Goal: Information Seeking & Learning: Learn about a topic

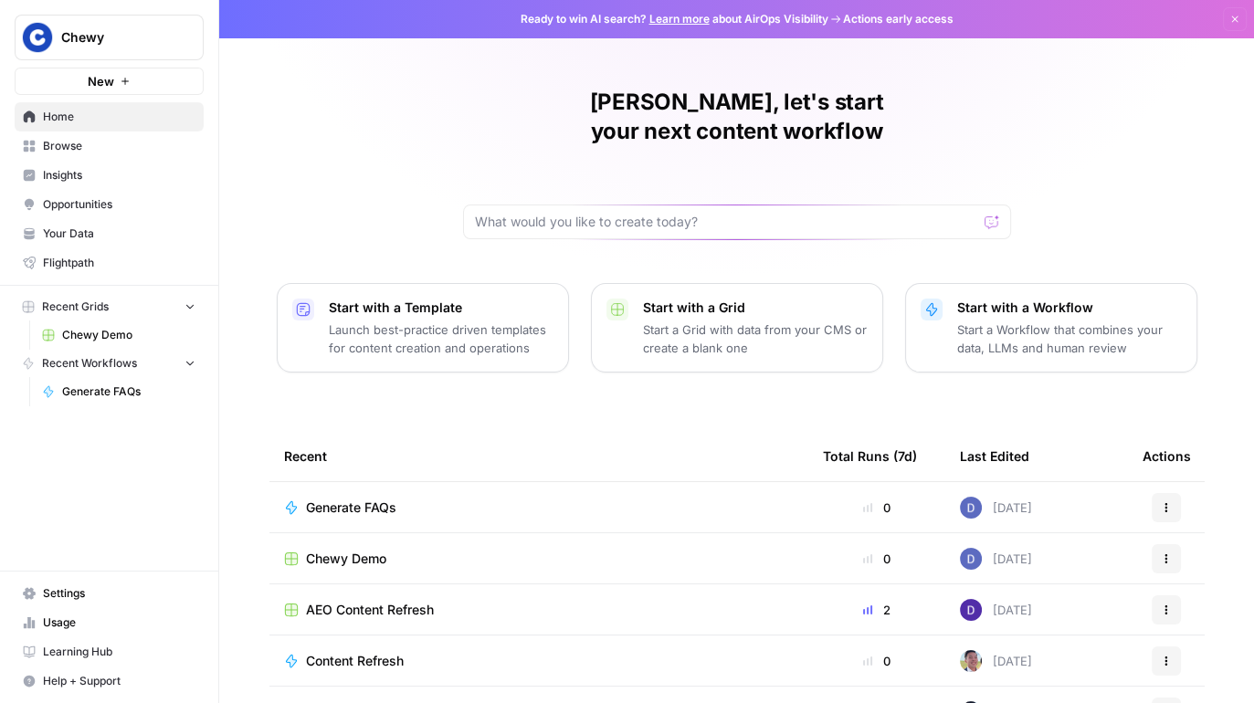
click at [105, 36] on span "Chewy" at bounding box center [116, 37] width 111 height 18
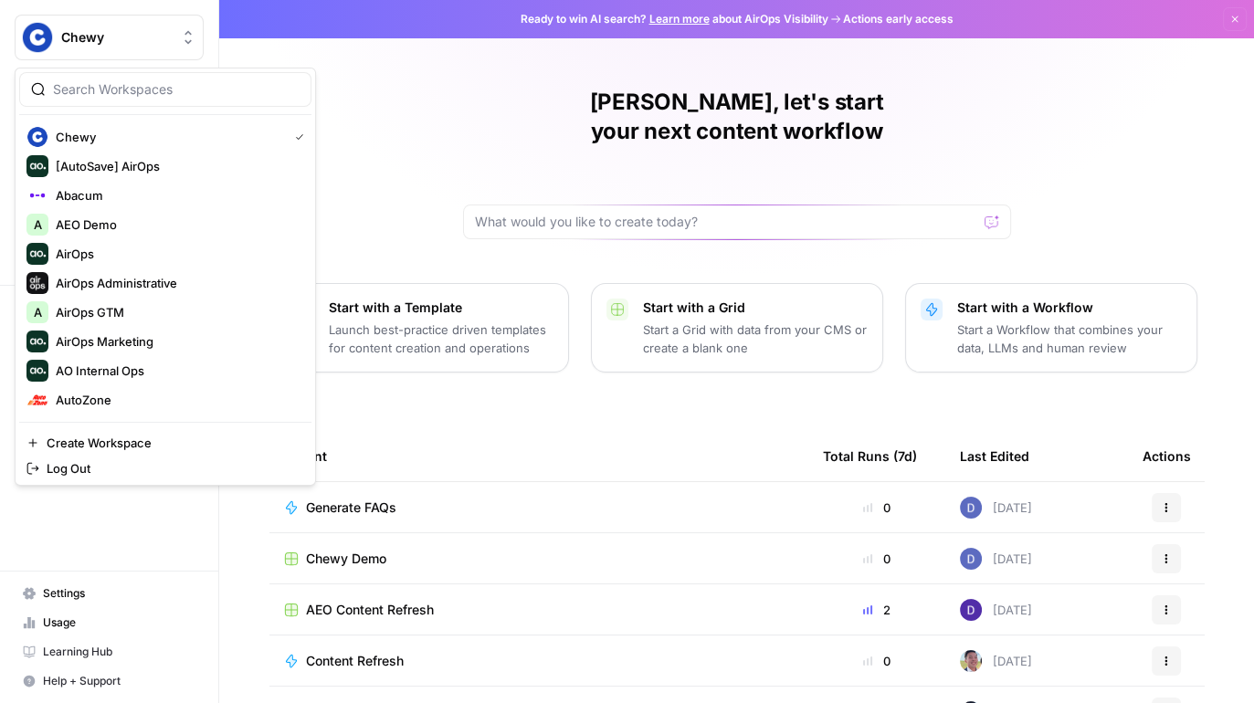
click at [339, 132] on div "Nick, let's start your next content workflow Start with a Template Launch best-…" at bounding box center [736, 435] width 1035 height 870
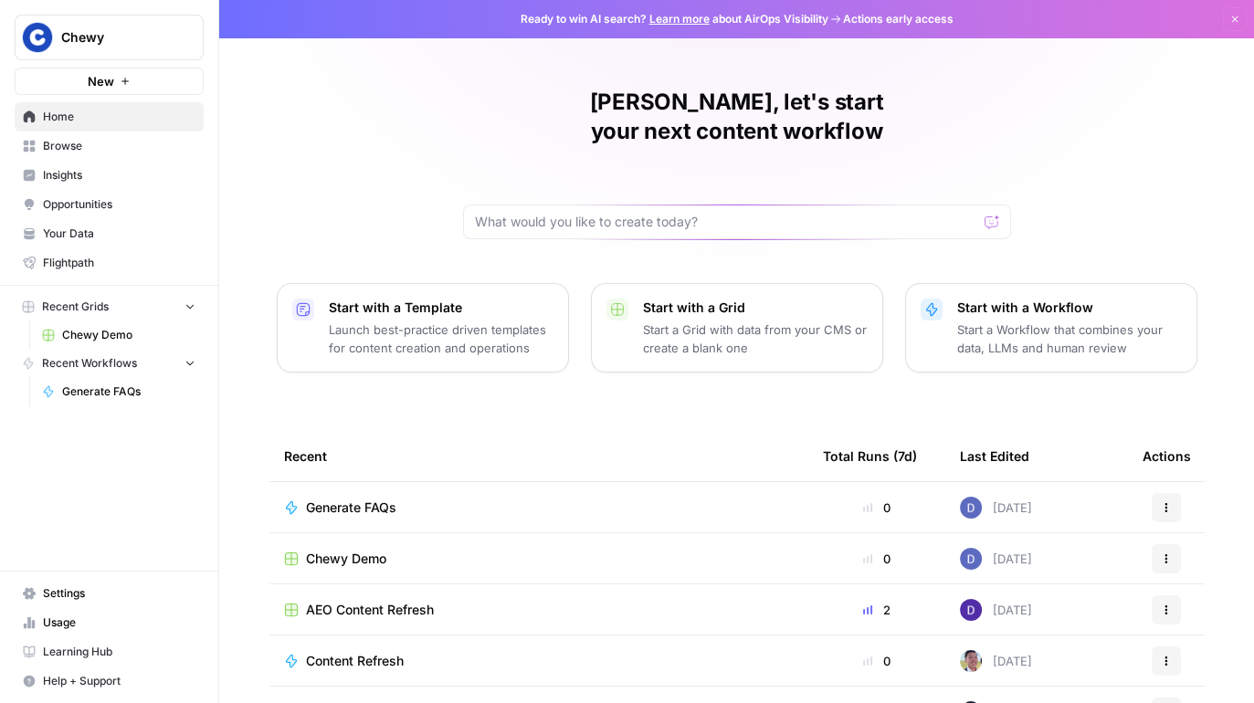
click at [133, 36] on span "Chewy" at bounding box center [116, 37] width 111 height 18
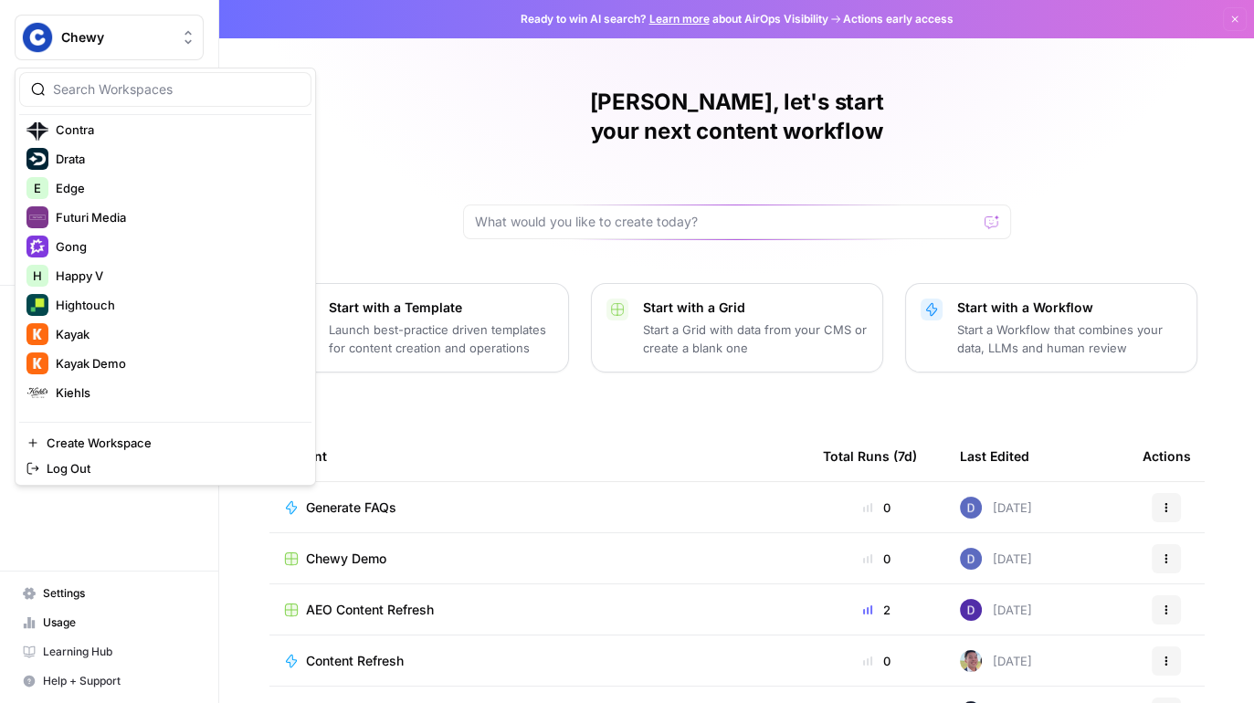
scroll to position [583, 0]
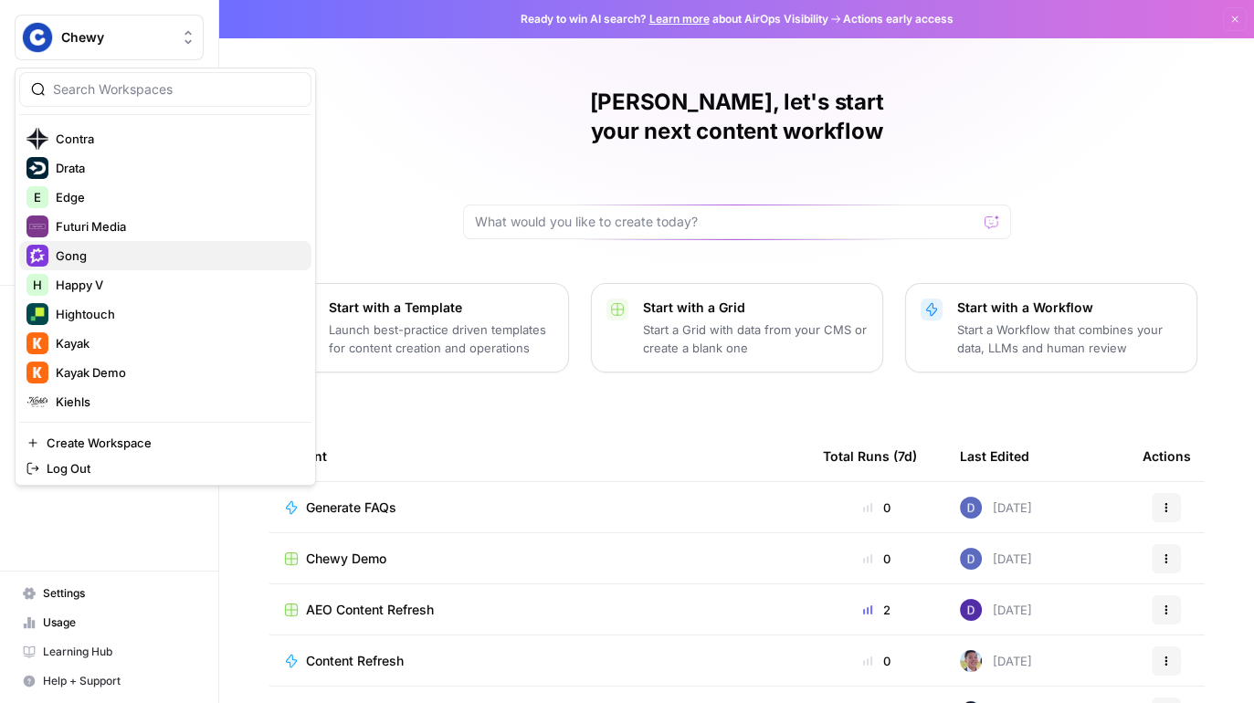
click at [128, 251] on span "Gong" at bounding box center [176, 256] width 241 height 18
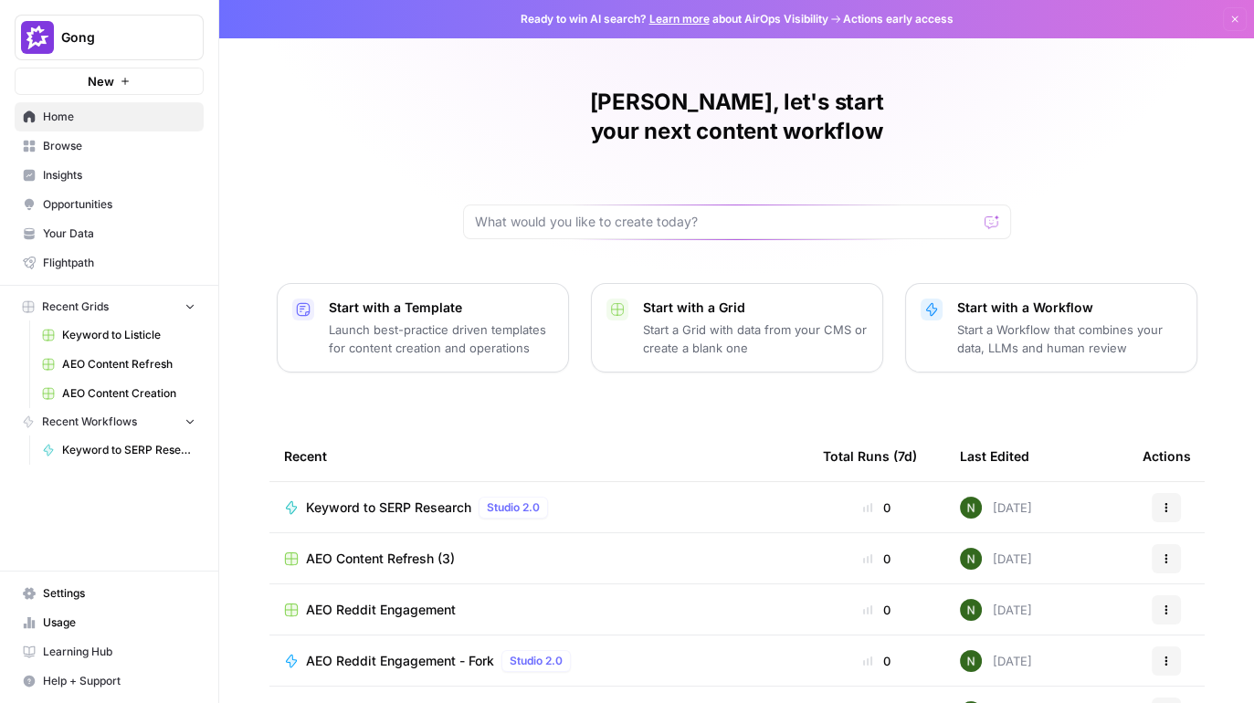
click at [86, 167] on span "Insights" at bounding box center [119, 175] width 153 height 16
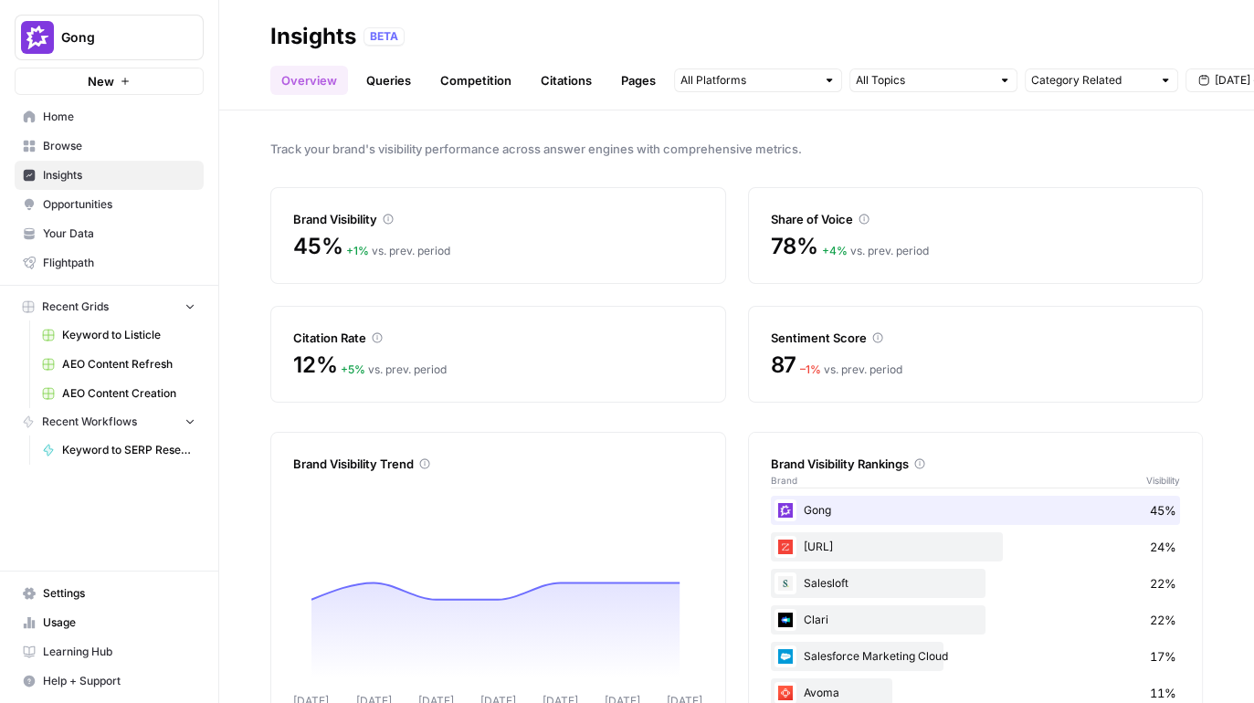
click at [122, 33] on span "Gong" at bounding box center [116, 37] width 111 height 18
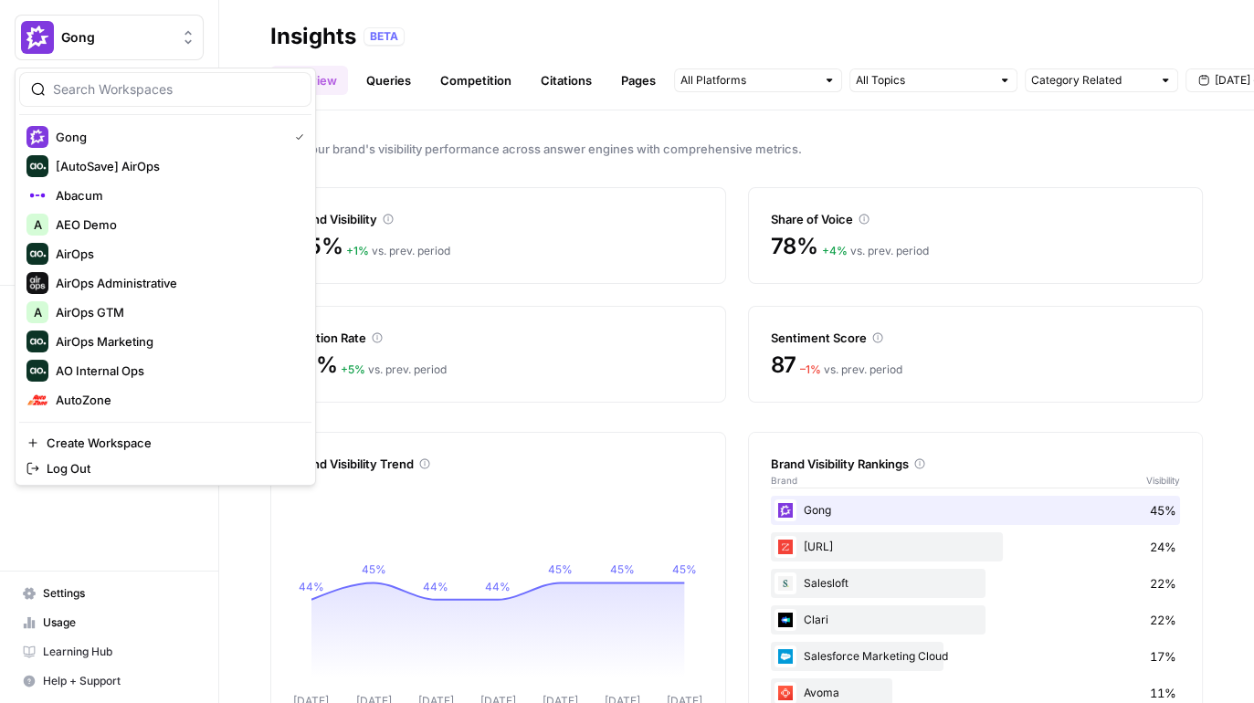
click at [569, 112] on div "Track your brand's visibility performance across answer engines with comprehens…" at bounding box center [736, 407] width 1035 height 593
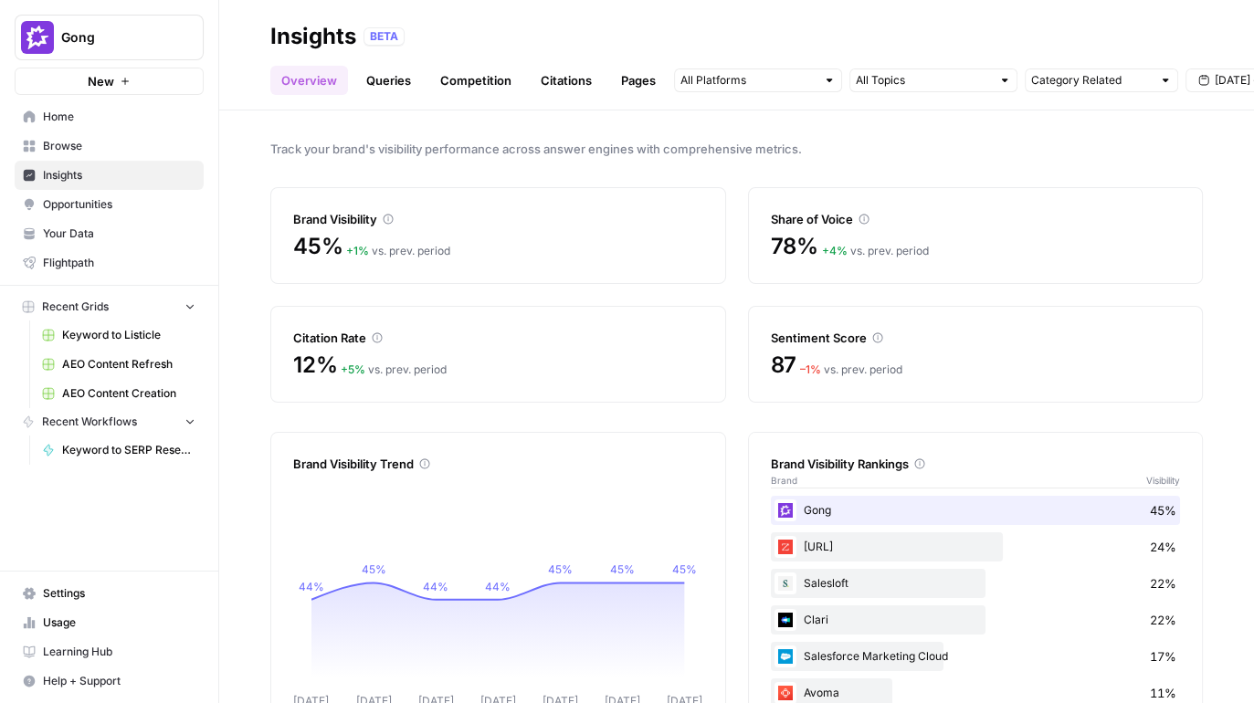
click at [877, 37] on div "BETA" at bounding box center [783, 36] width 839 height 18
click at [103, 195] on link "Opportunities" at bounding box center [109, 204] width 189 height 29
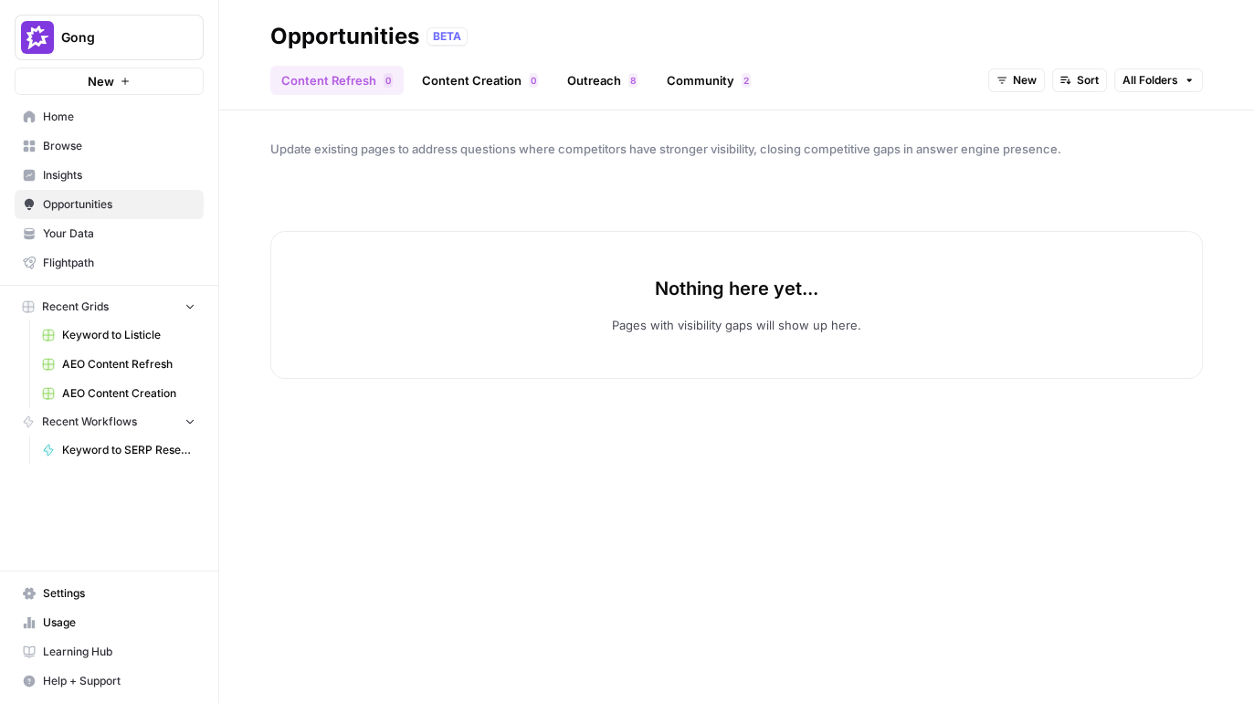
click at [112, 37] on span "Gong" at bounding box center [116, 37] width 111 height 18
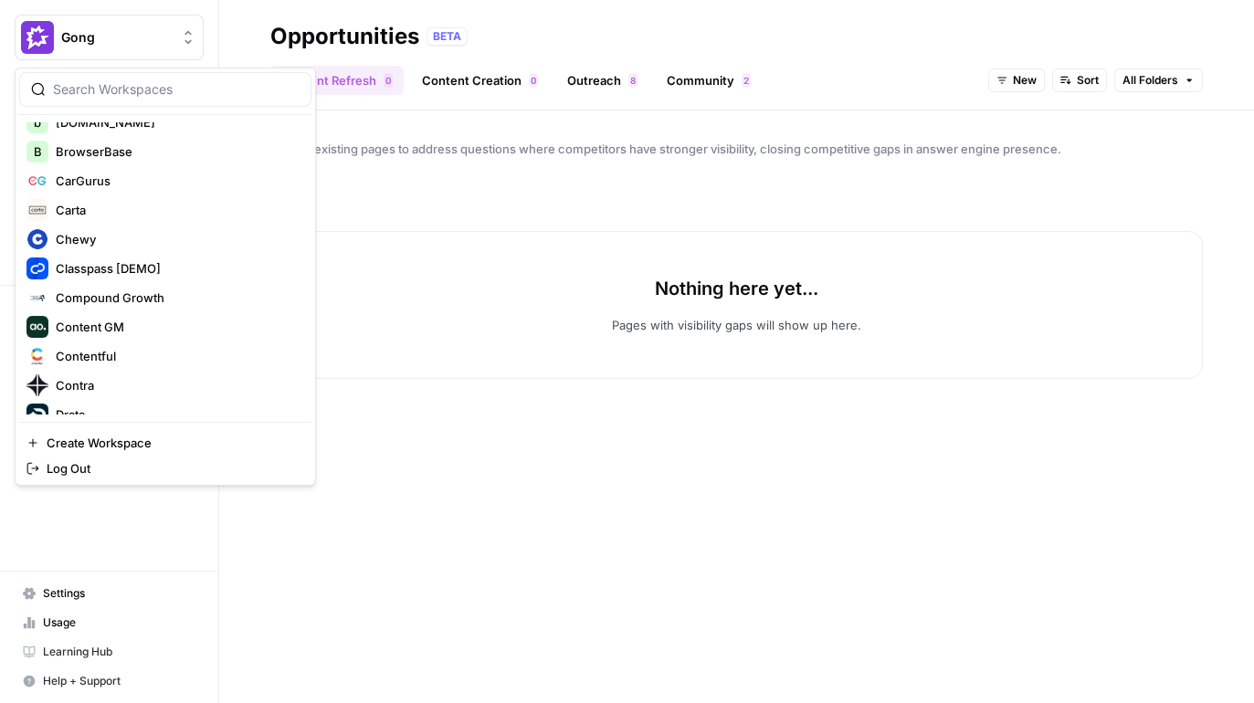
scroll to position [341, 0]
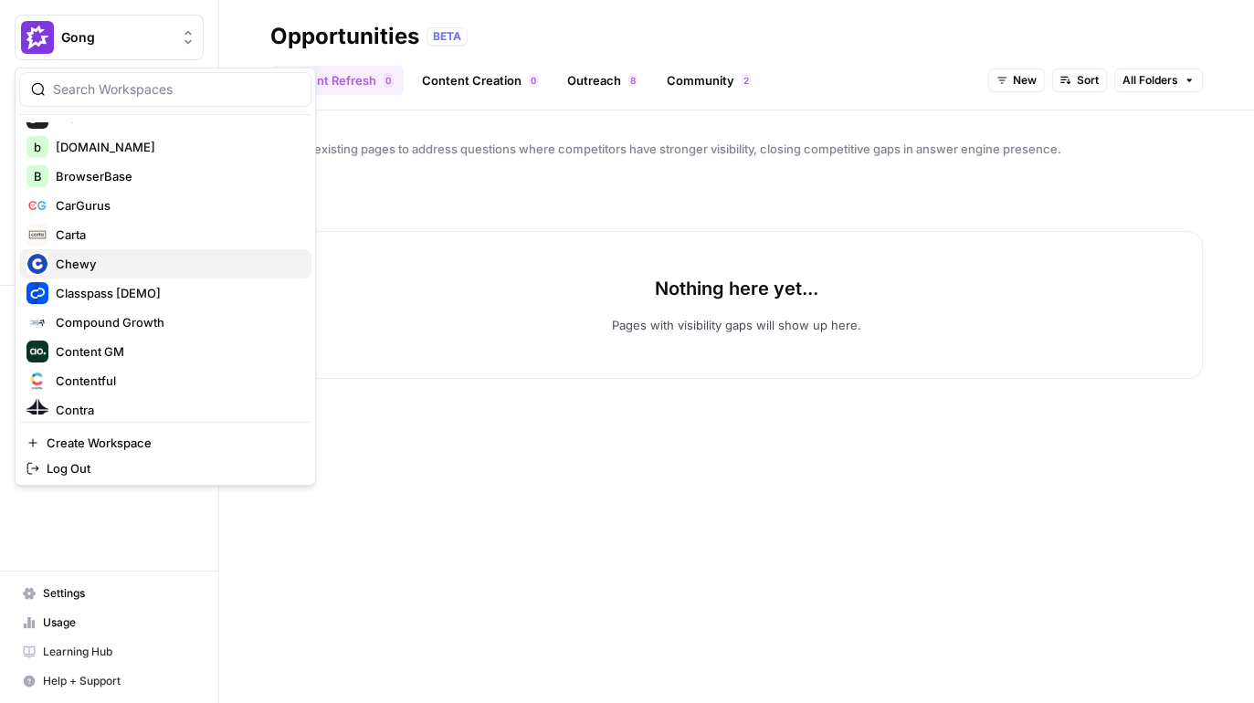
click at [153, 253] on div "Chewy" at bounding box center [165, 264] width 278 height 22
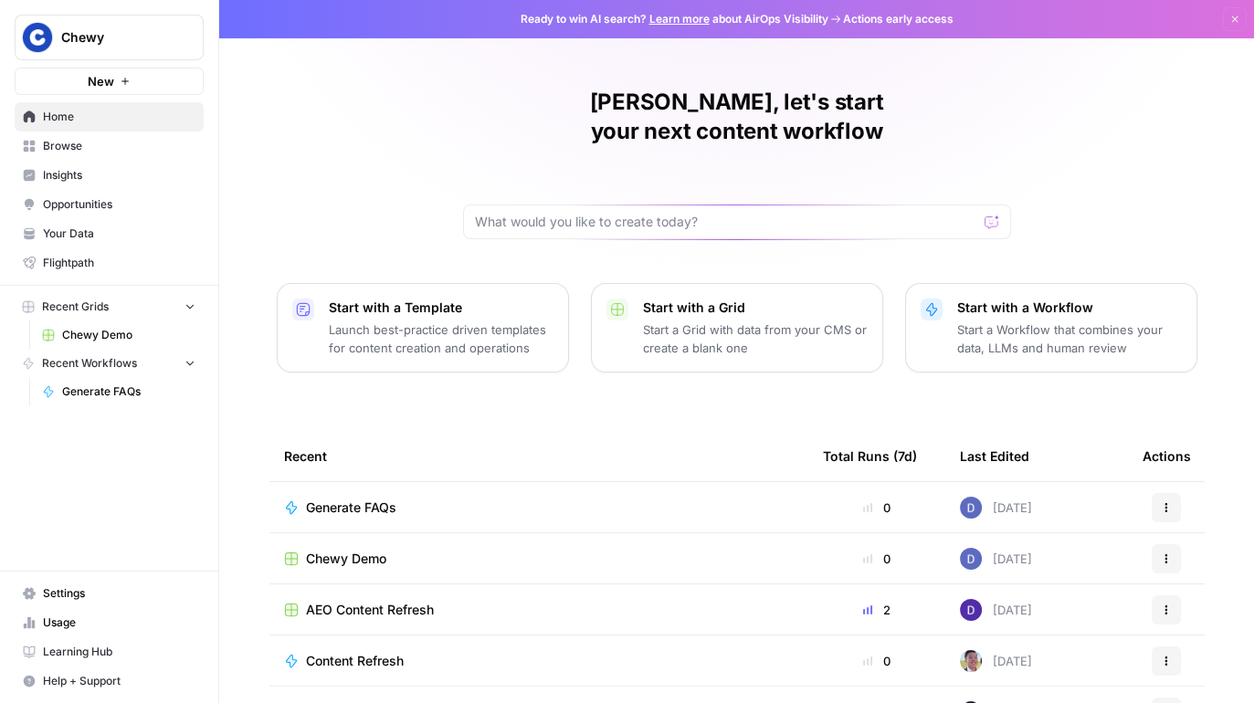
click at [72, 196] on span "Opportunities" at bounding box center [119, 204] width 153 height 16
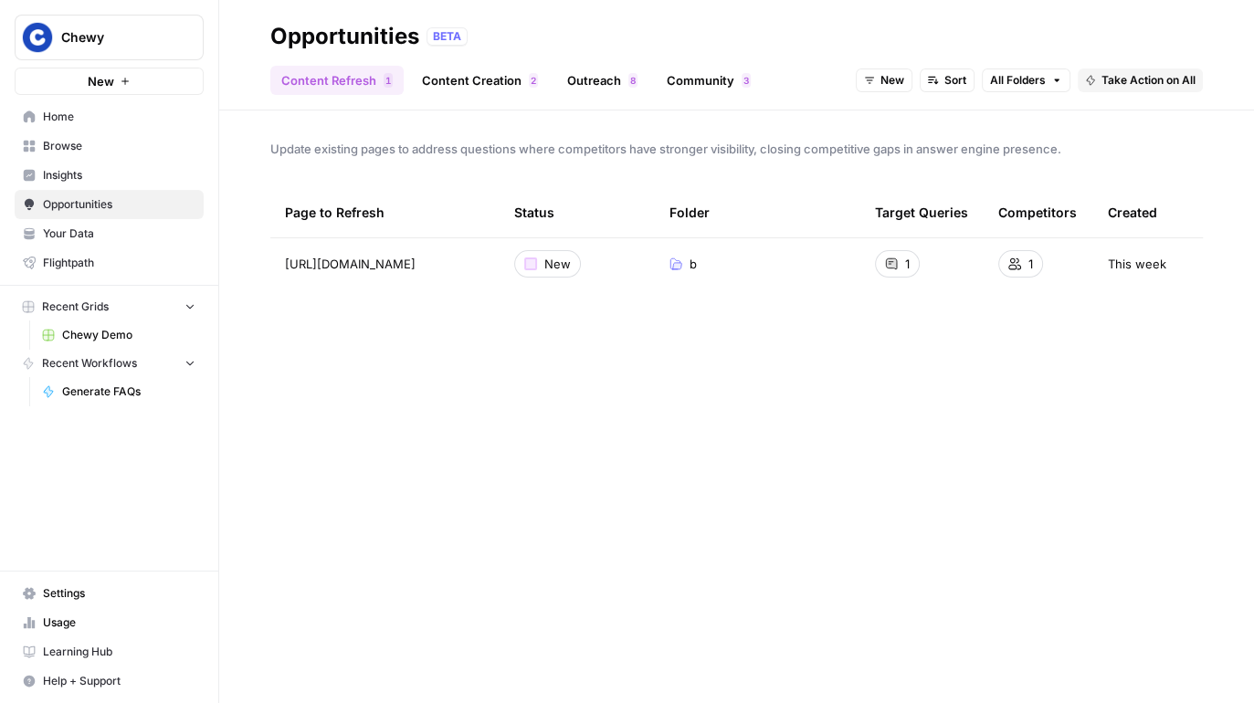
click at [890, 79] on span "New" at bounding box center [893, 80] width 24 height 16
click at [908, 176] on span "In Progress" at bounding box center [927, 172] width 73 height 18
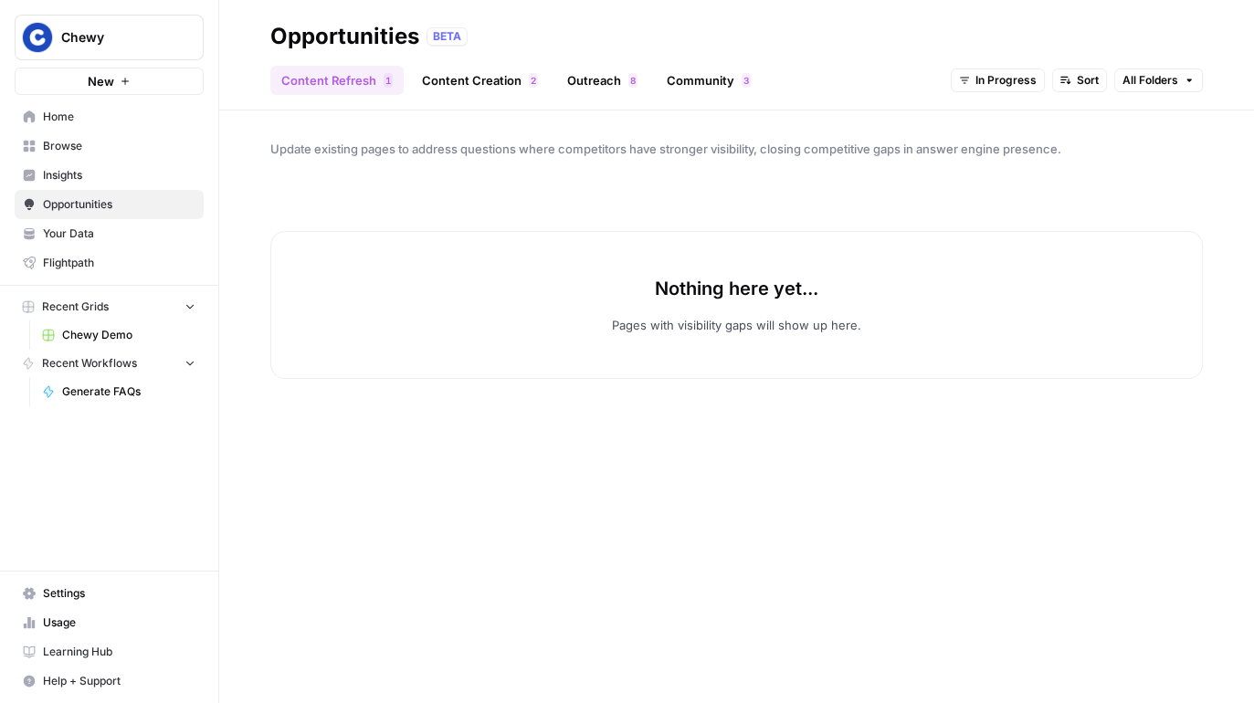
click at [986, 79] on span "In Progress" at bounding box center [1006, 80] width 61 height 16
click at [996, 196] on span "Archived" at bounding box center [1024, 197] width 73 height 18
click at [995, 65] on div "Content Refresh 1 Content Creation 2 Outreach 8 Community 3 Archived Sort All F…" at bounding box center [736, 73] width 933 height 44
click at [996, 90] on button "Archived" at bounding box center [1005, 81] width 80 height 24
click at [1003, 133] on button "New" at bounding box center [1030, 146] width 115 height 26
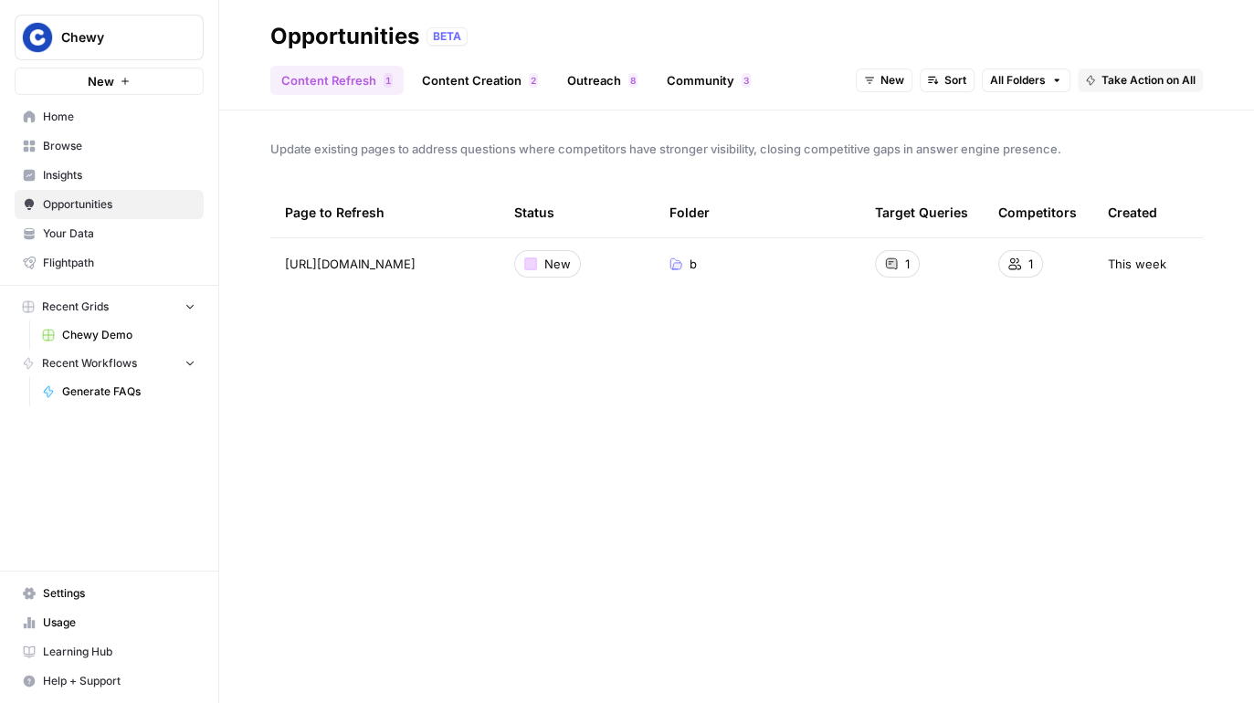
click at [531, 263] on div at bounding box center [530, 264] width 13 height 13
click at [887, 268] on icon at bounding box center [891, 263] width 11 height 11
click at [866, 364] on div "Update existing pages to address questions where competitors have stronger visi…" at bounding box center [736, 407] width 1035 height 593
click at [890, 268] on icon at bounding box center [891, 263] width 11 height 11
click at [1153, 73] on span "Take Action on All" at bounding box center [1149, 80] width 94 height 16
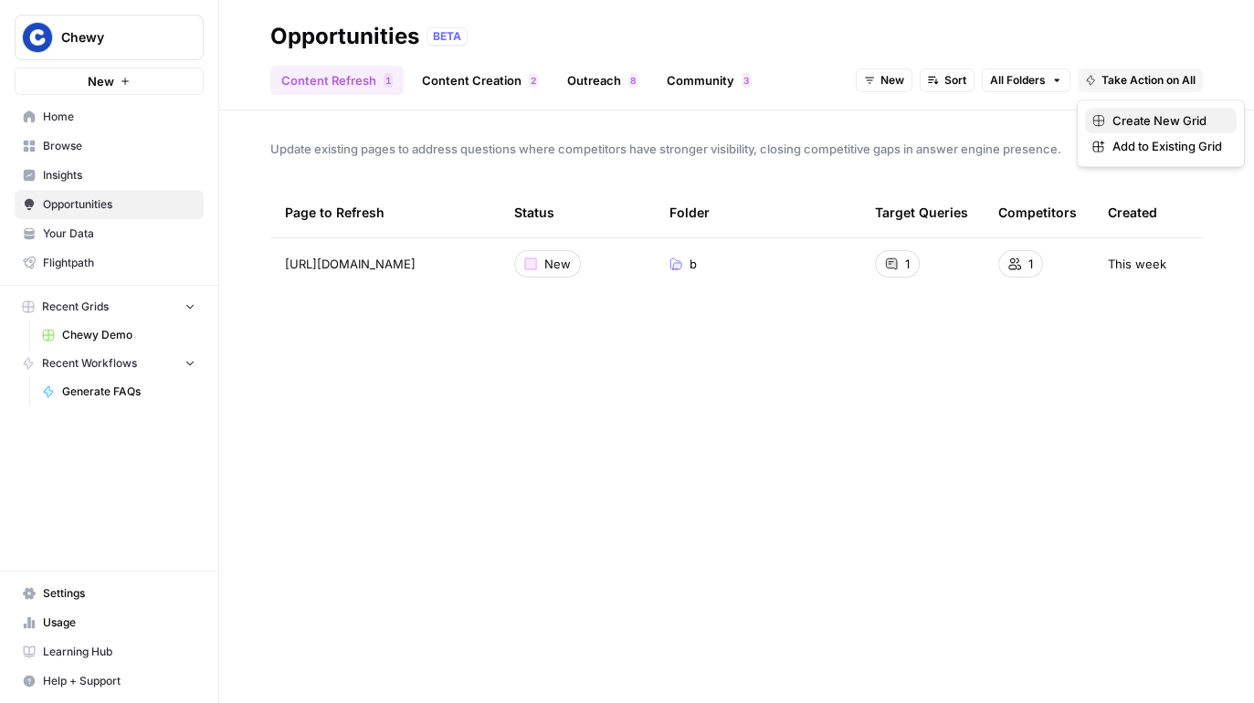
click at [1154, 126] on span "Create New Grid" at bounding box center [1168, 120] width 110 height 18
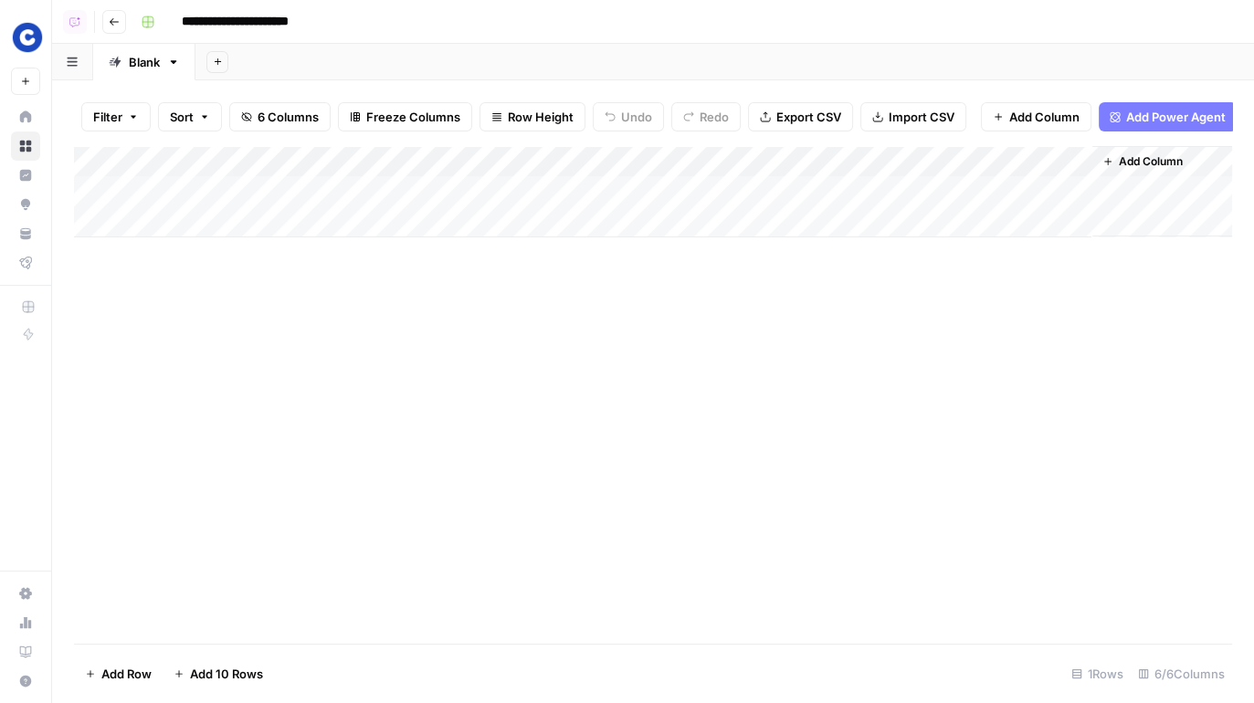
click at [722, 158] on div "Add Column" at bounding box center [653, 191] width 1158 height 91
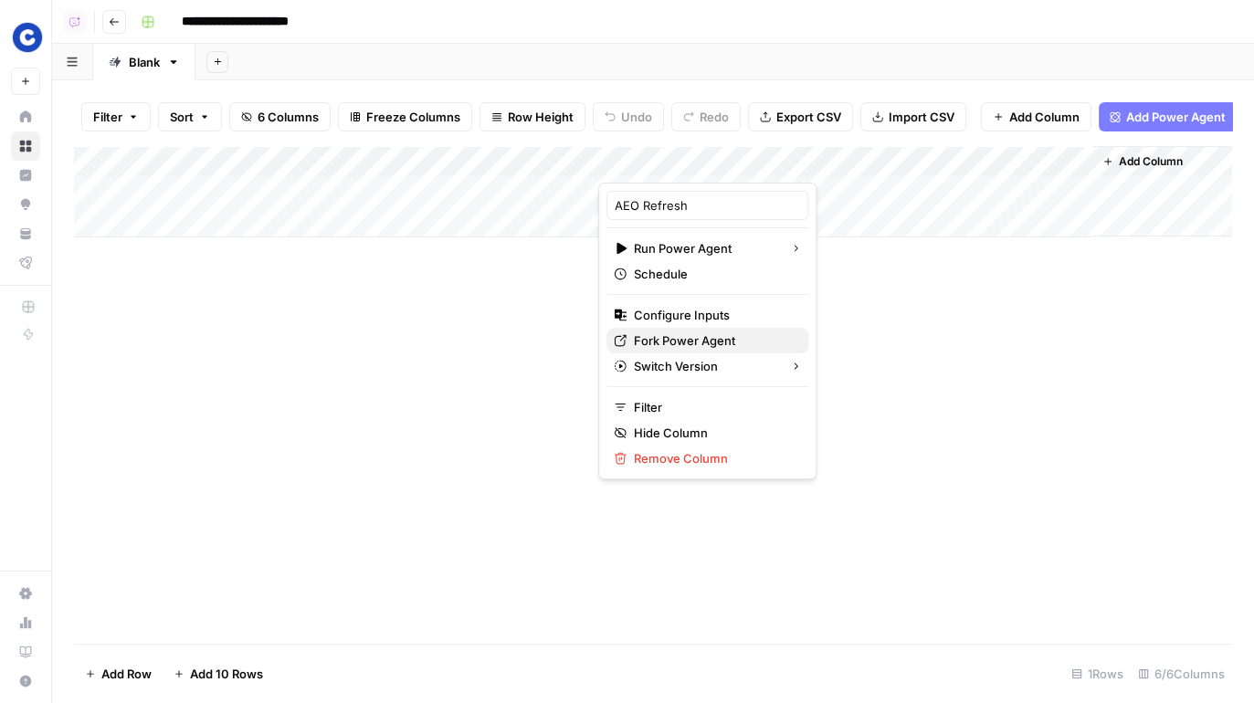
click at [684, 342] on span "Fork Power Agent" at bounding box center [714, 341] width 160 height 18
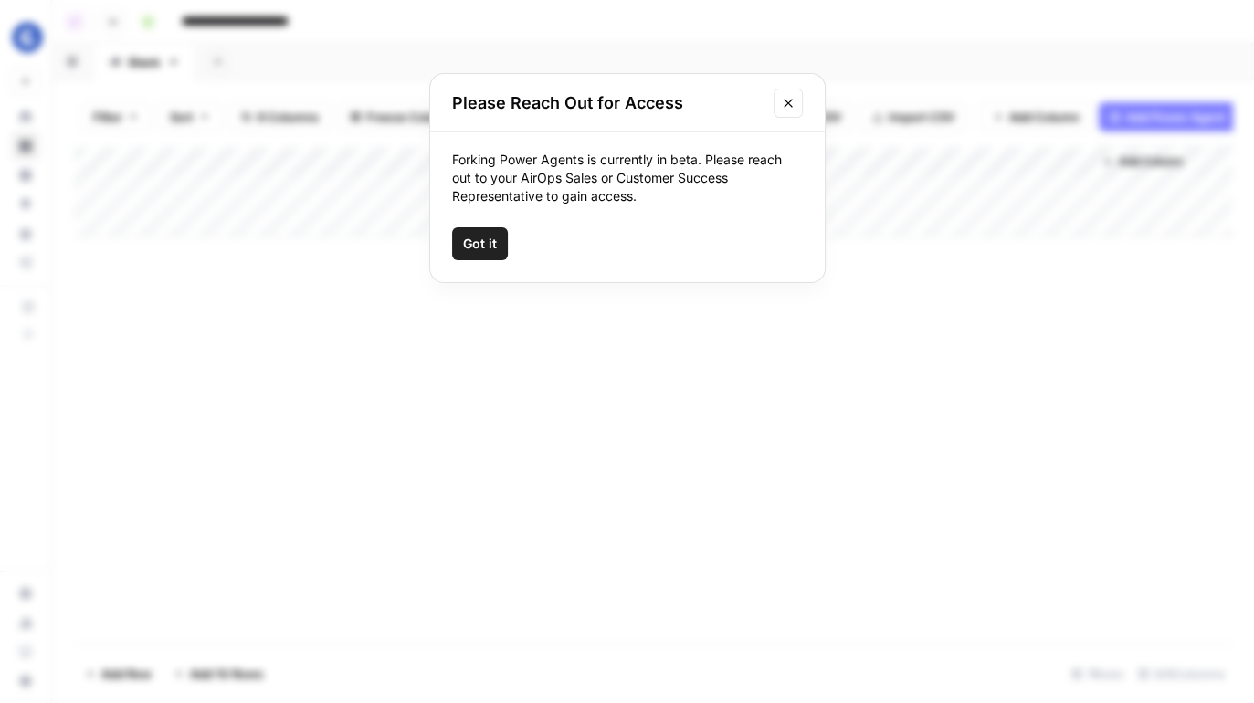
click at [784, 100] on icon "Close modal" at bounding box center [788, 103] width 8 height 8
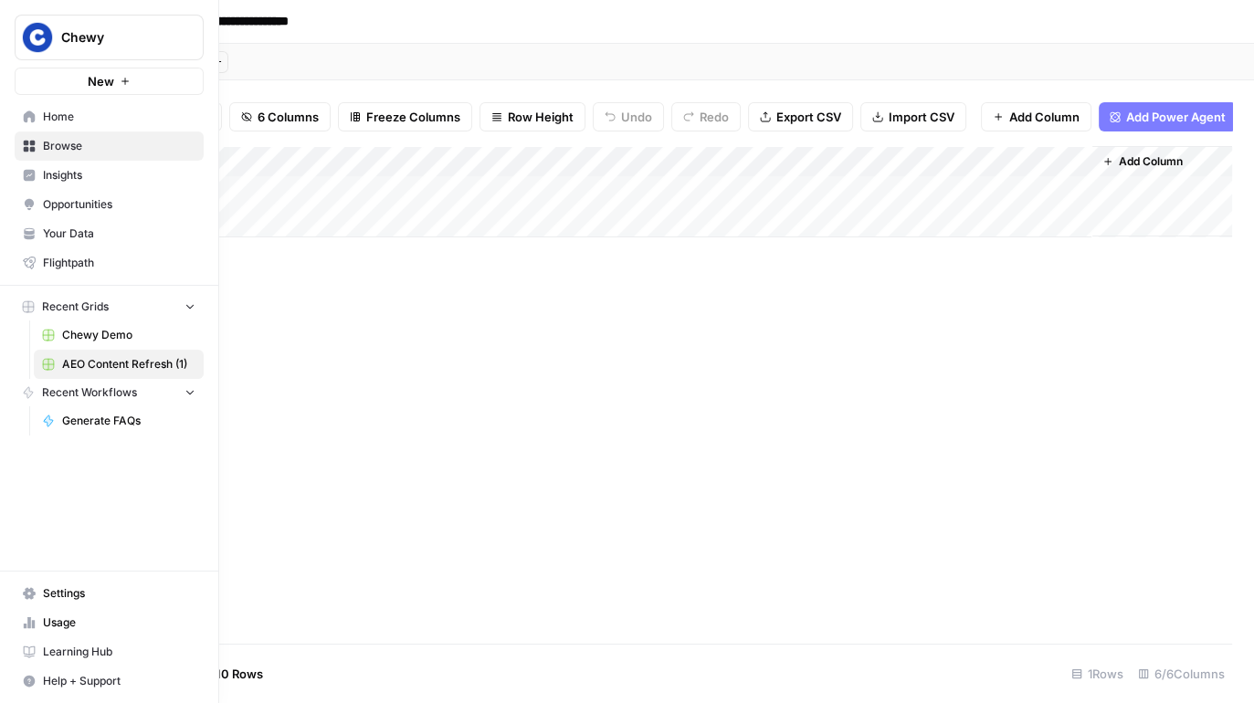
click at [48, 235] on span "Your Data" at bounding box center [119, 234] width 153 height 16
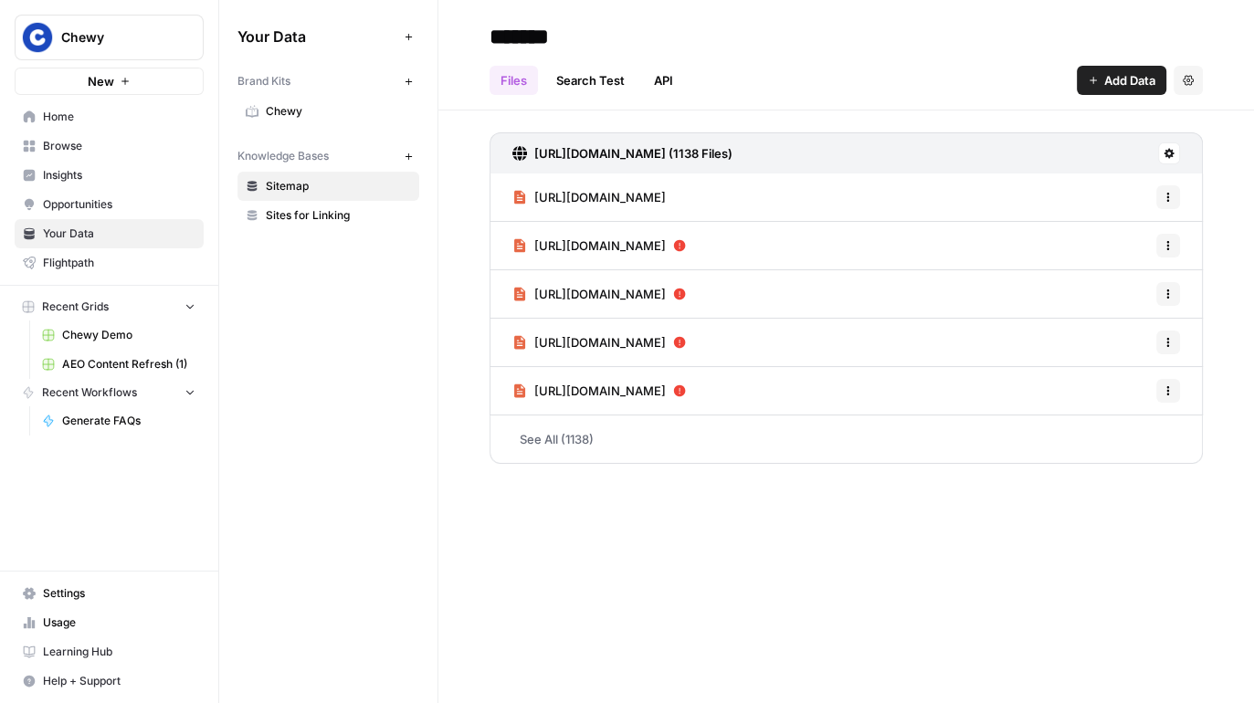
click at [335, 103] on span "Chewy" at bounding box center [338, 111] width 145 height 16
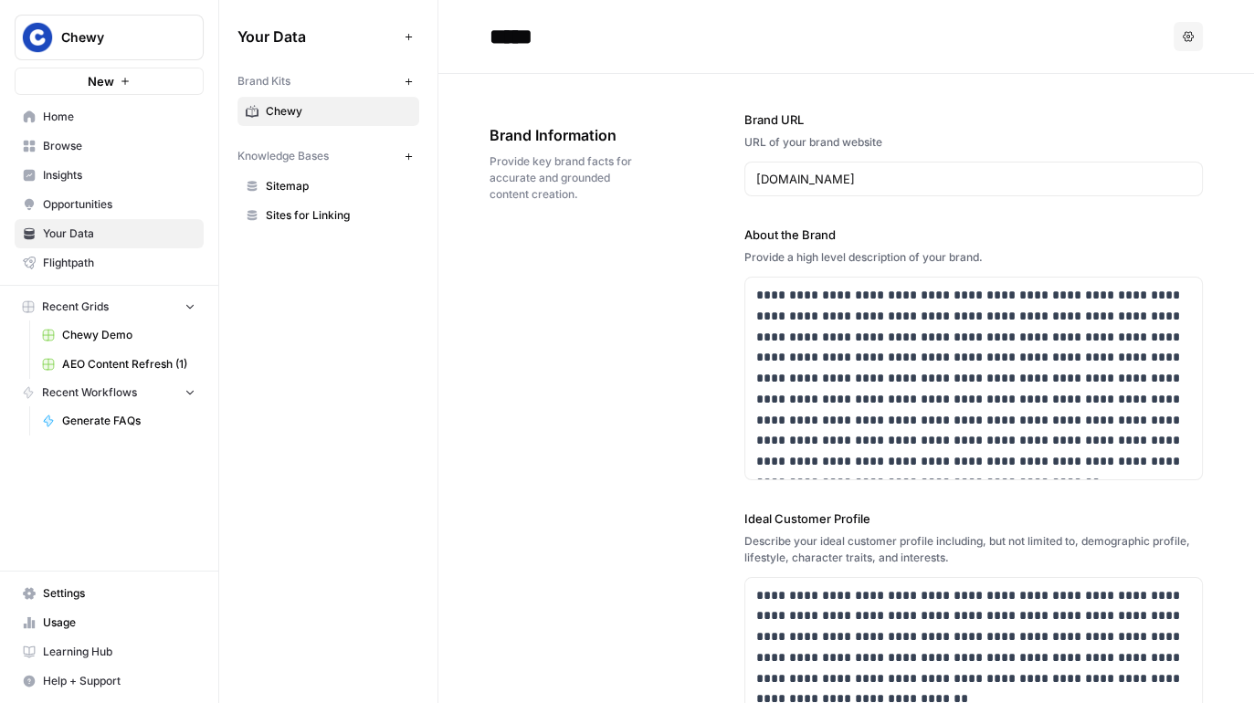
click at [76, 167] on span "Insights" at bounding box center [119, 175] width 153 height 16
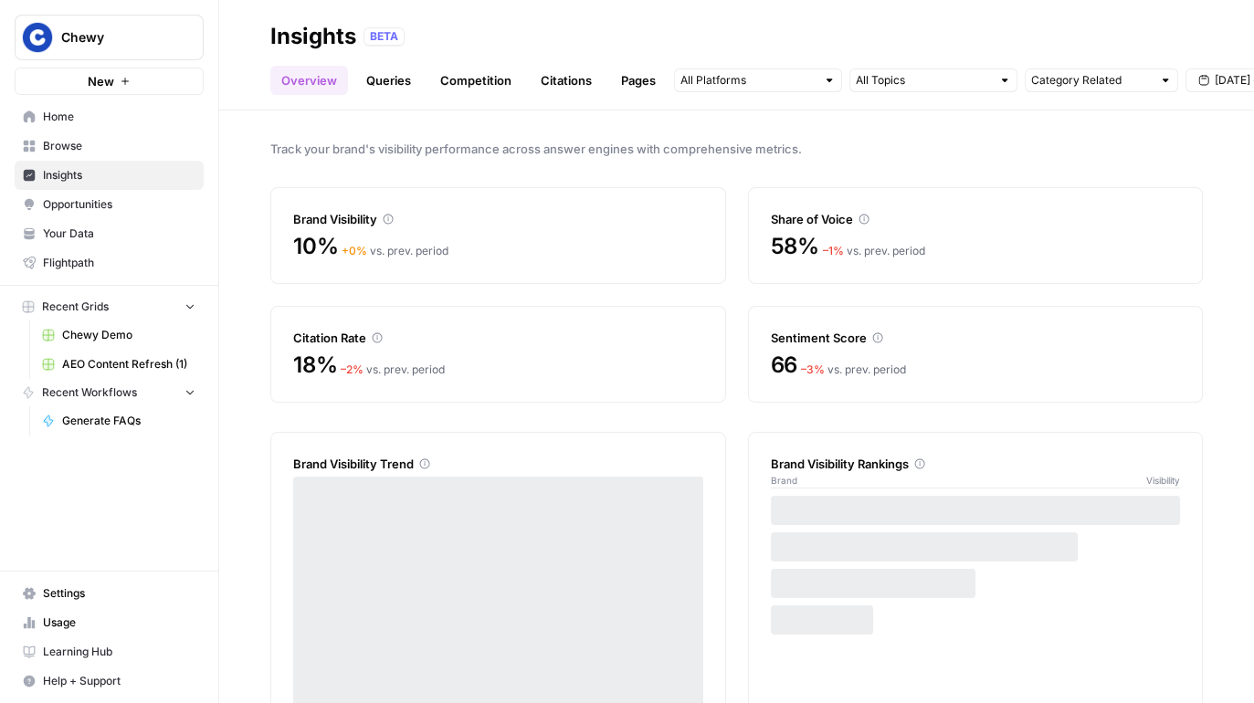
click at [84, 212] on link "Opportunities" at bounding box center [109, 204] width 189 height 29
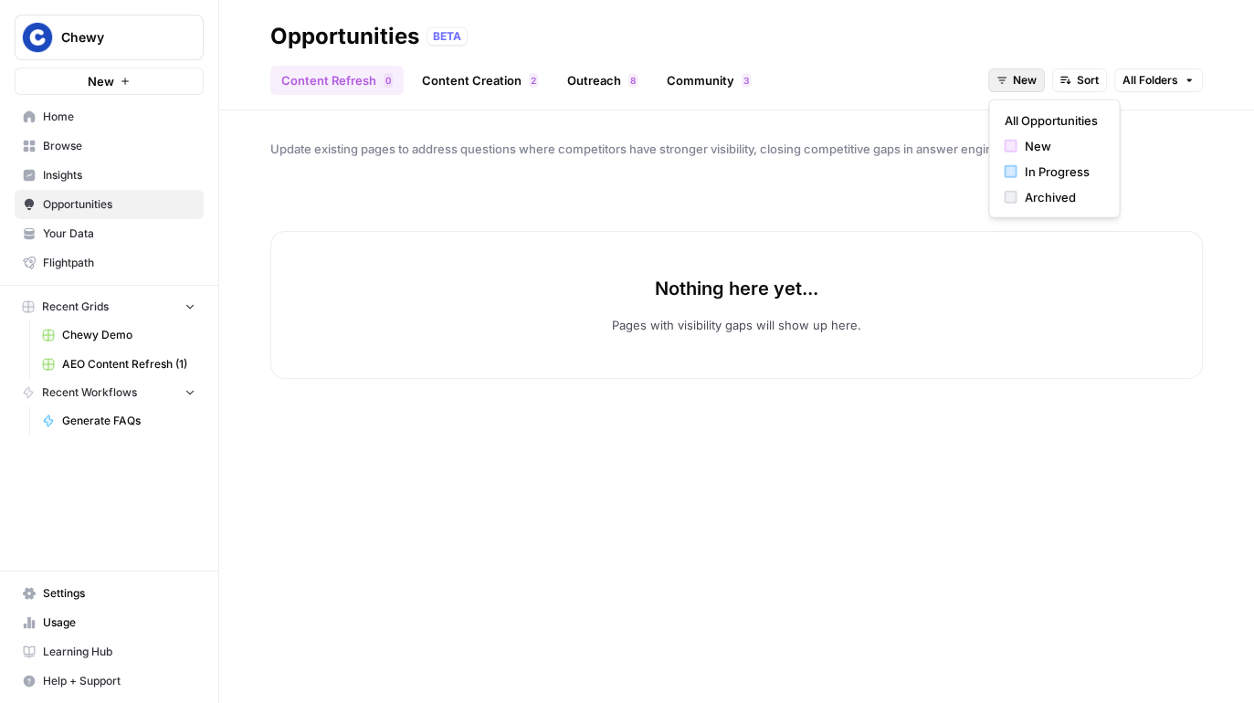
click at [1018, 85] on span "New" at bounding box center [1025, 80] width 24 height 16
click at [1020, 164] on div "In Progress" at bounding box center [1054, 172] width 100 height 18
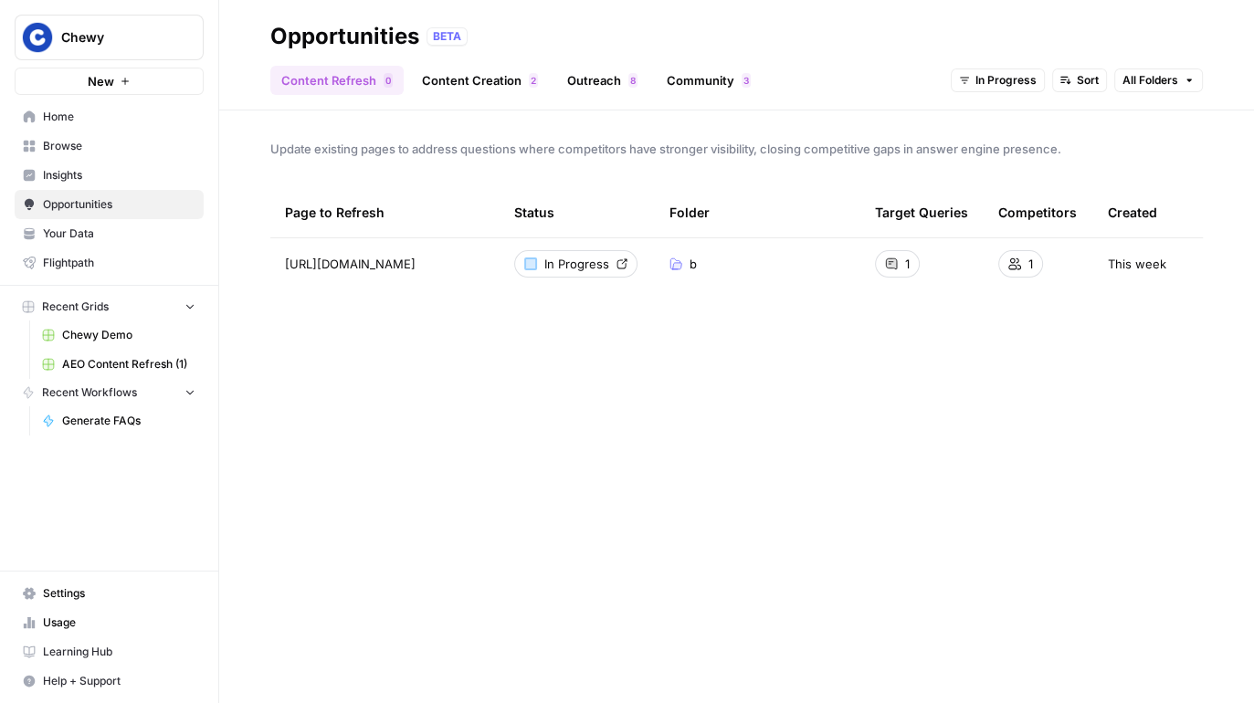
click at [58, 164] on link "Insights" at bounding box center [109, 175] width 189 height 29
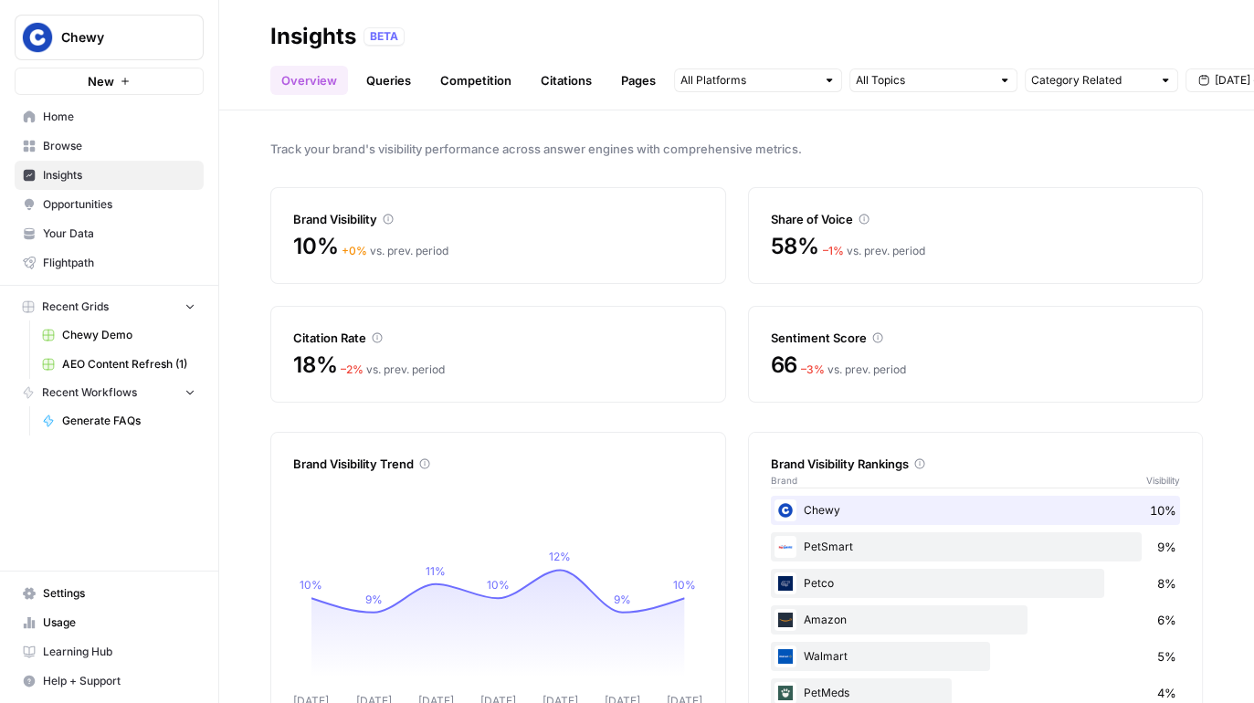
click at [378, 76] on link "Queries" at bounding box center [388, 80] width 67 height 29
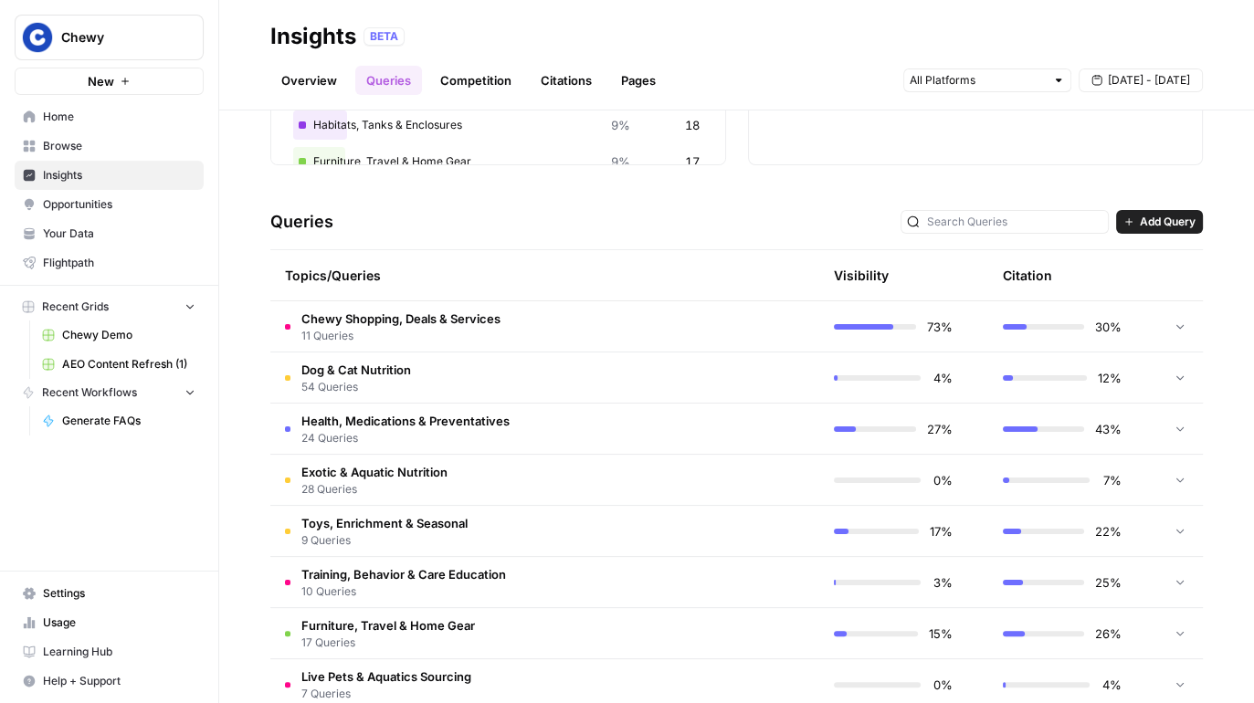
scroll to position [425, 0]
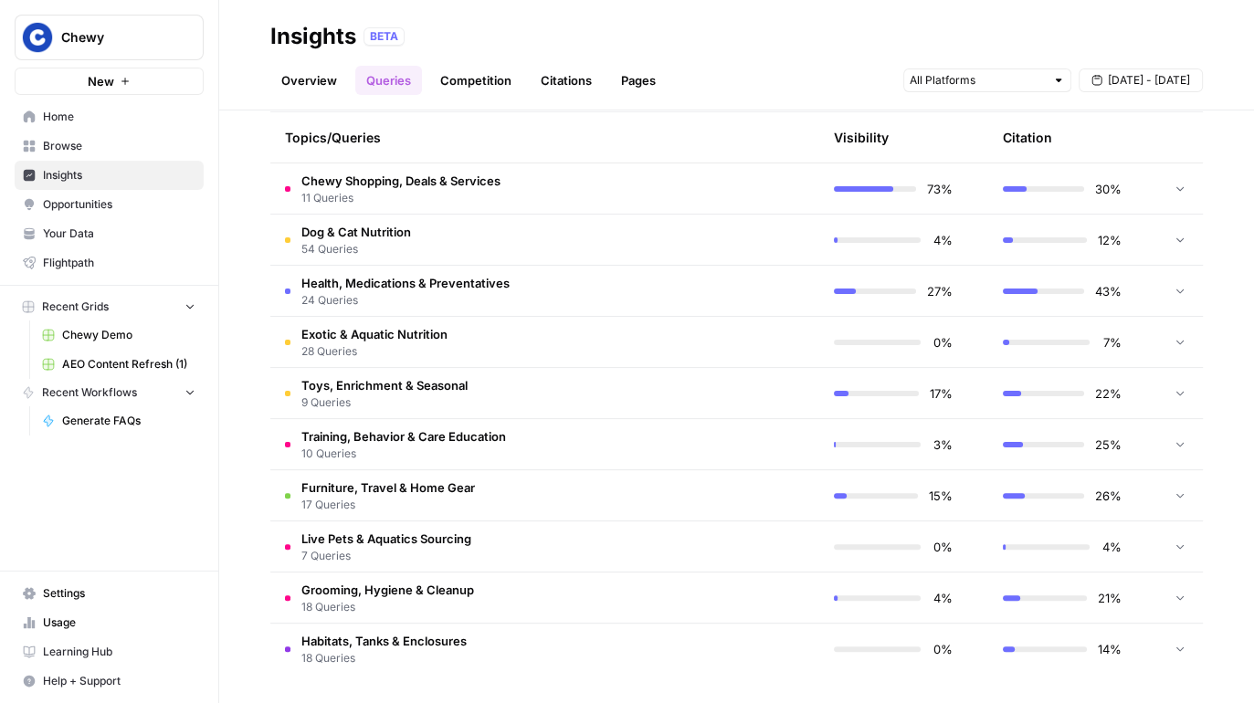
click at [629, 184] on td "Chewy Shopping, Deals & Services 11 Queries" at bounding box center [457, 189] width 375 height 50
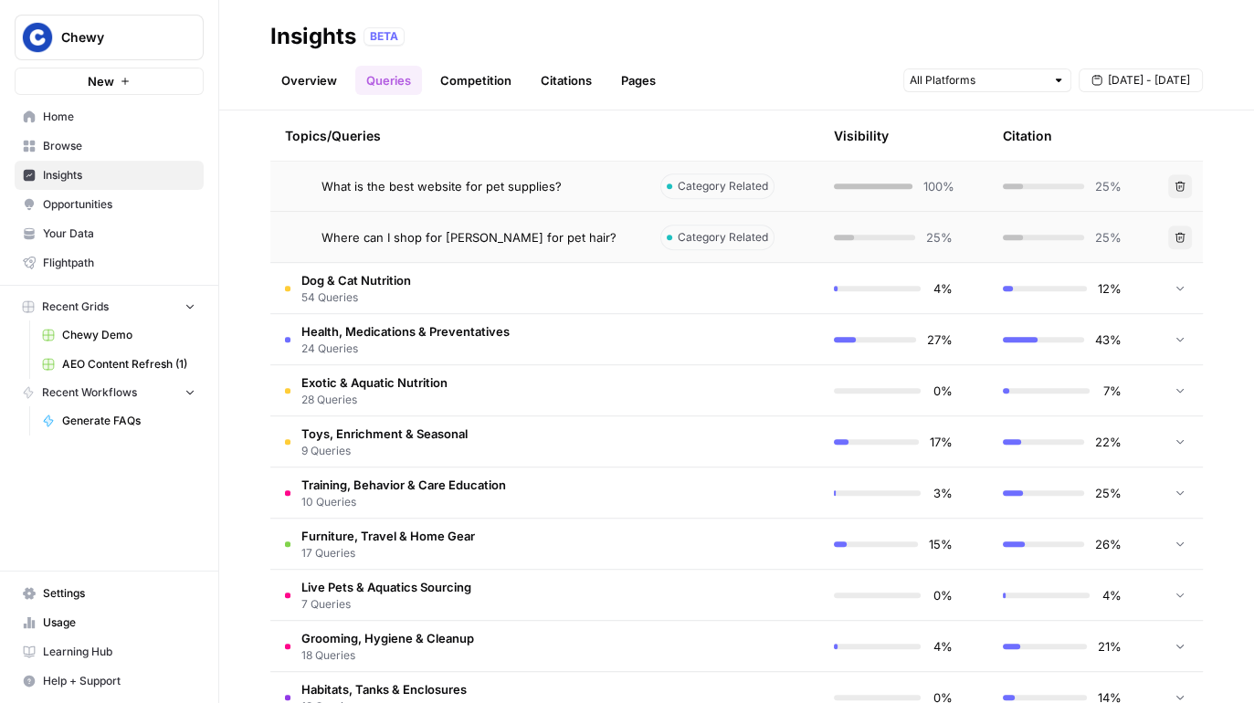
scroll to position [944, 0]
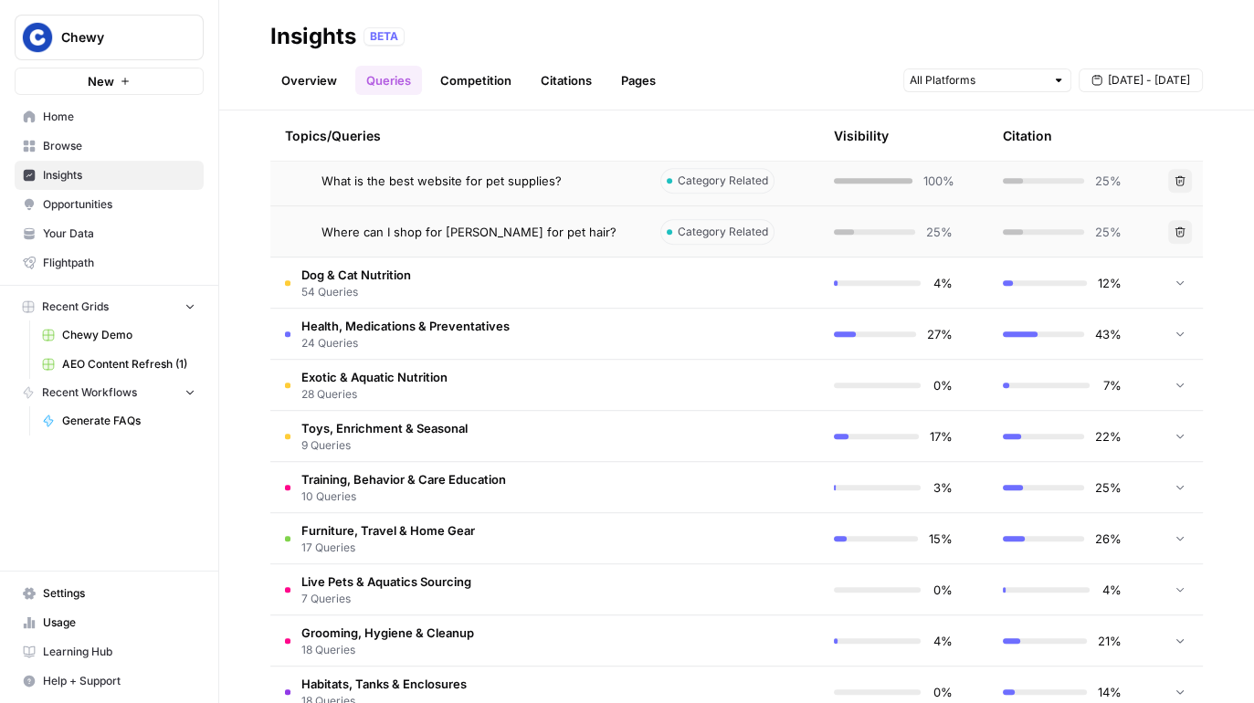
click at [469, 340] on span "24 Queries" at bounding box center [405, 343] width 208 height 16
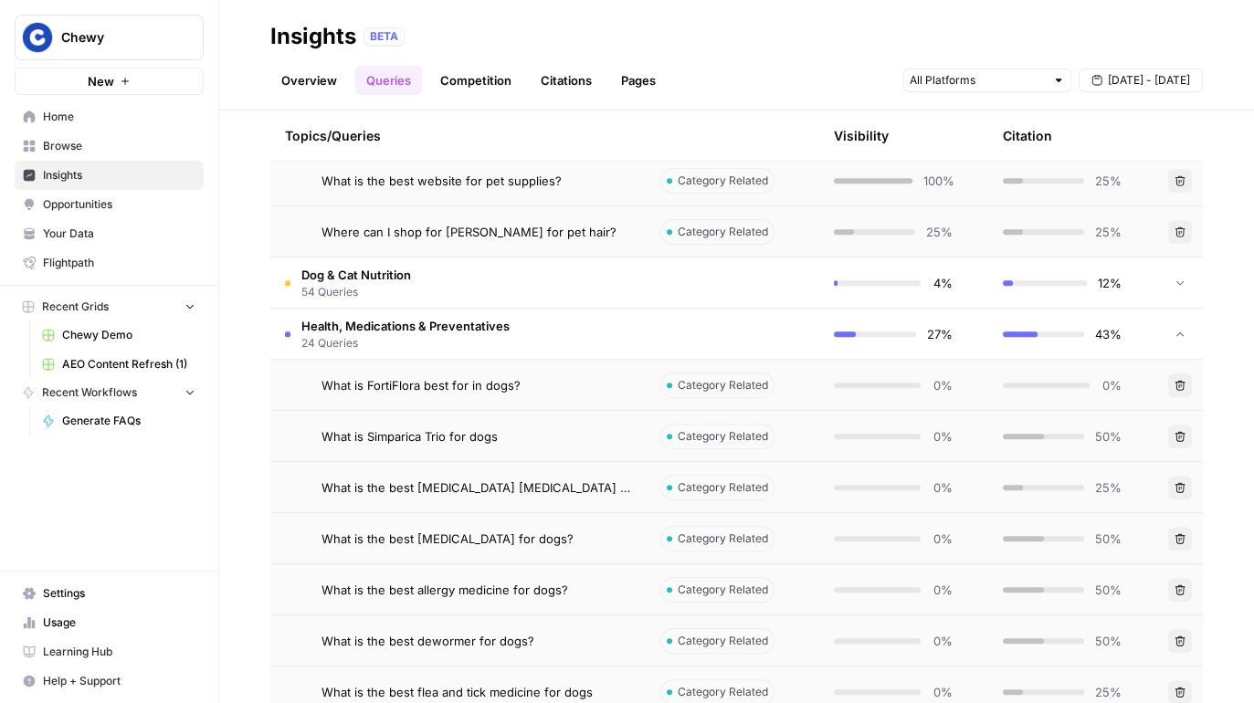
click at [500, 290] on td "Dog & Cat Nutrition 54 Queries" at bounding box center [457, 283] width 375 height 50
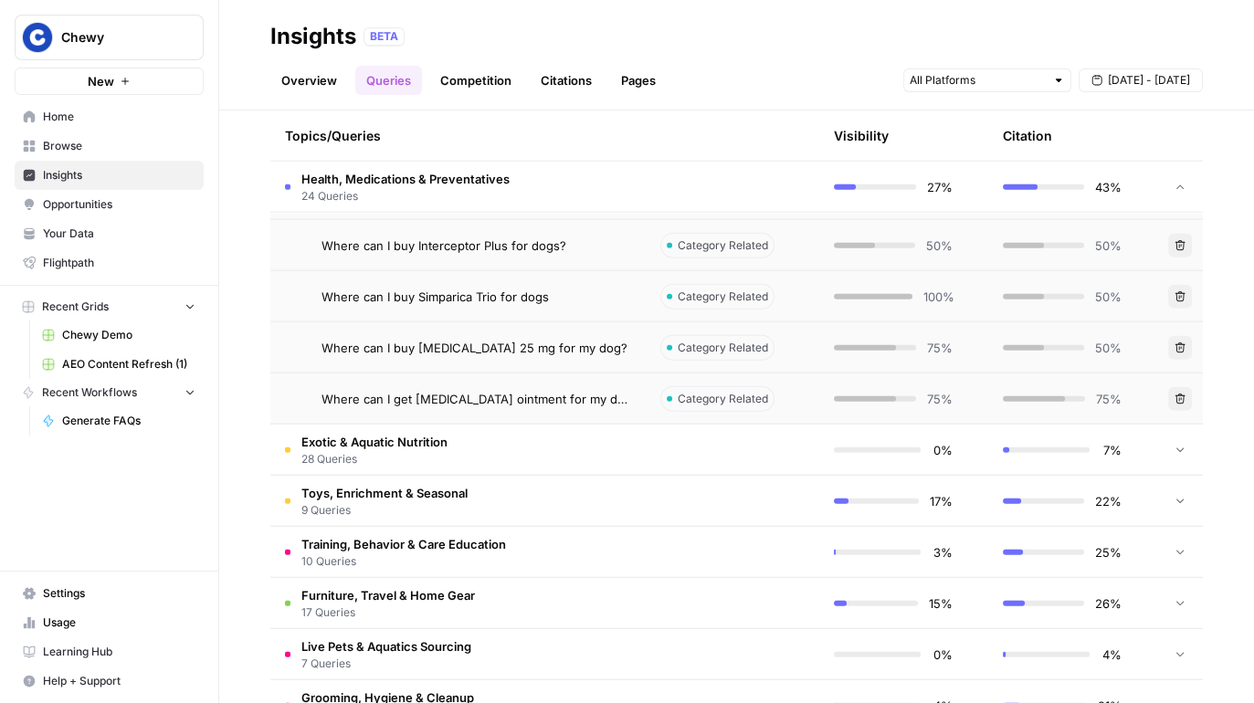
scroll to position [4977, 0]
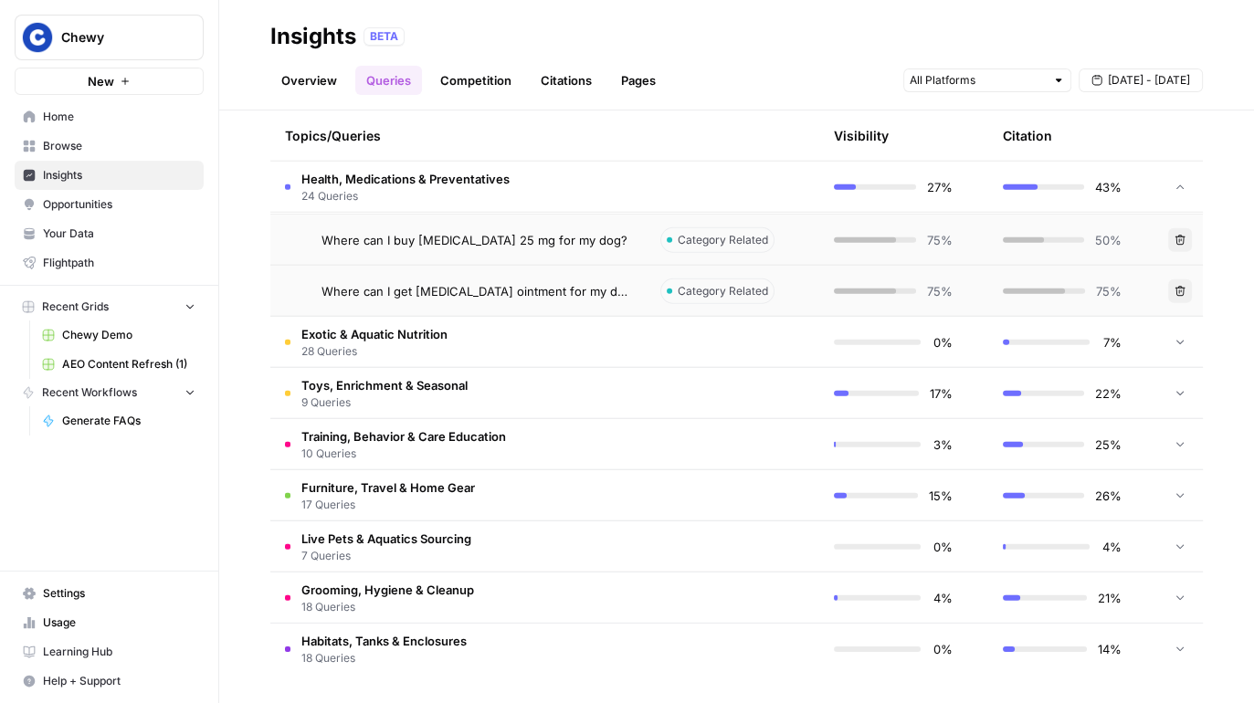
click at [484, 363] on td "Exotic & Aquatic Nutrition 28 Queries" at bounding box center [457, 342] width 375 height 50
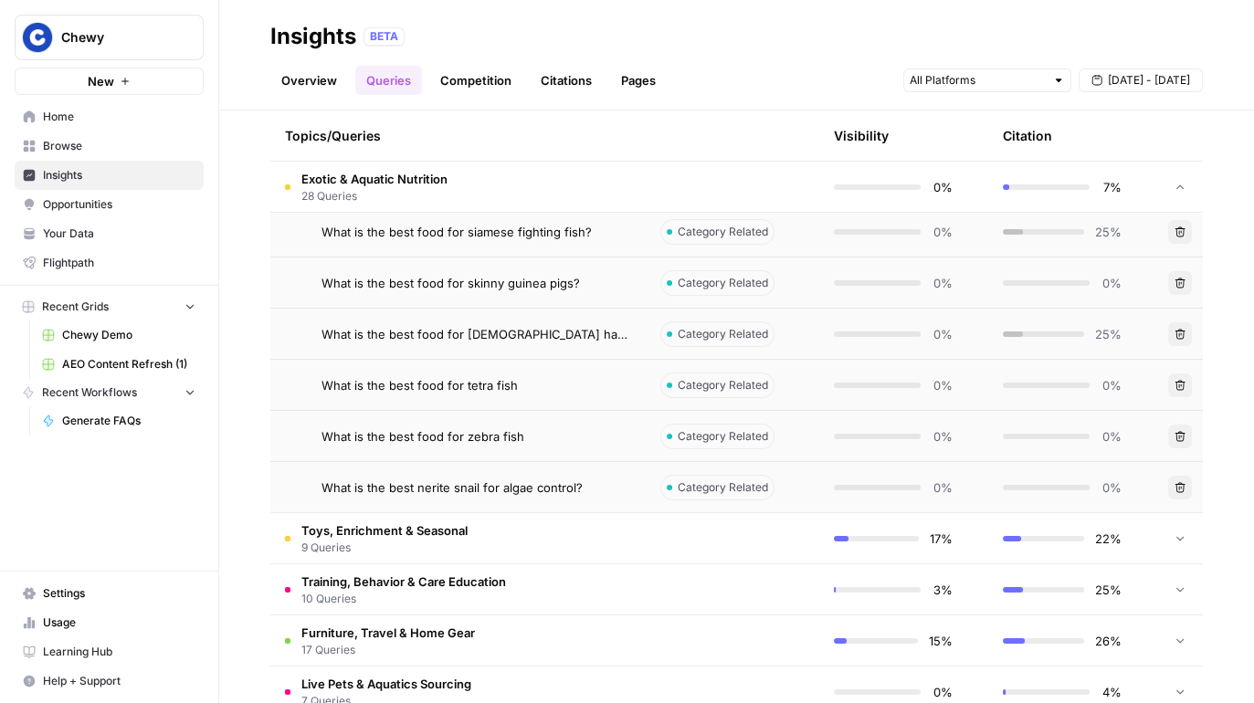
scroll to position [6266, 0]
click at [430, 531] on span "Toys, Enrichment & Seasonal" at bounding box center [384, 529] width 166 height 18
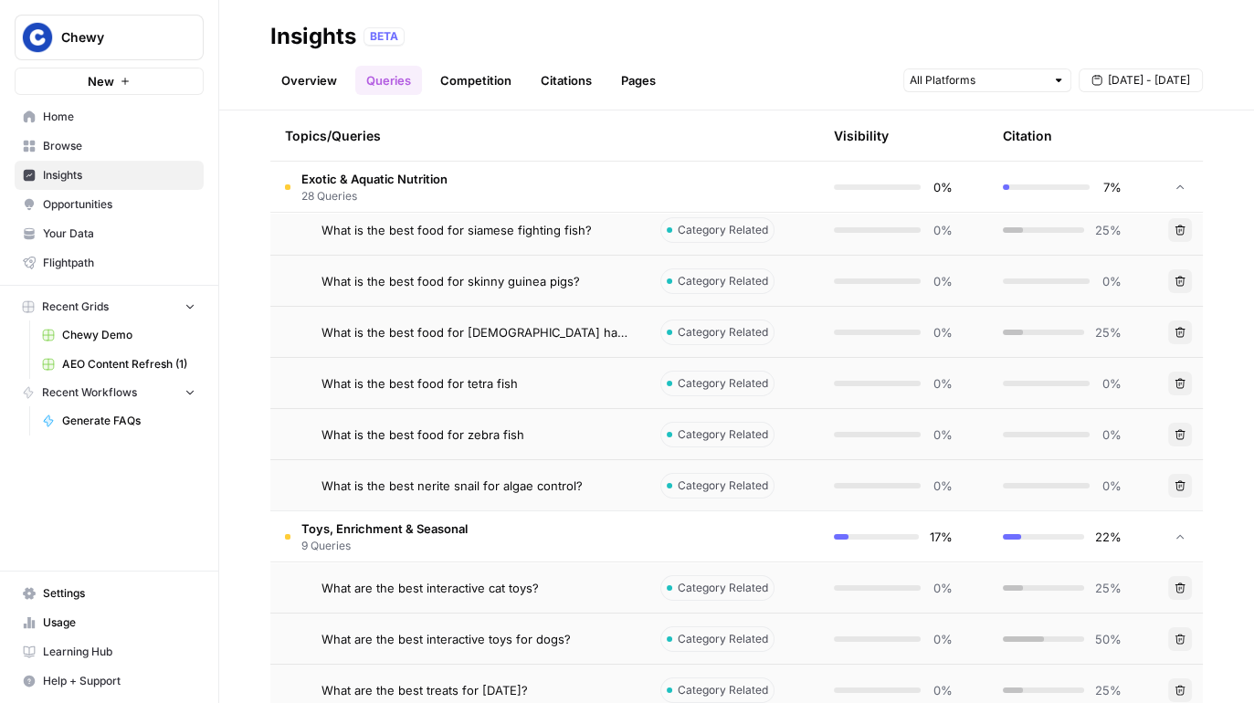
scroll to position [6870, 0]
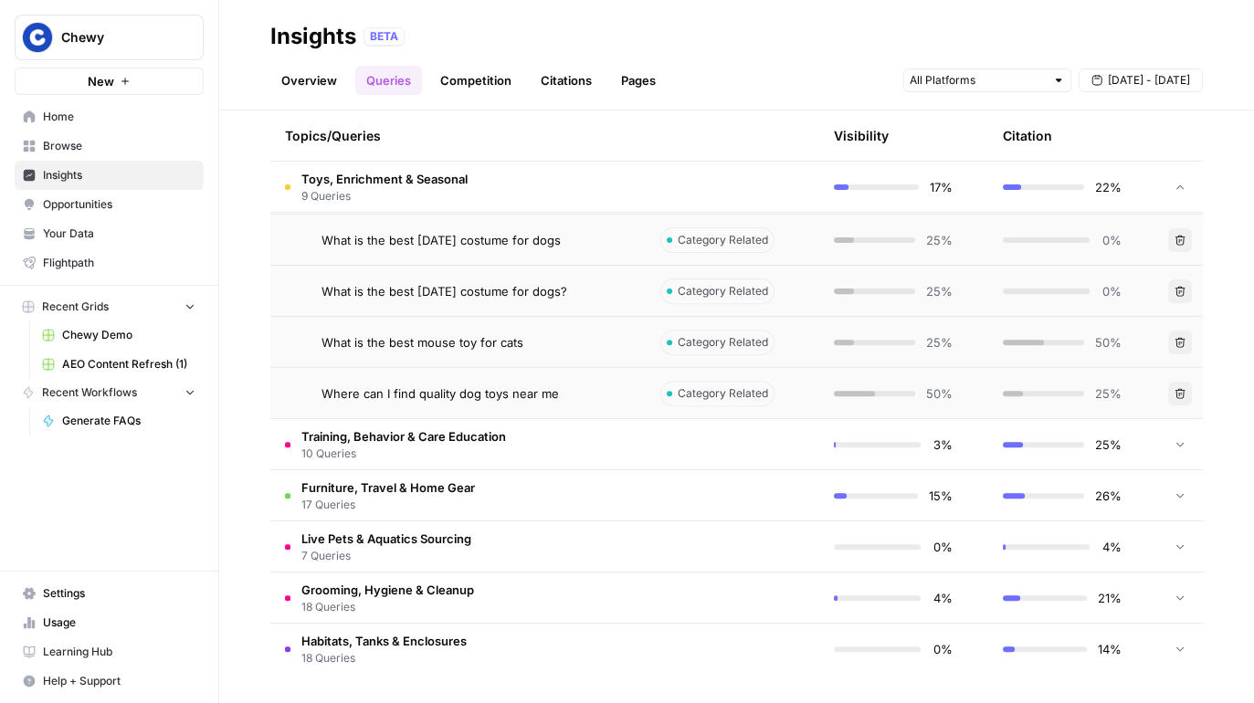
click at [441, 454] on span "10 Queries" at bounding box center [403, 454] width 205 height 16
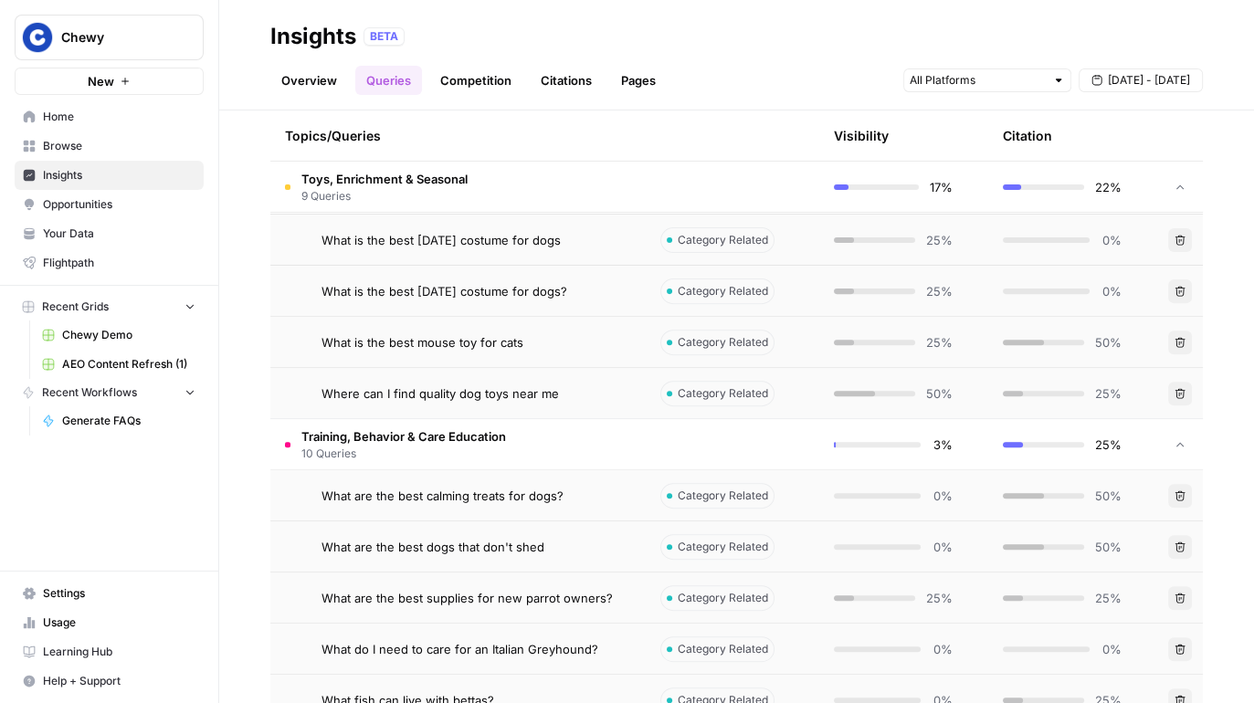
scroll to position [7381, 0]
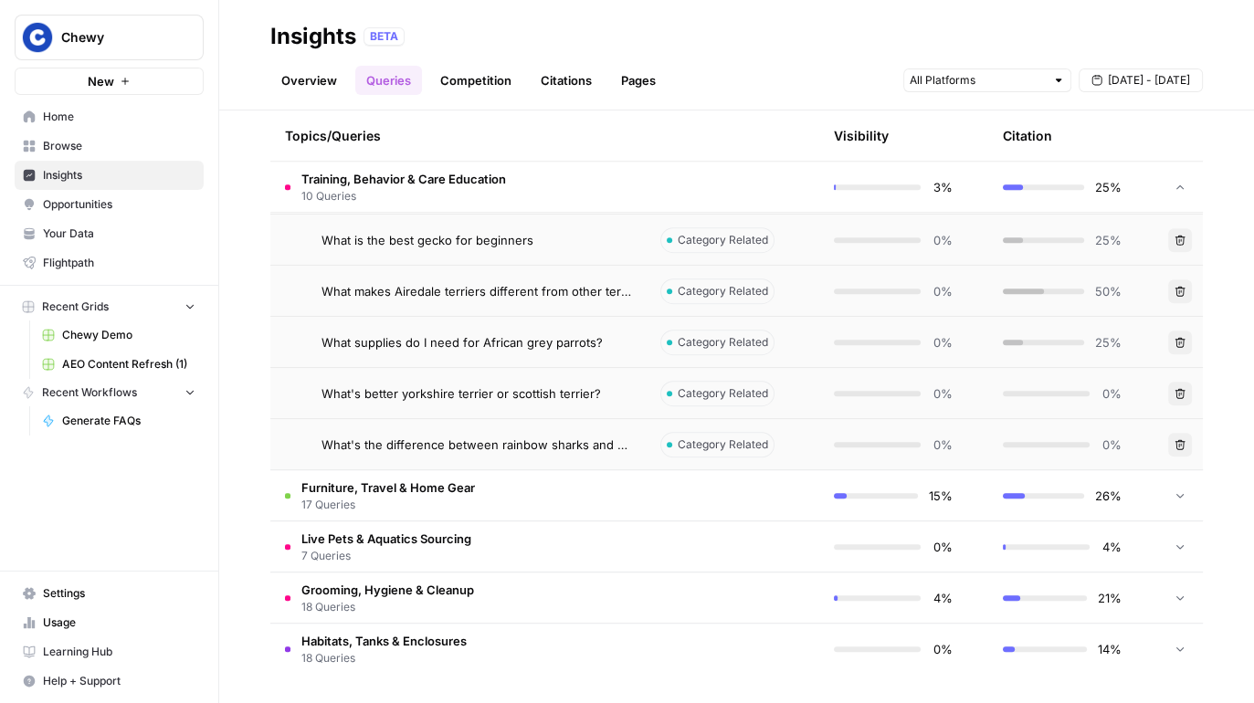
click at [441, 492] on span "Furniture, Travel & Home Gear" at bounding box center [388, 488] width 174 height 18
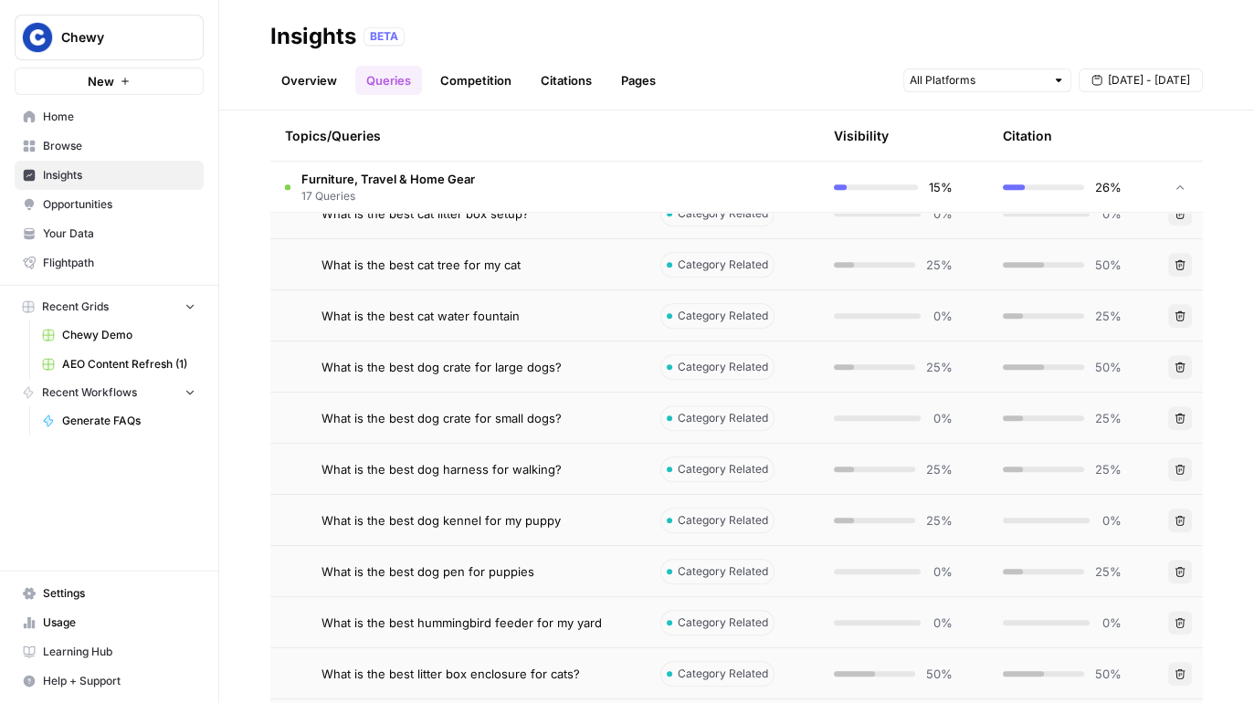
scroll to position [8251, 0]
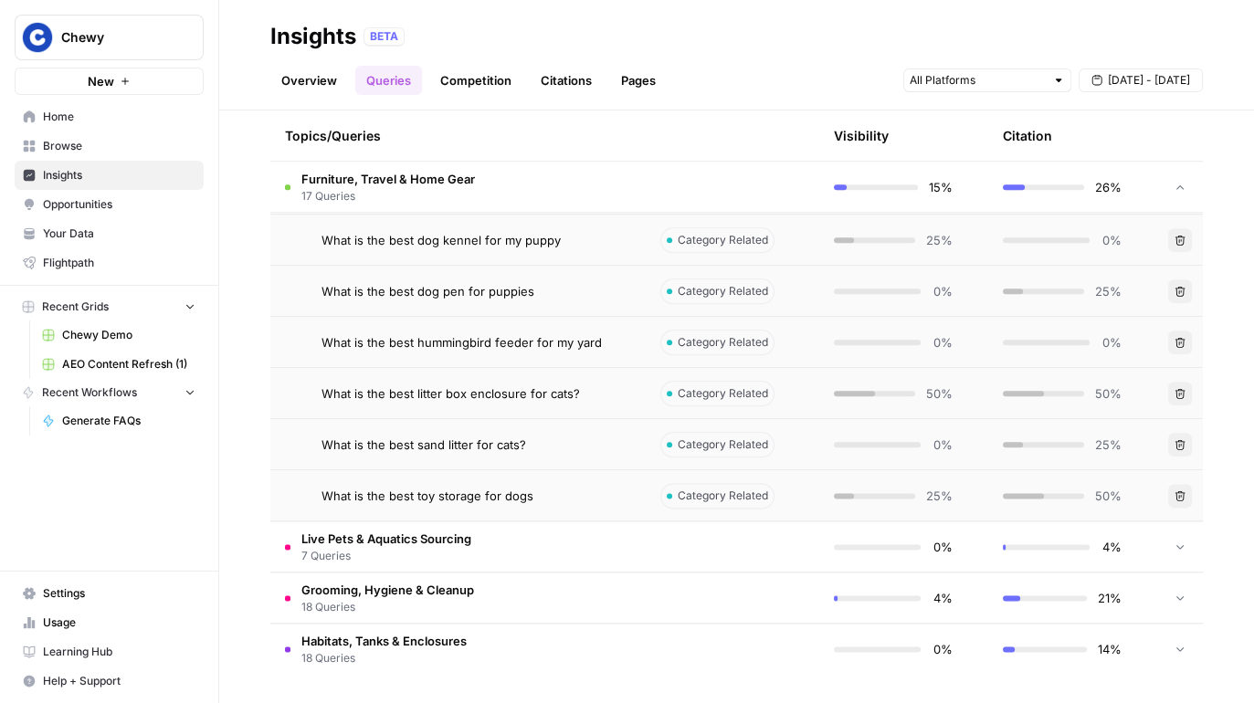
click at [441, 569] on td "Live Pets & Aquatics Sourcing 7 Queries" at bounding box center [457, 547] width 375 height 50
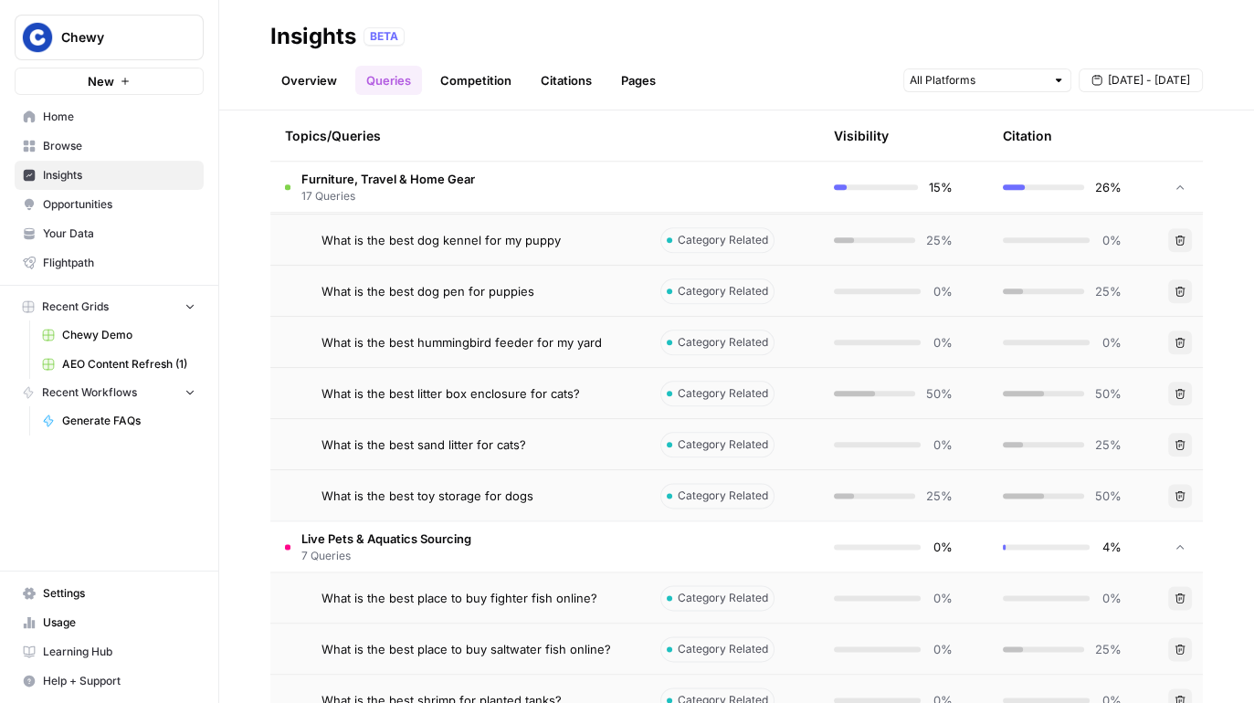
click at [441, 569] on td "Live Pets & Aquatics Sourcing 7 Queries" at bounding box center [457, 547] width 375 height 50
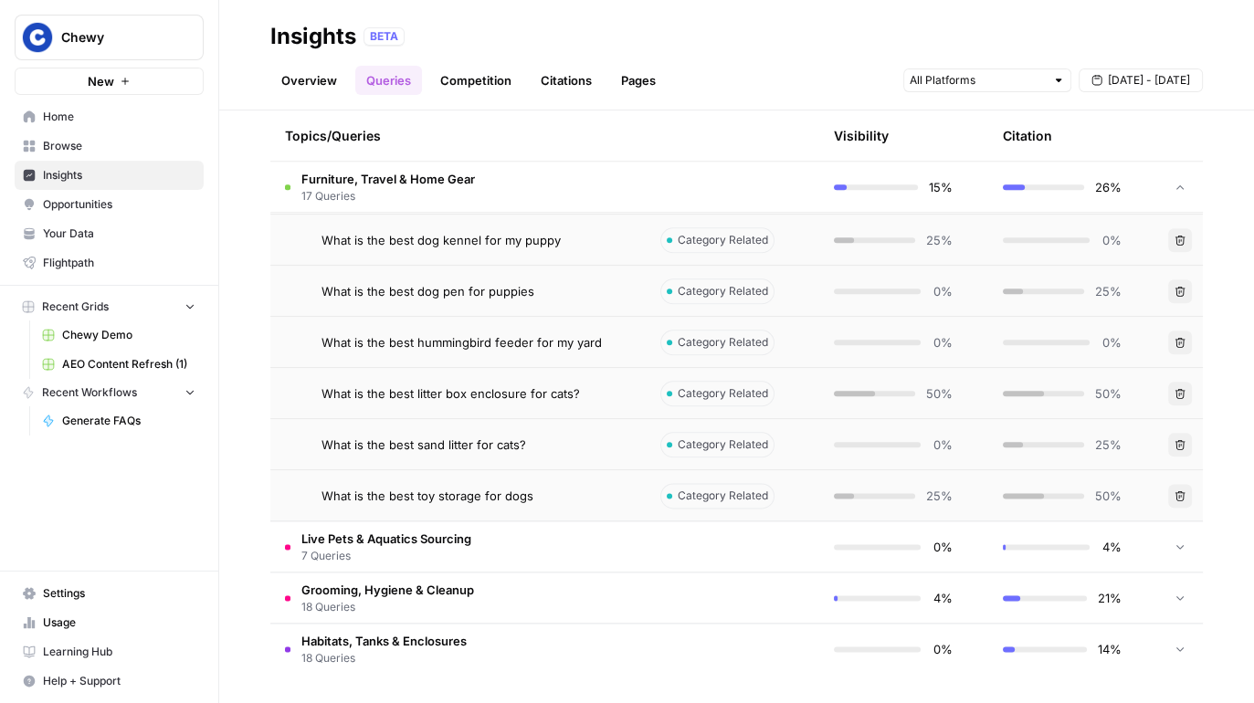
click at [433, 590] on span "Grooming, Hygiene & Cleanup" at bounding box center [387, 590] width 173 height 18
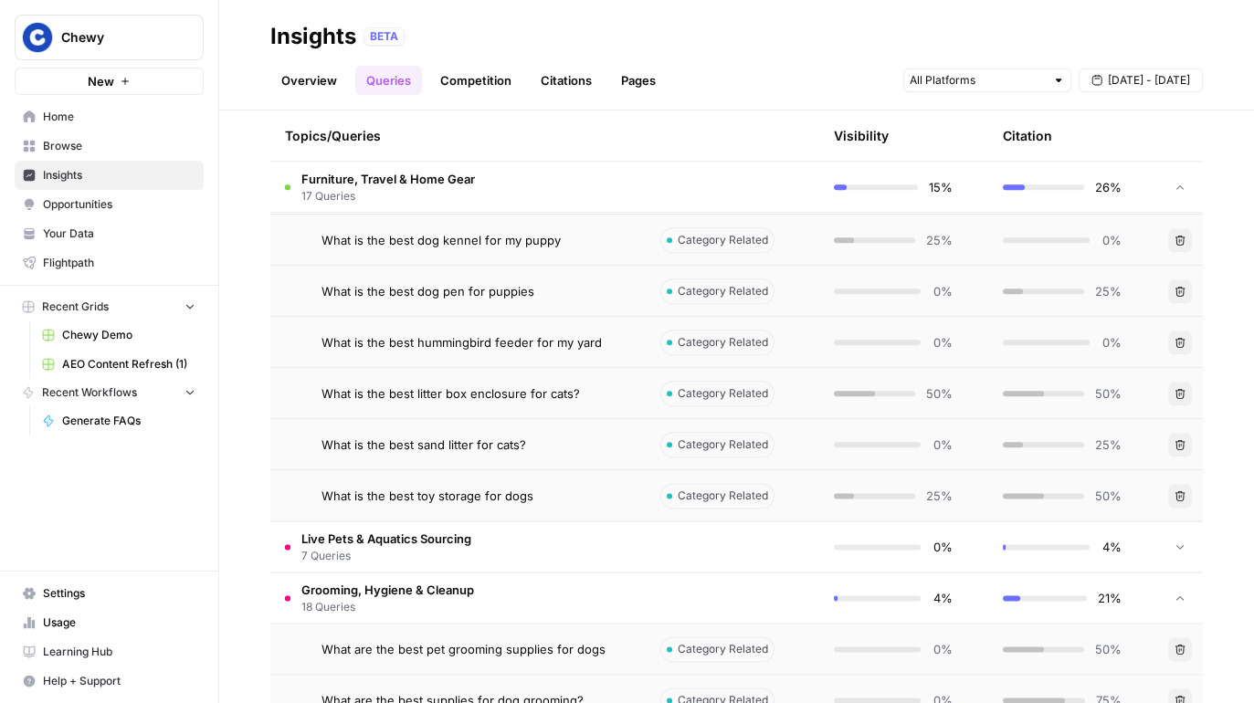
click at [444, 549] on span "7 Queries" at bounding box center [386, 556] width 170 height 16
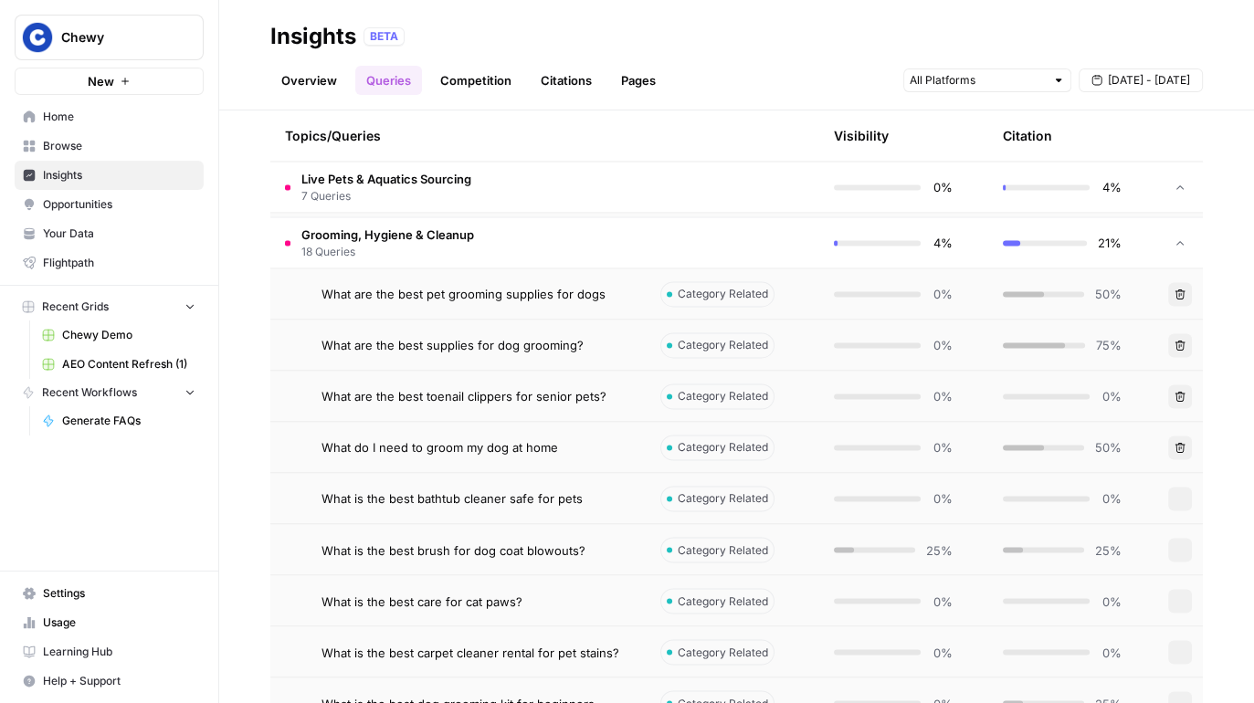
scroll to position [9530, 0]
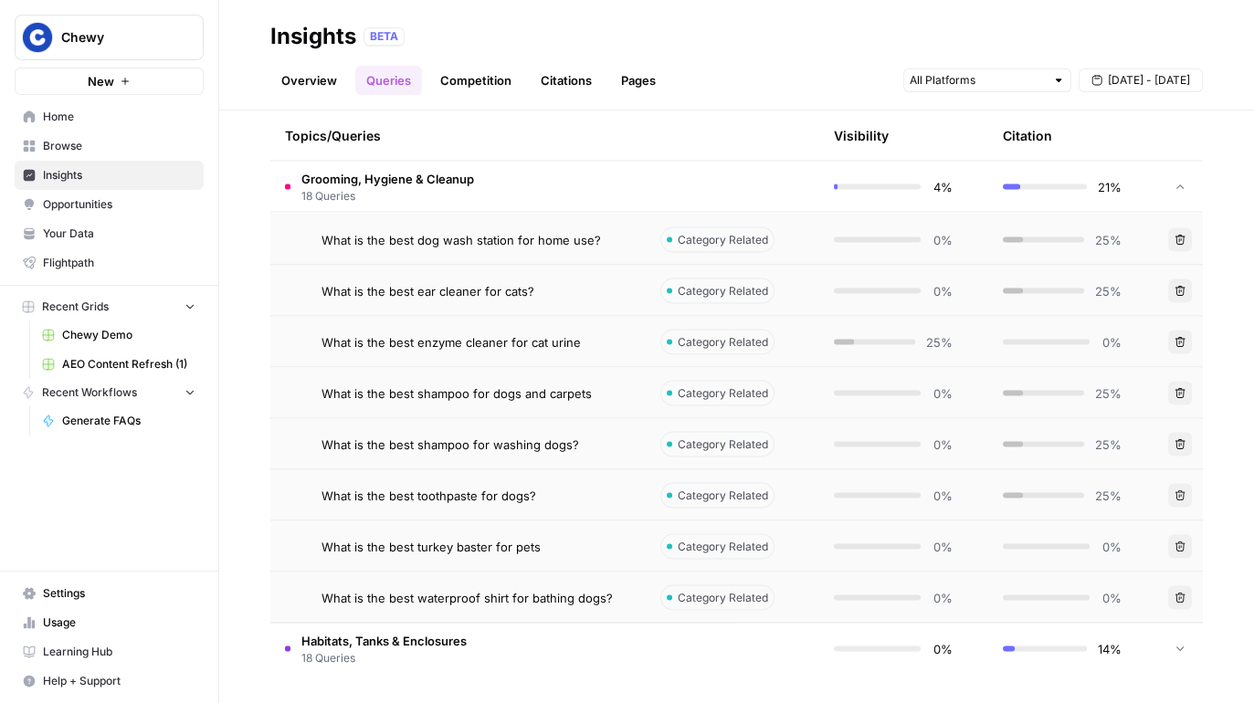
click at [419, 666] on span "18 Queries" at bounding box center [383, 658] width 165 height 16
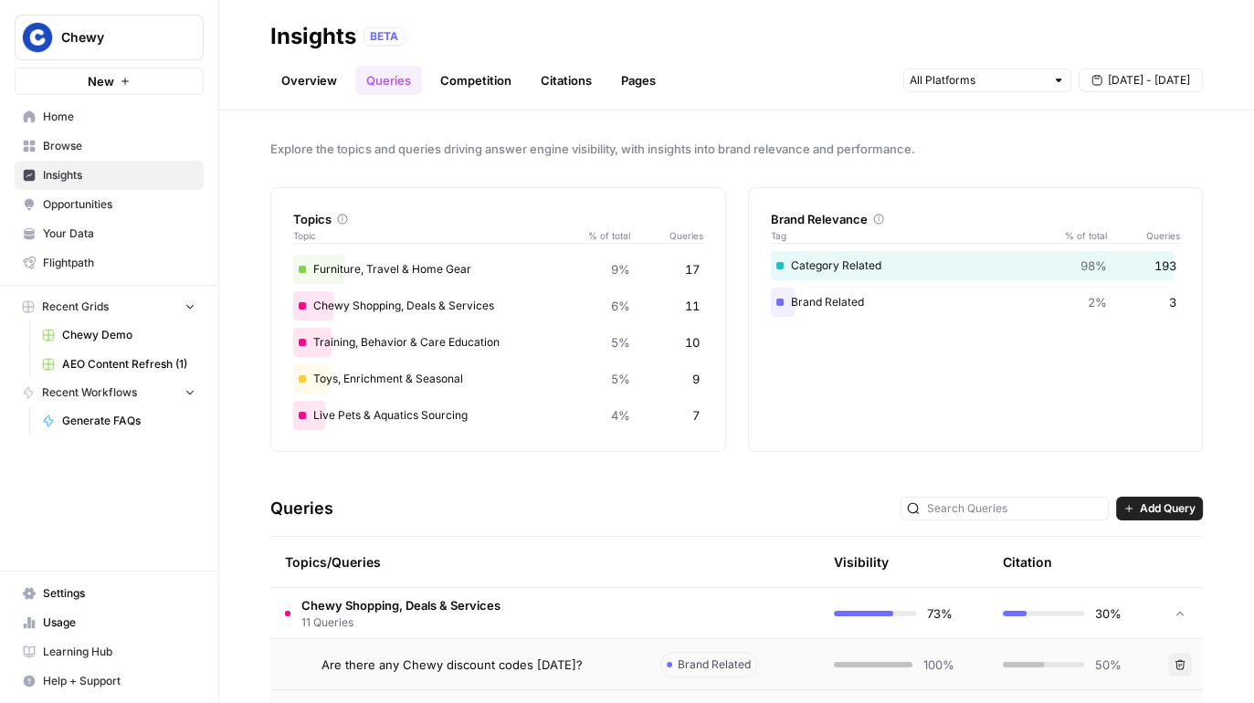
scroll to position [177, 0]
click at [290, 422] on div "Topics Topic % of total Queries Dog & Cat Nutrition 28% 54 Exotic & Aquatic Nut…" at bounding box center [498, 319] width 456 height 265
click at [322, 389] on div "Toys, Enrichment & Seasonal 5% 9" at bounding box center [498, 380] width 410 height 29
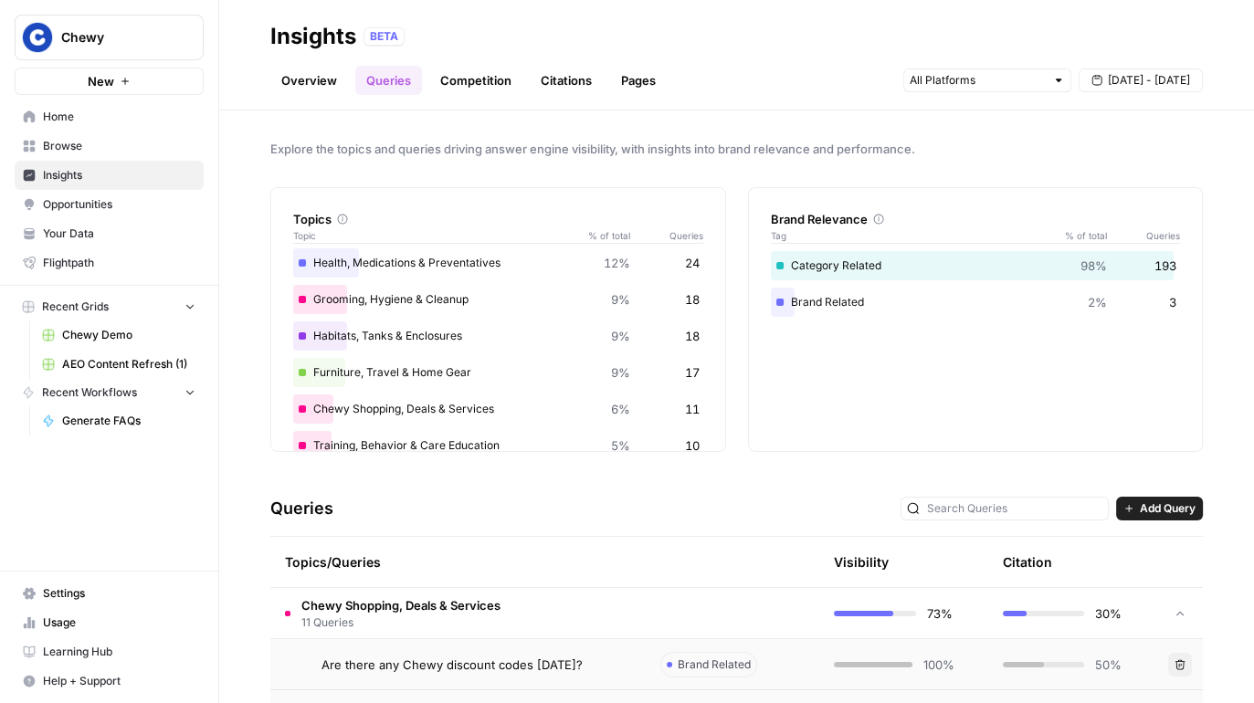
scroll to position [0, 0]
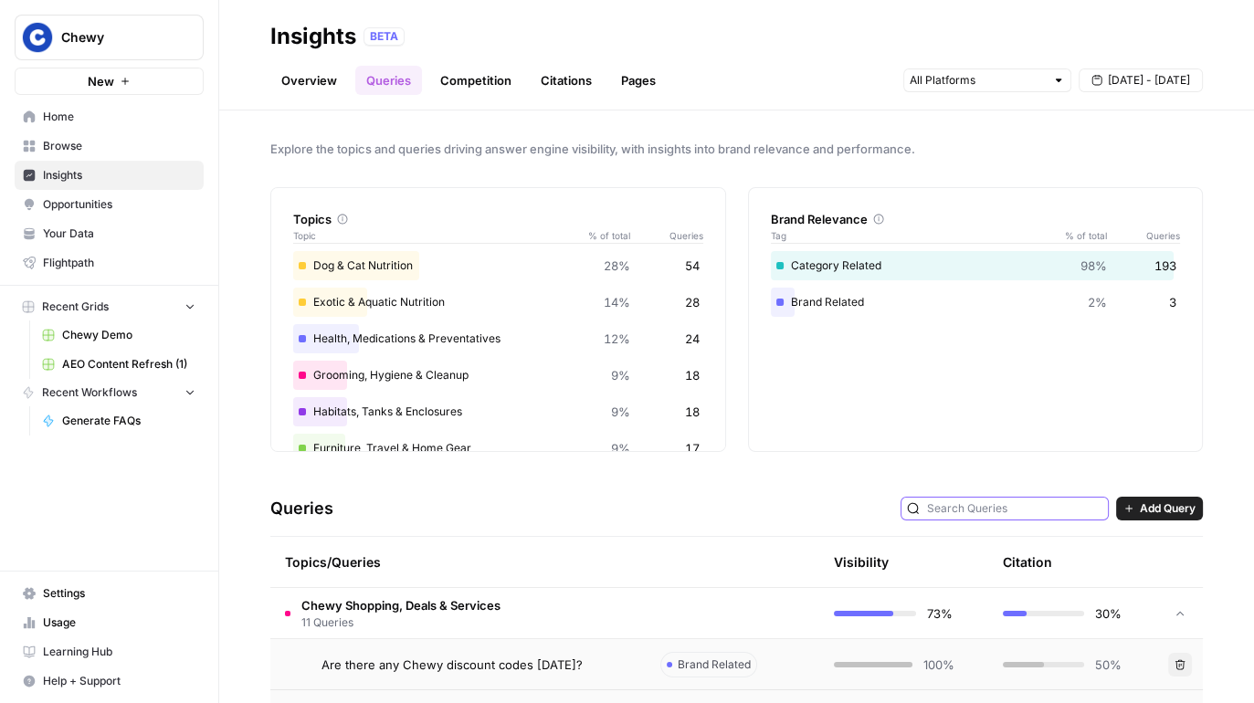
click at [1023, 505] on input "text" at bounding box center [1014, 509] width 175 height 18
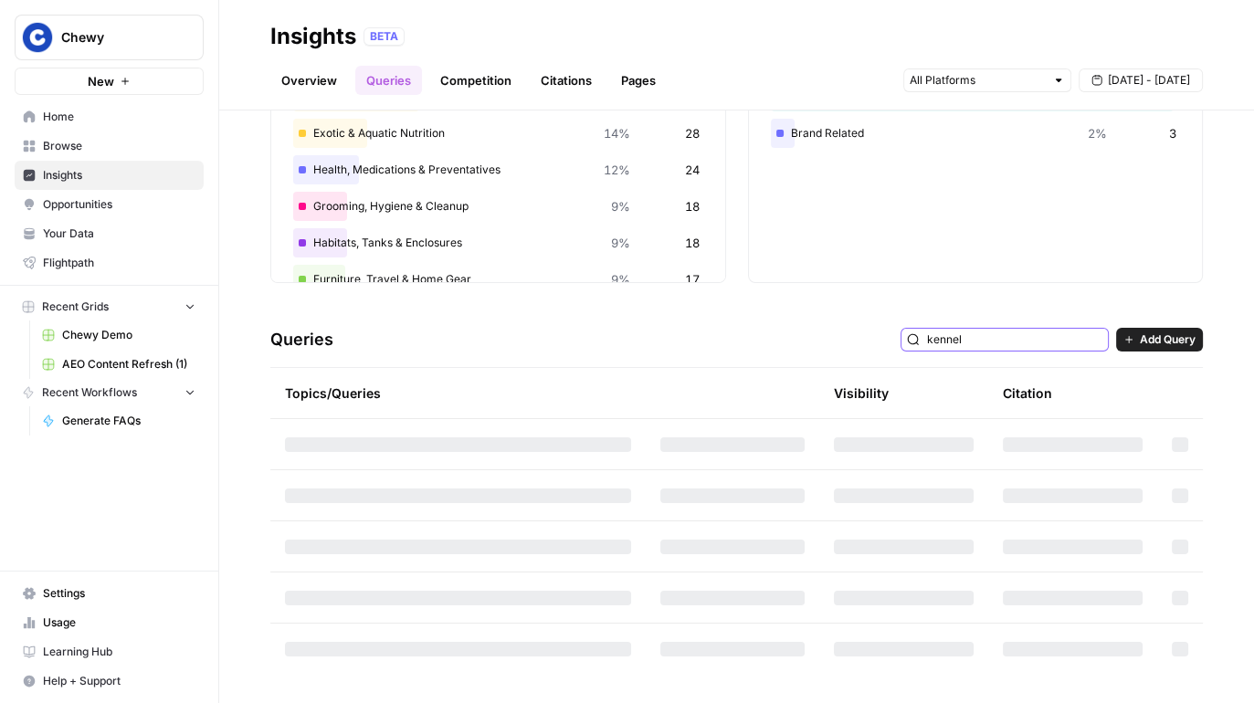
scroll to position [16, 0]
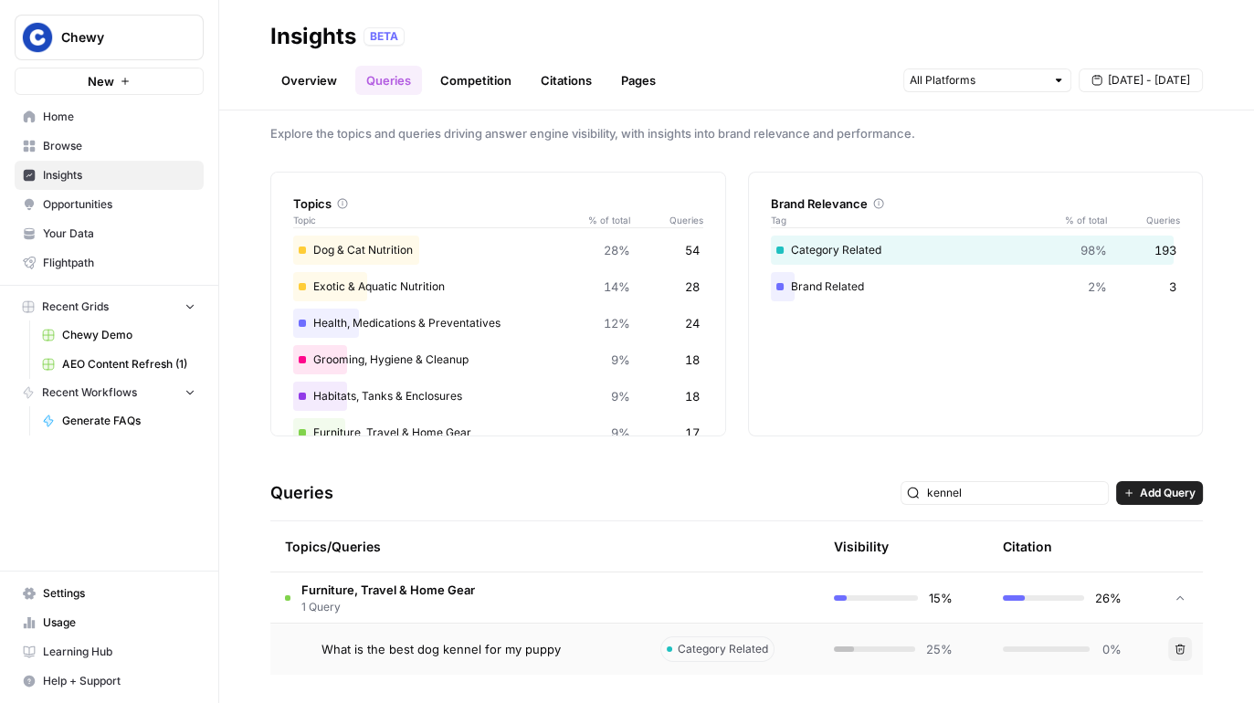
click at [606, 638] on td "What is the best dog kennel for my puppy" at bounding box center [457, 649] width 375 height 51
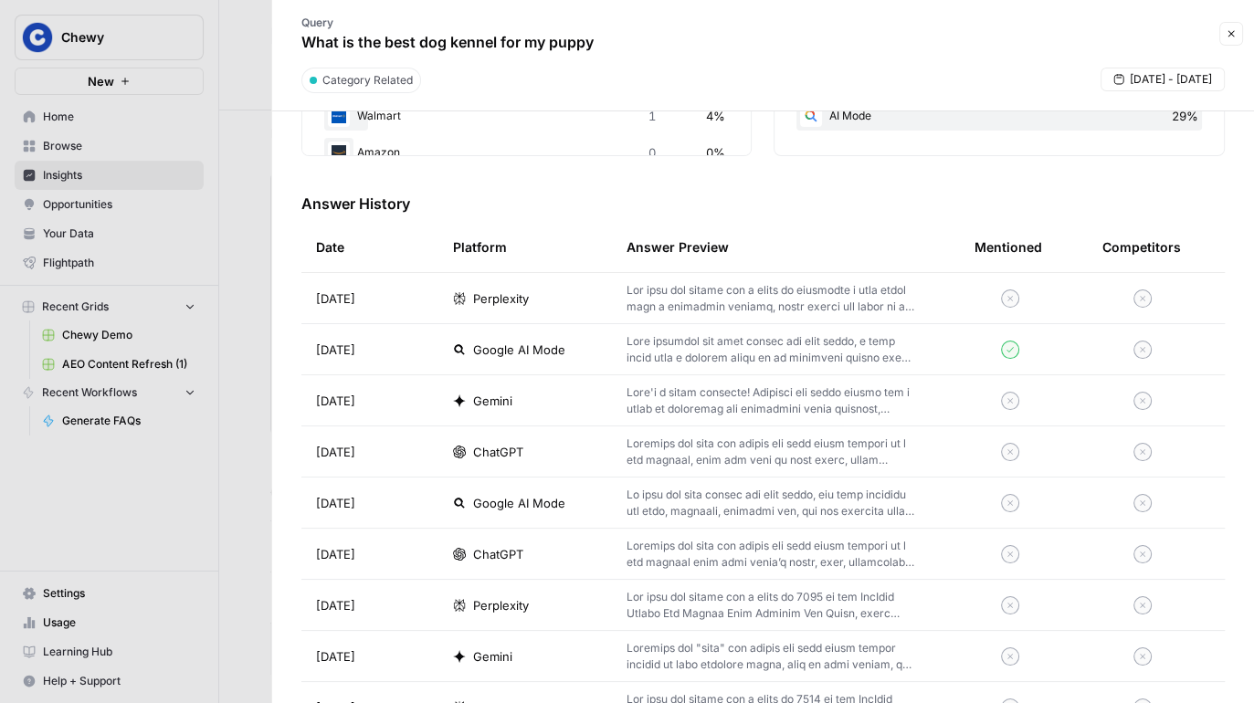
scroll to position [497, 0]
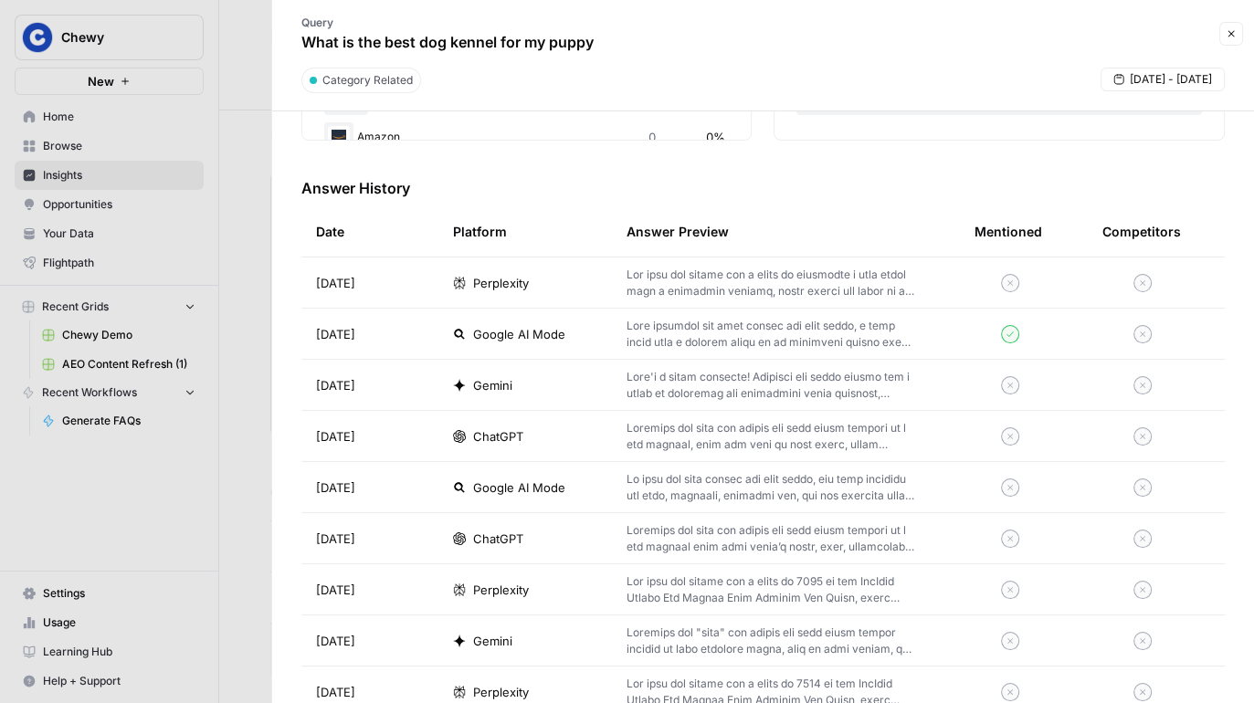
click at [607, 424] on td "ChatGPT" at bounding box center [525, 436] width 174 height 50
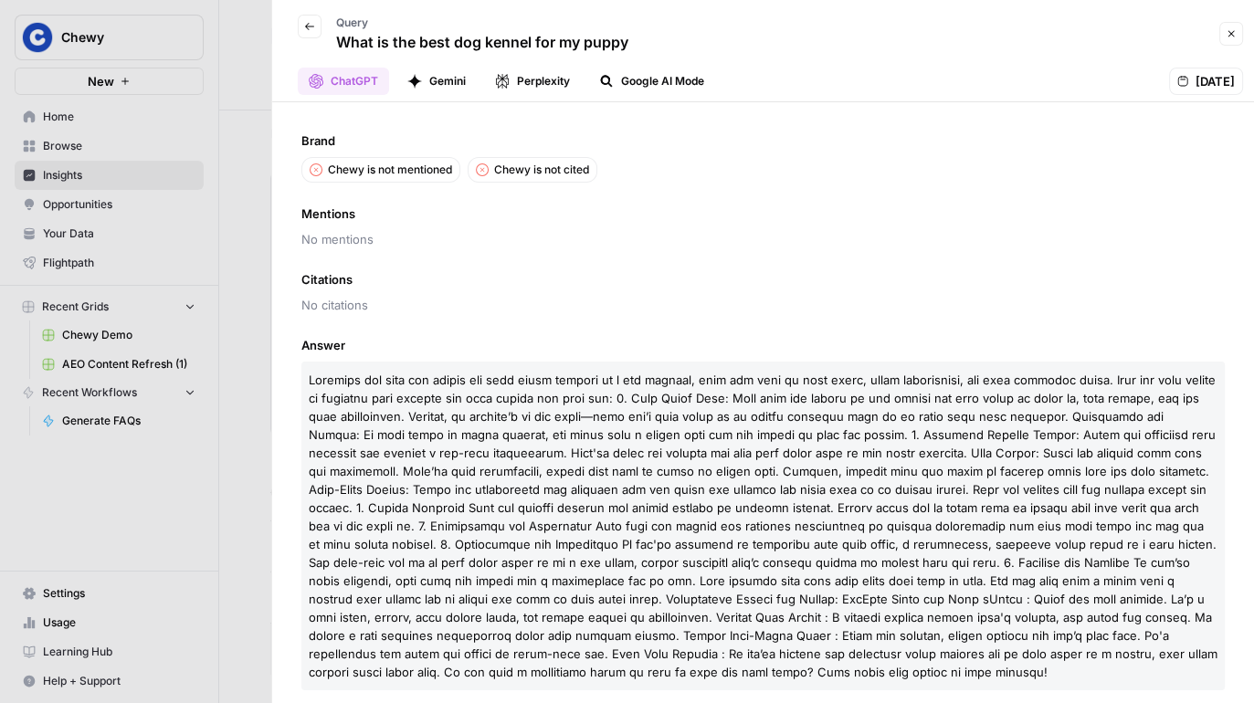
scroll to position [15, 0]
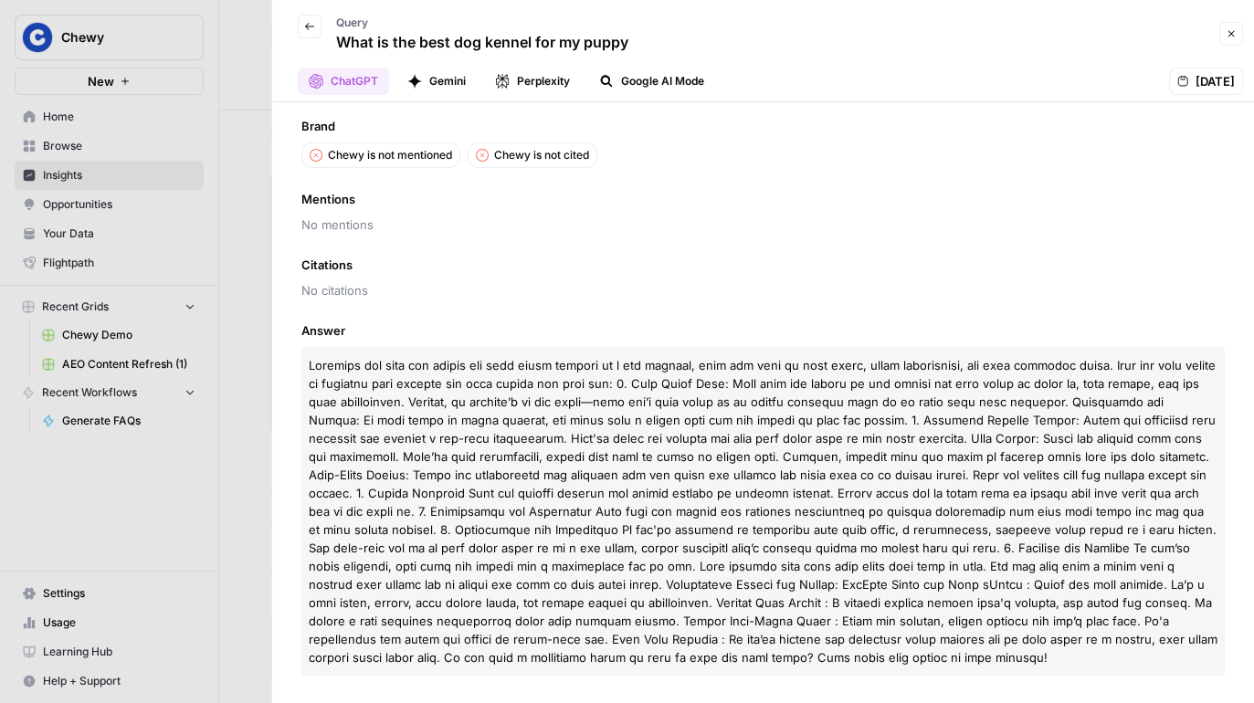
click at [306, 25] on icon "button" at bounding box center [309, 26] width 9 height 7
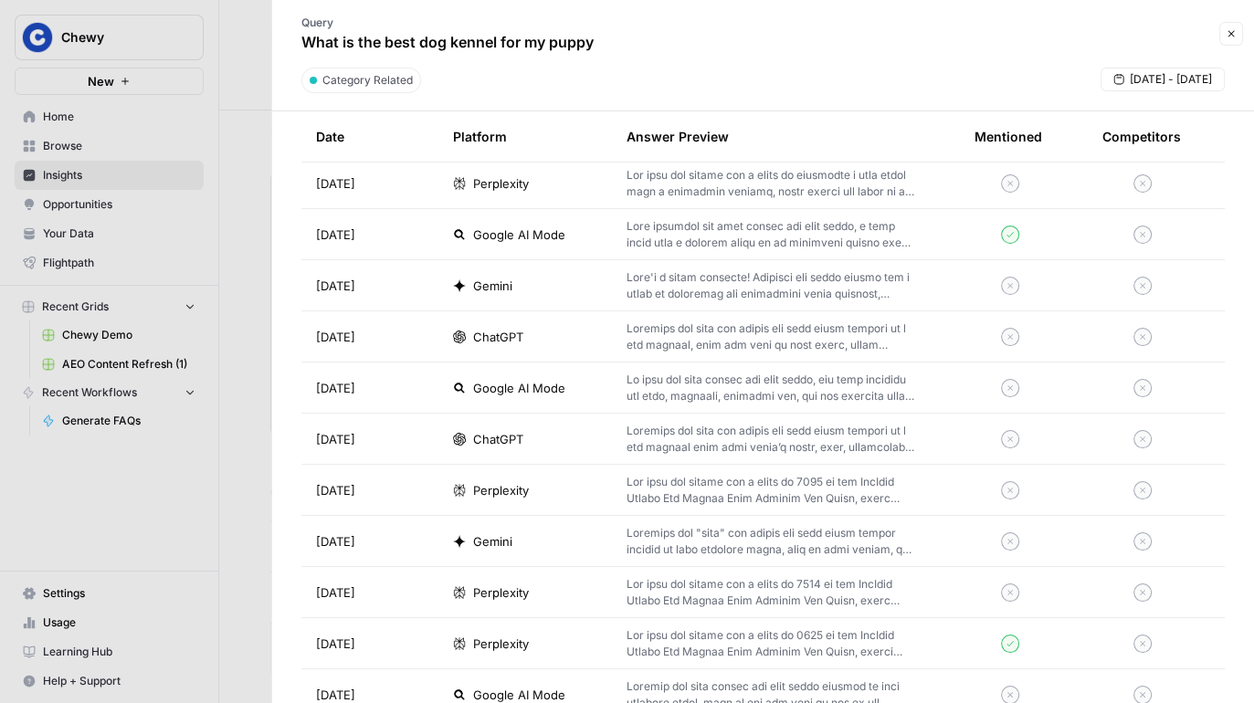
click at [786, 225] on p at bounding box center [772, 234] width 290 height 33
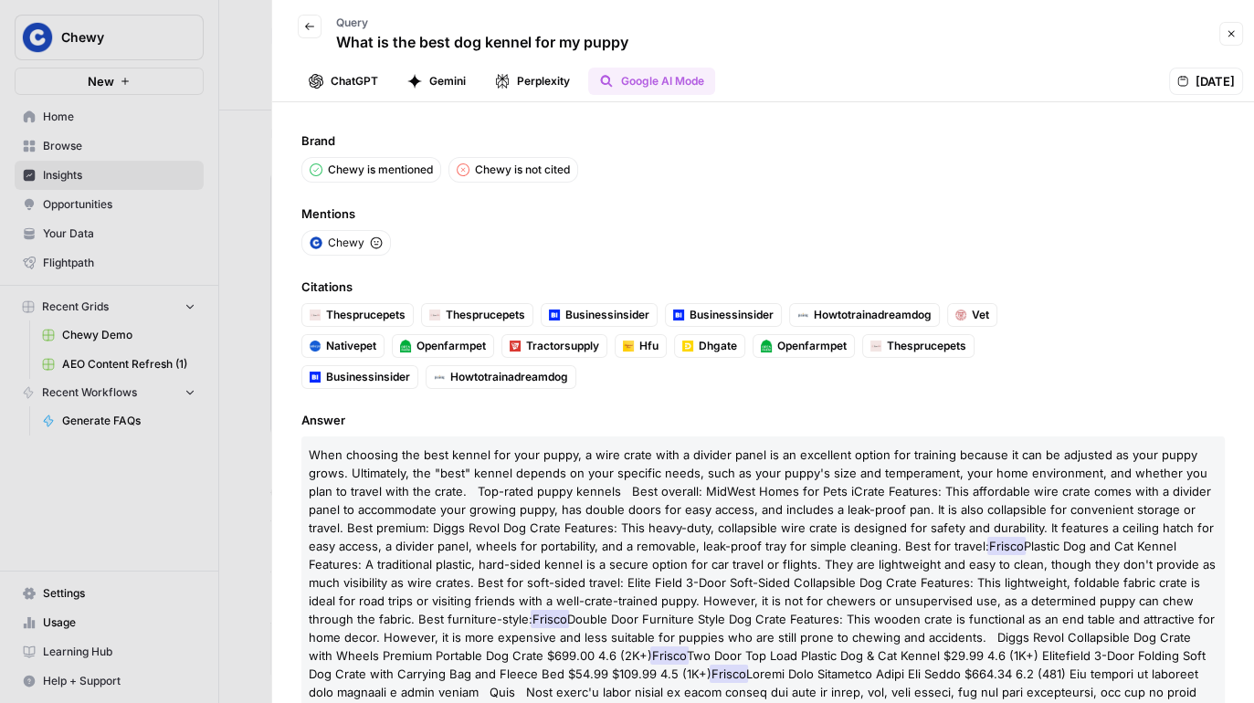
click at [429, 87] on button "Gemini" at bounding box center [436, 81] width 80 height 27
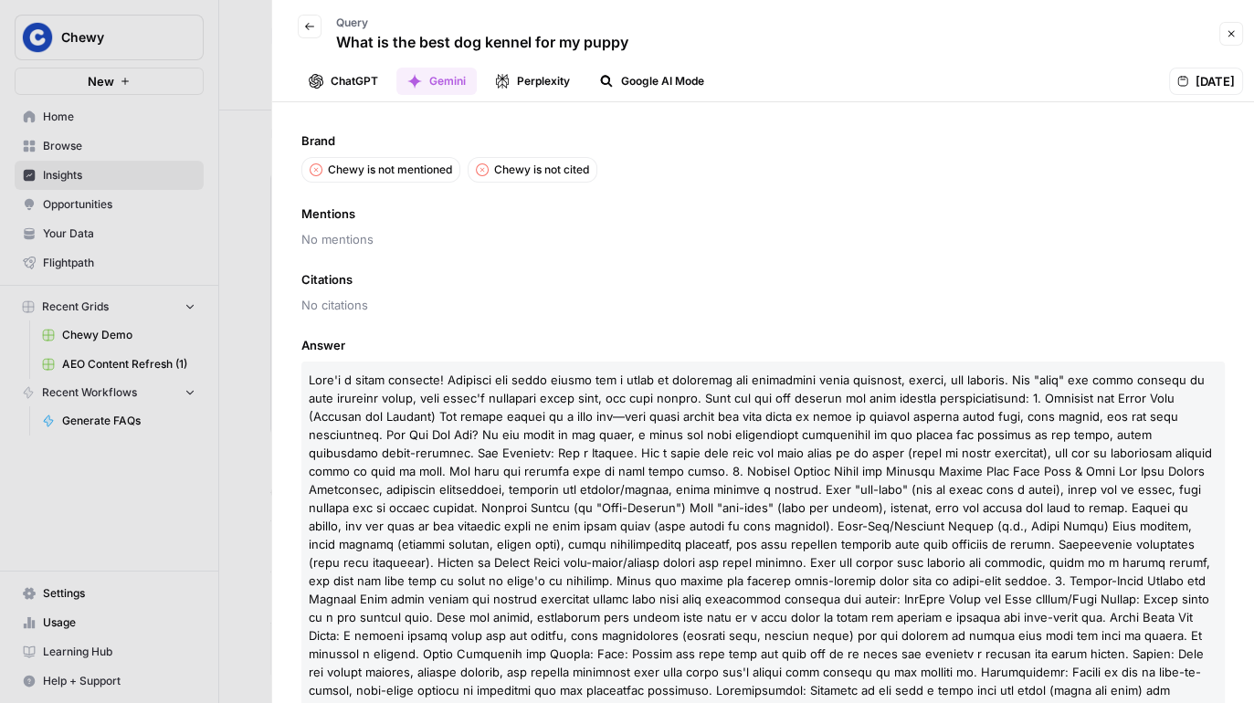
click at [514, 87] on button "Perplexity" at bounding box center [532, 81] width 97 height 27
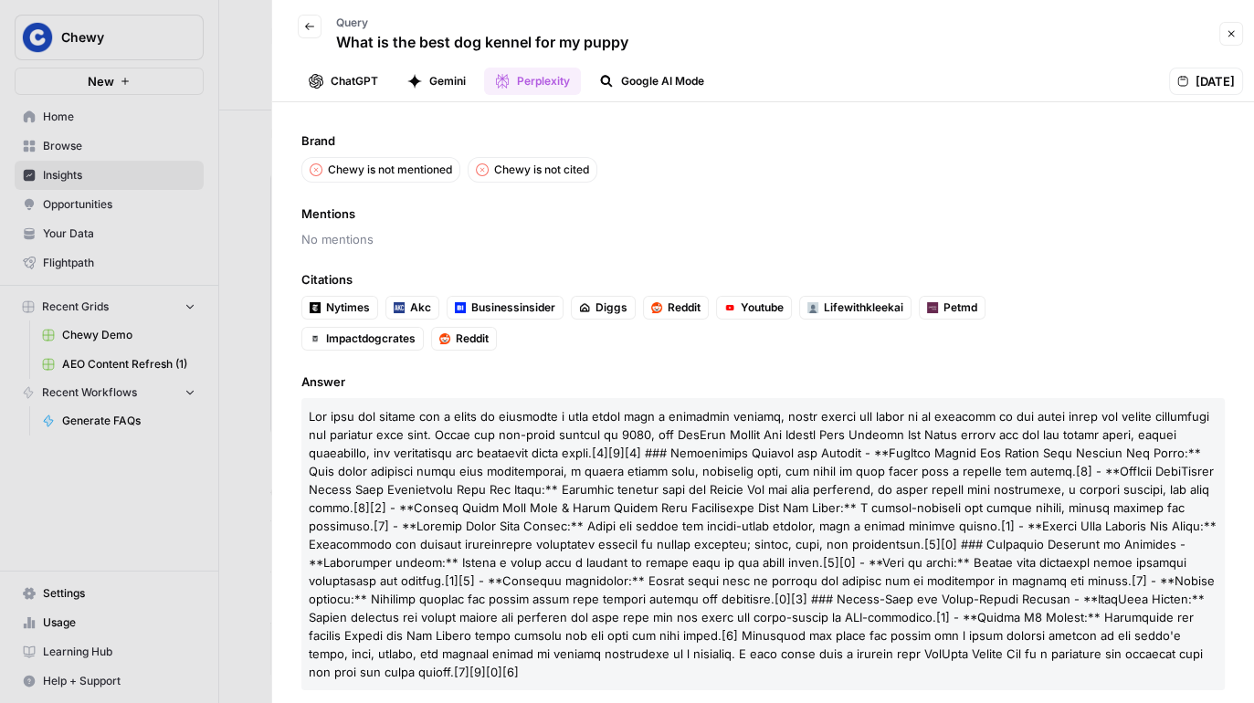
click at [348, 75] on button "ChatGPT" at bounding box center [343, 81] width 91 height 27
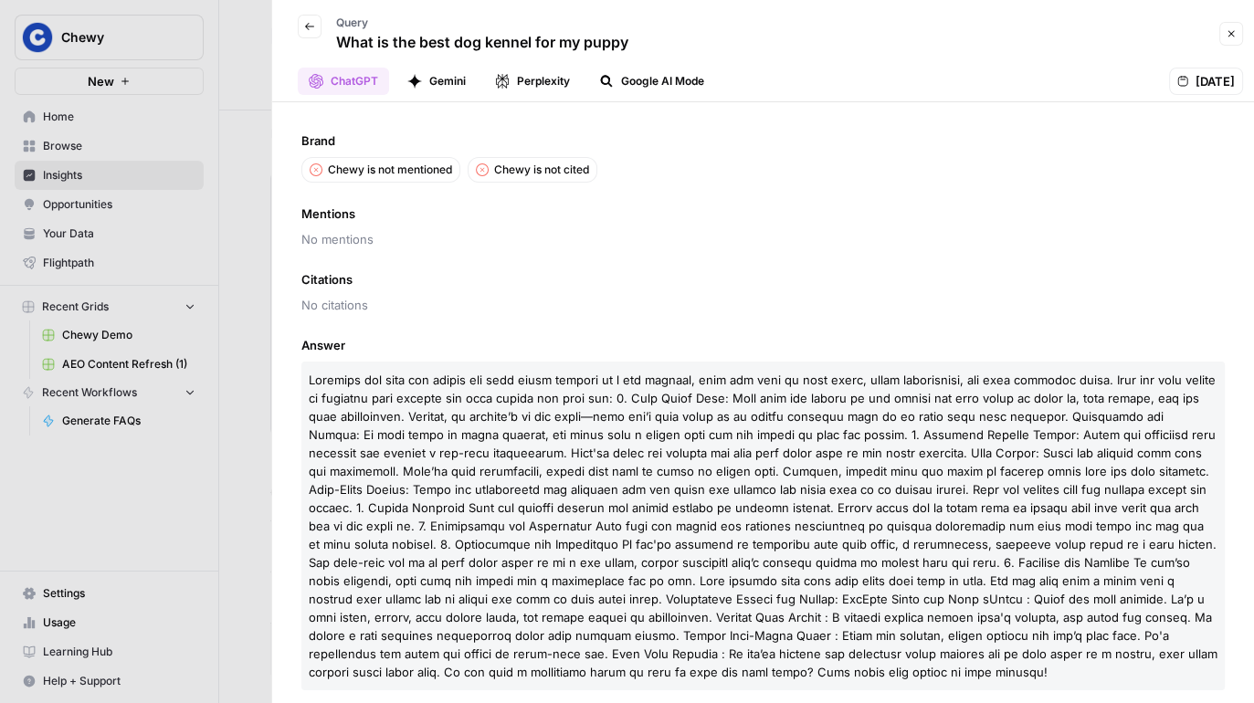
click at [307, 20] on button "Back" at bounding box center [310, 27] width 24 height 24
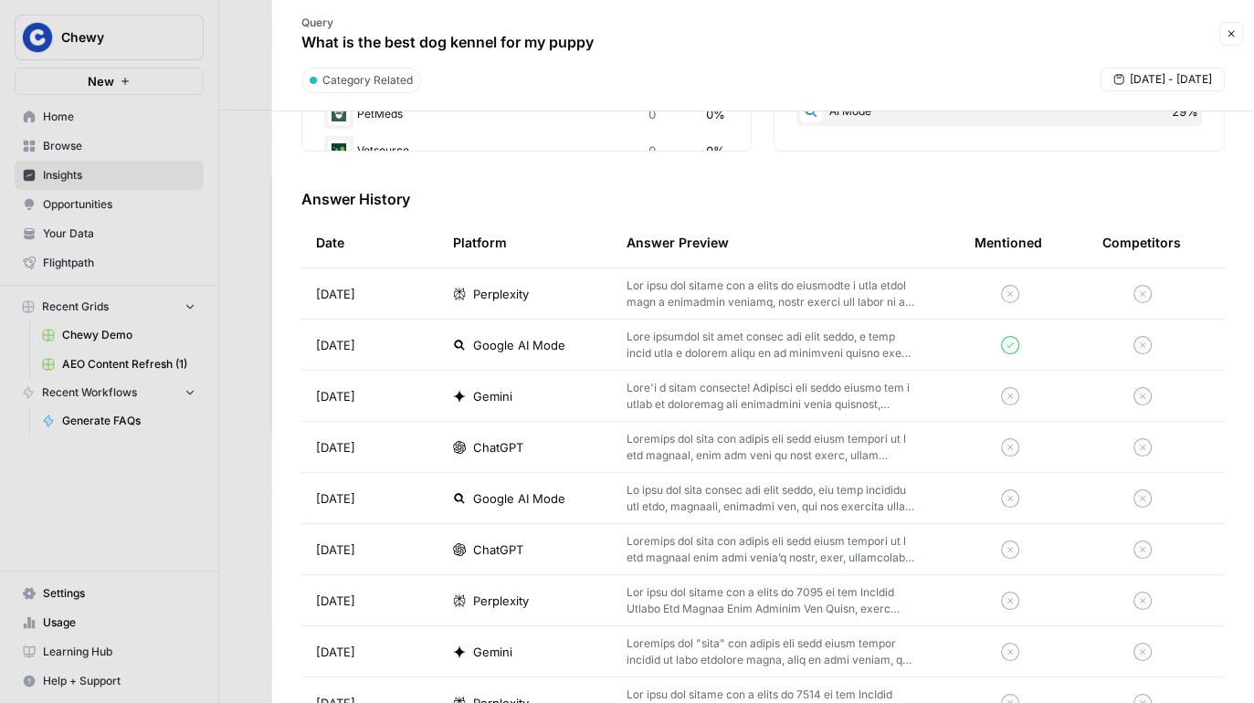
scroll to position [602, 0]
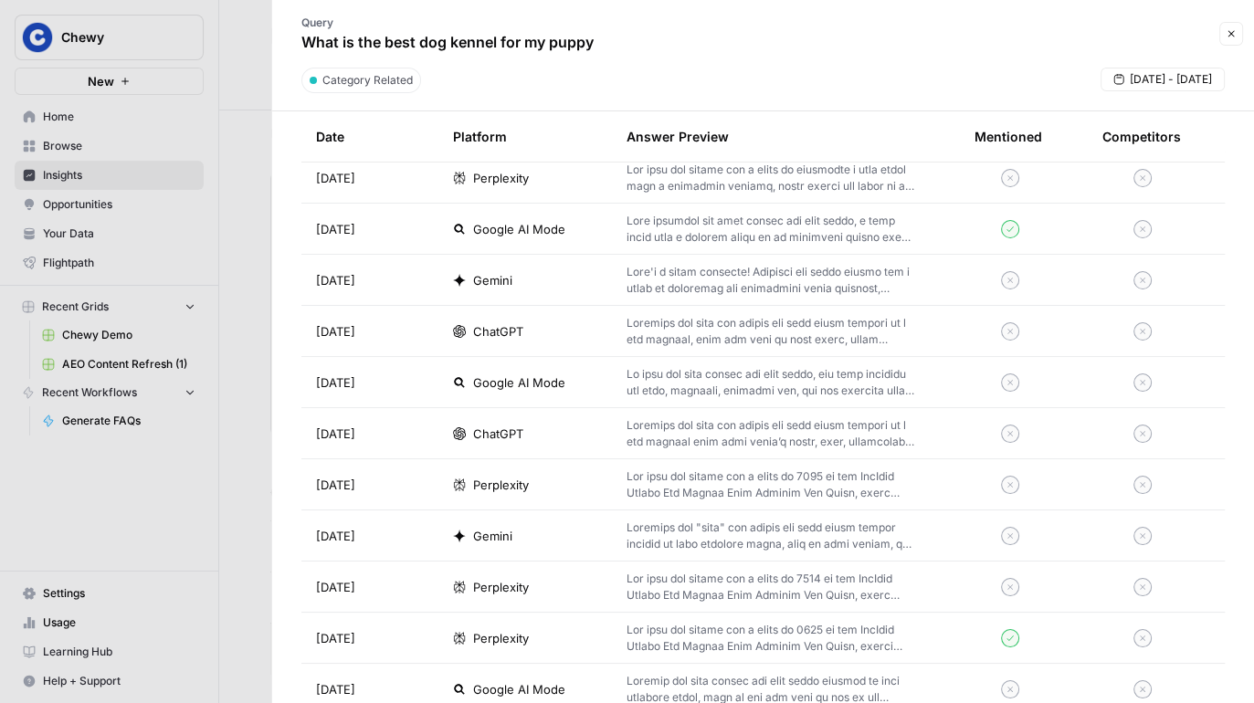
click at [1042, 257] on td at bounding box center [1010, 280] width 100 height 50
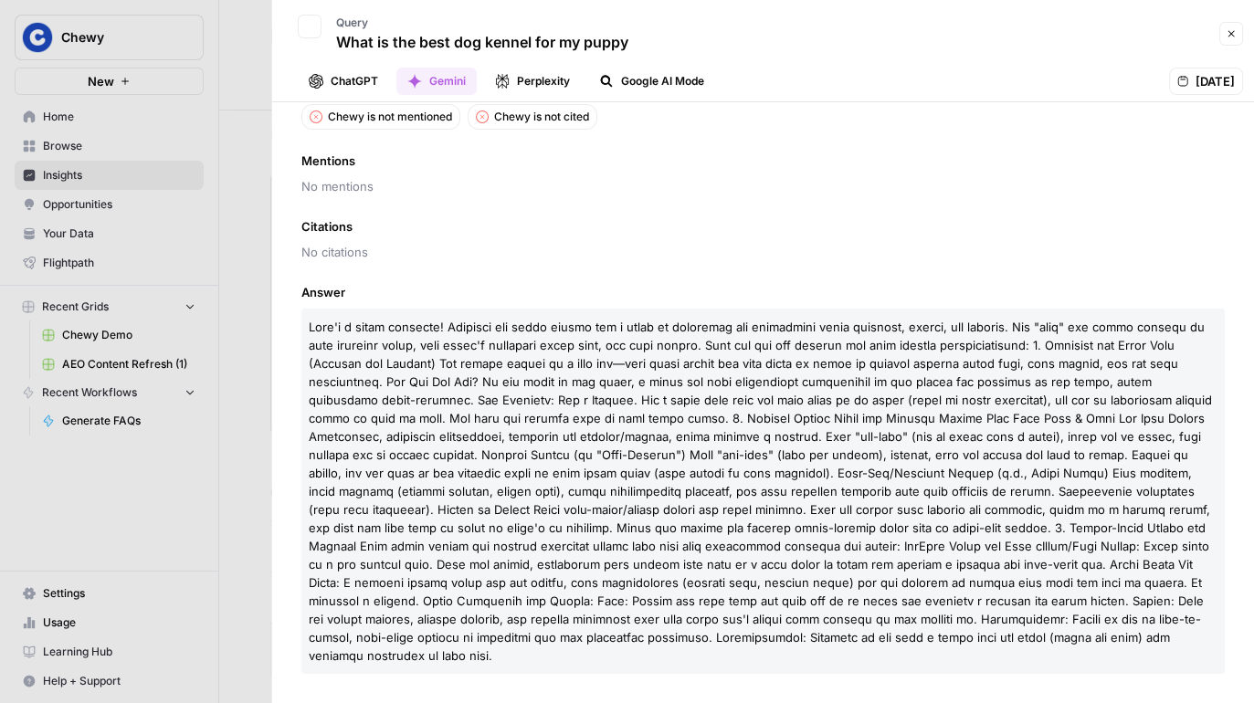
scroll to position [33, 0]
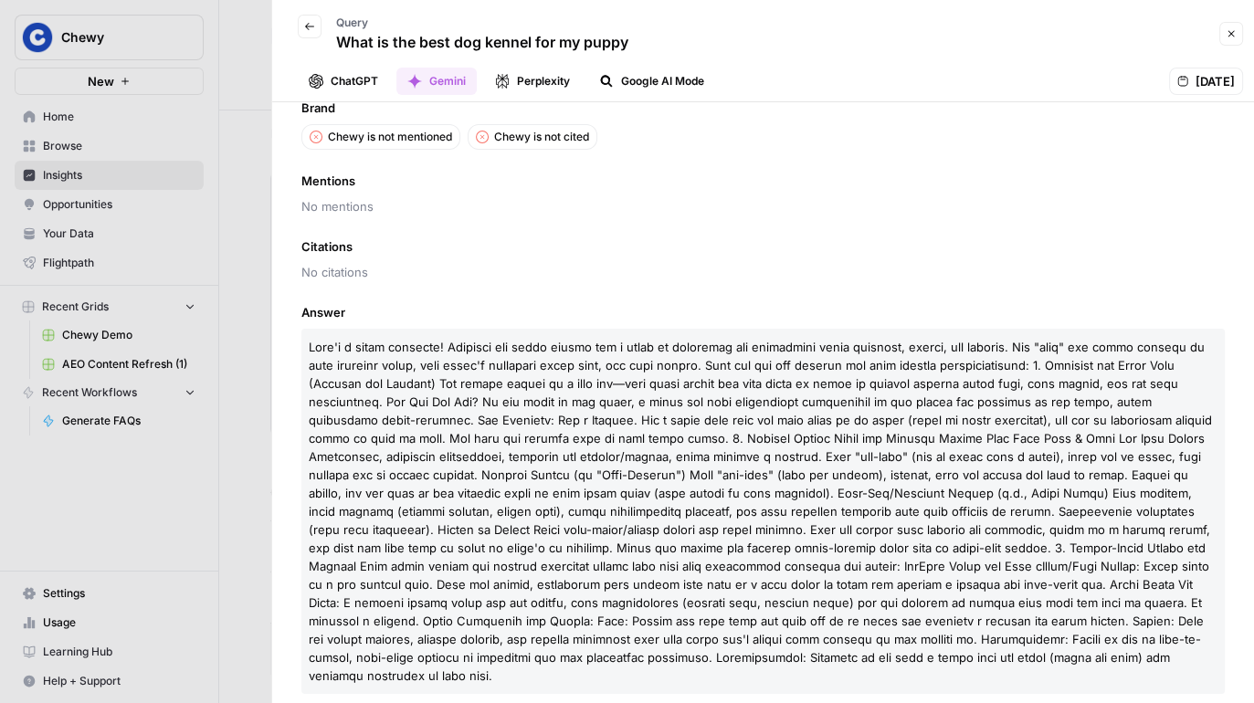
click at [298, 17] on div "Back" at bounding box center [310, 38] width 24 height 46
click at [308, 27] on icon "button" at bounding box center [309, 26] width 11 height 11
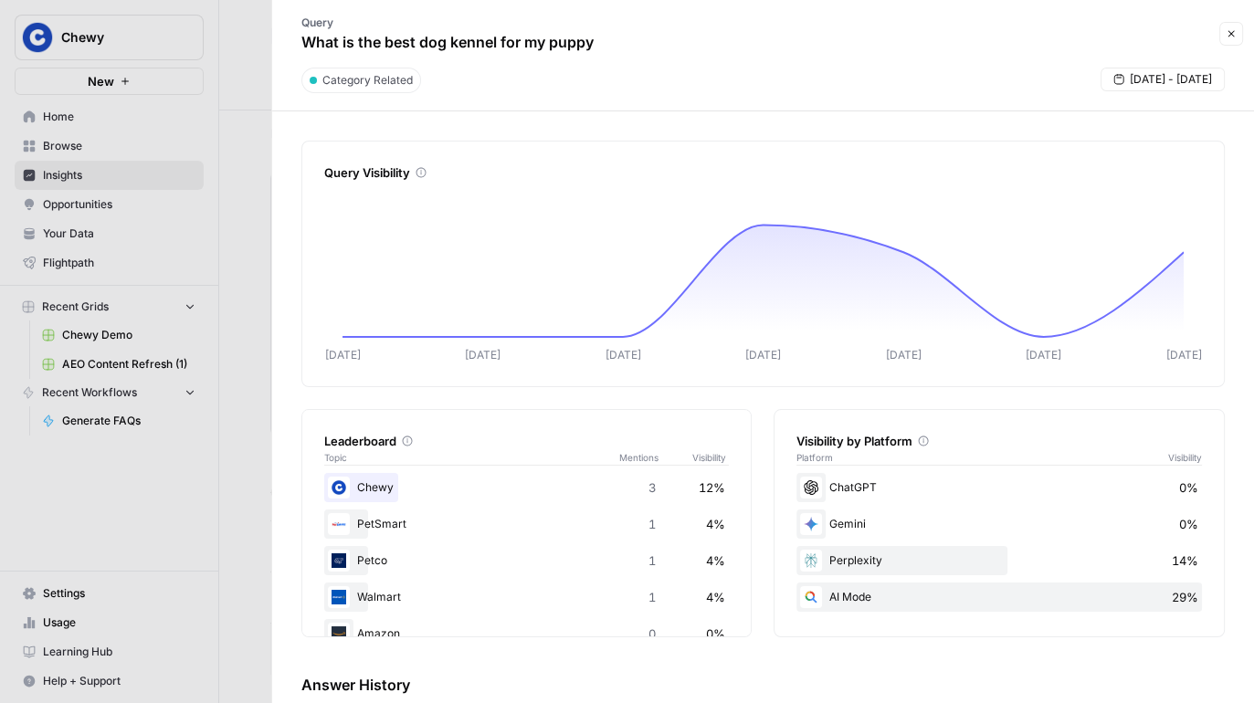
click at [702, 47] on div "Query What is the best dog kennel for my puppy" at bounding box center [748, 33] width 931 height 53
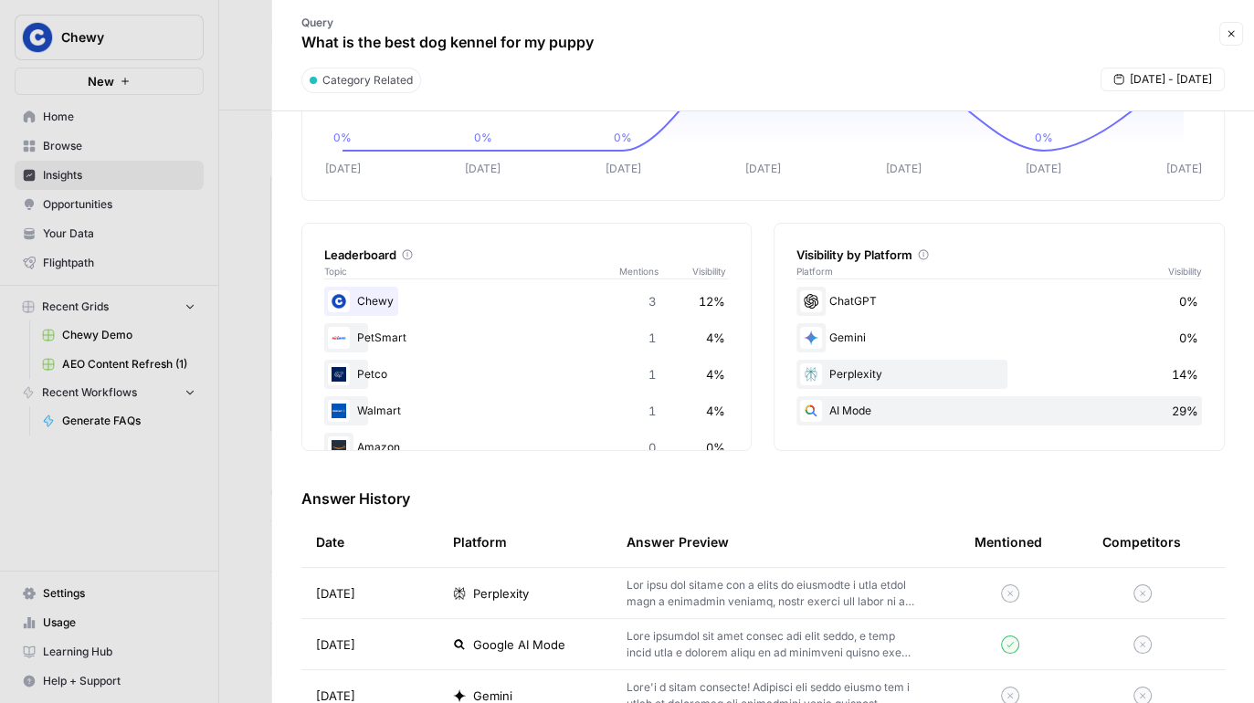
scroll to position [142, 0]
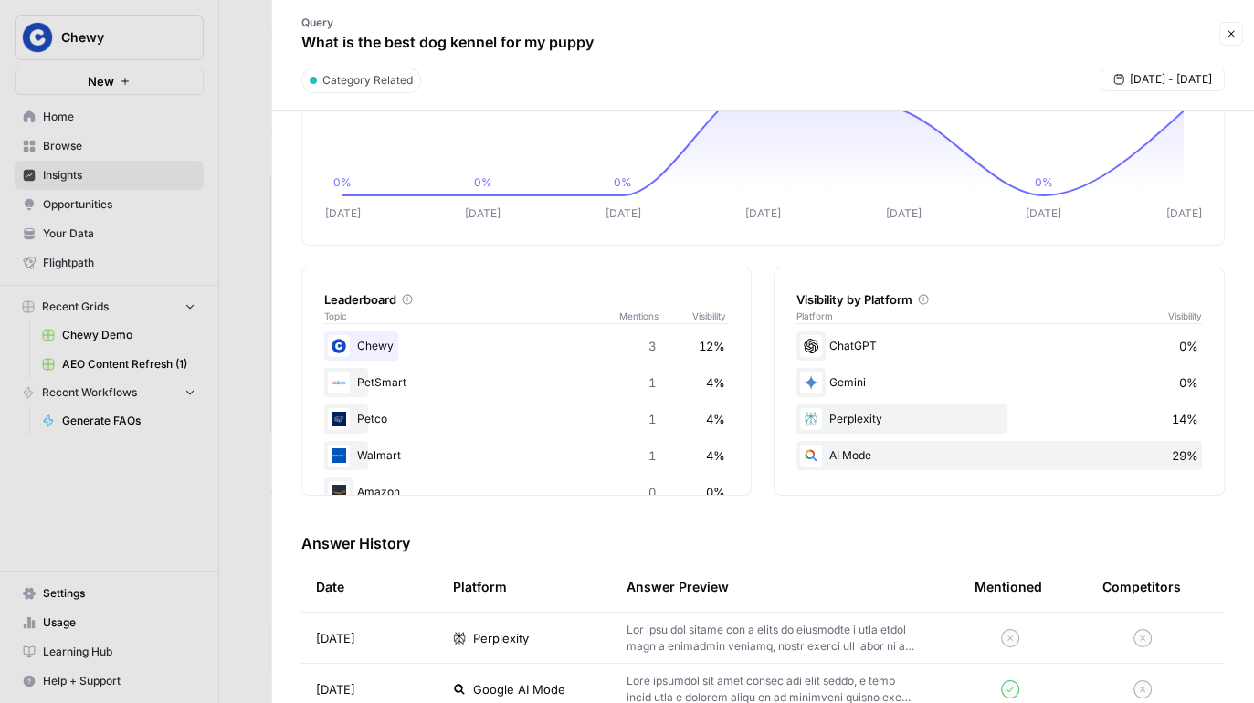
drag, startPoint x: 297, startPoint y: 37, endPoint x: 769, endPoint y: 56, distance: 472.6
click at [769, 56] on div "Query What is the best dog kennel for my puppy" at bounding box center [748, 33] width 931 height 53
click at [769, 52] on div "Query What is the best dog kennel for my puppy" at bounding box center [748, 33] width 931 height 53
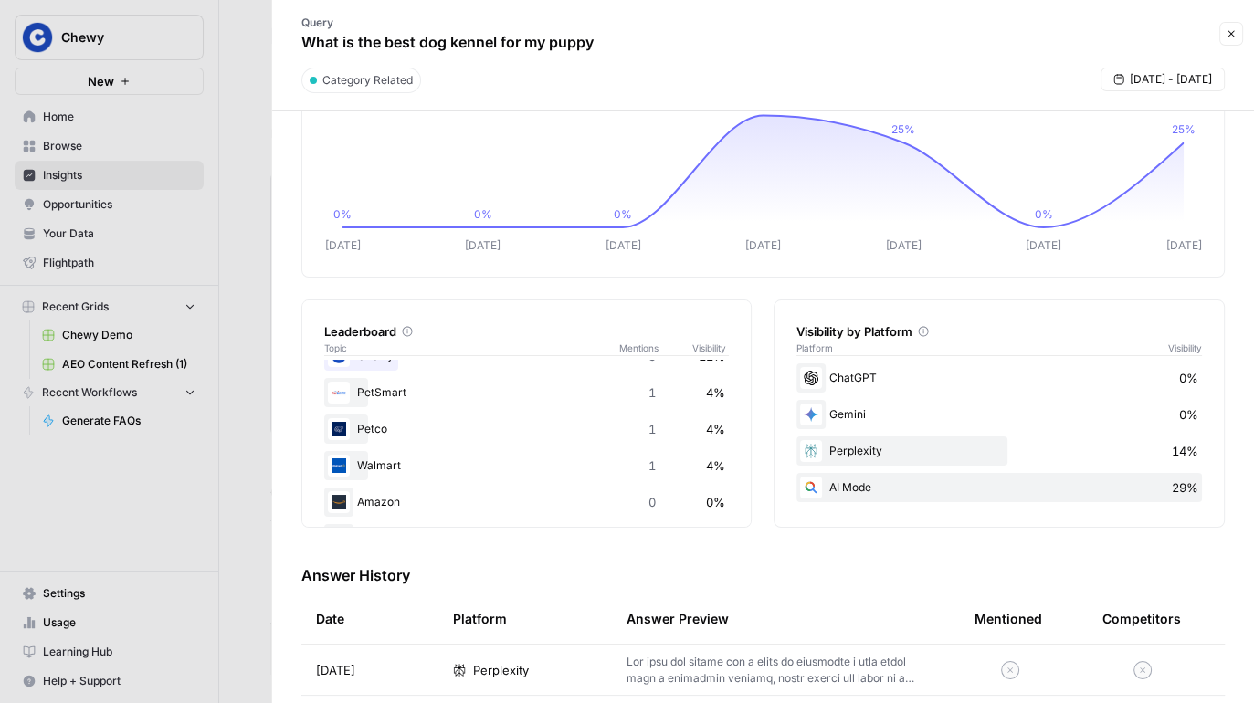
scroll to position [0, 0]
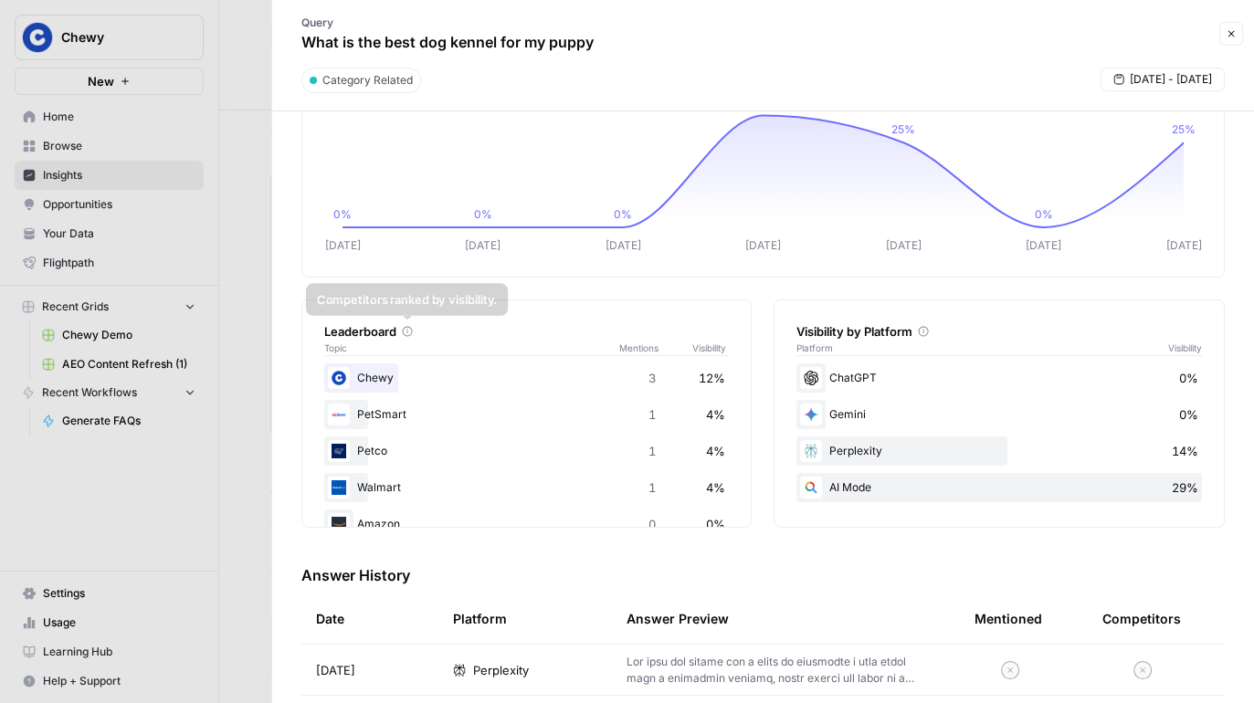
click at [406, 327] on icon at bounding box center [407, 331] width 11 height 11
click at [624, 47] on div "Query What is the best dog kennel for my puppy" at bounding box center [748, 33] width 931 height 53
click at [238, 286] on div at bounding box center [627, 351] width 1254 height 703
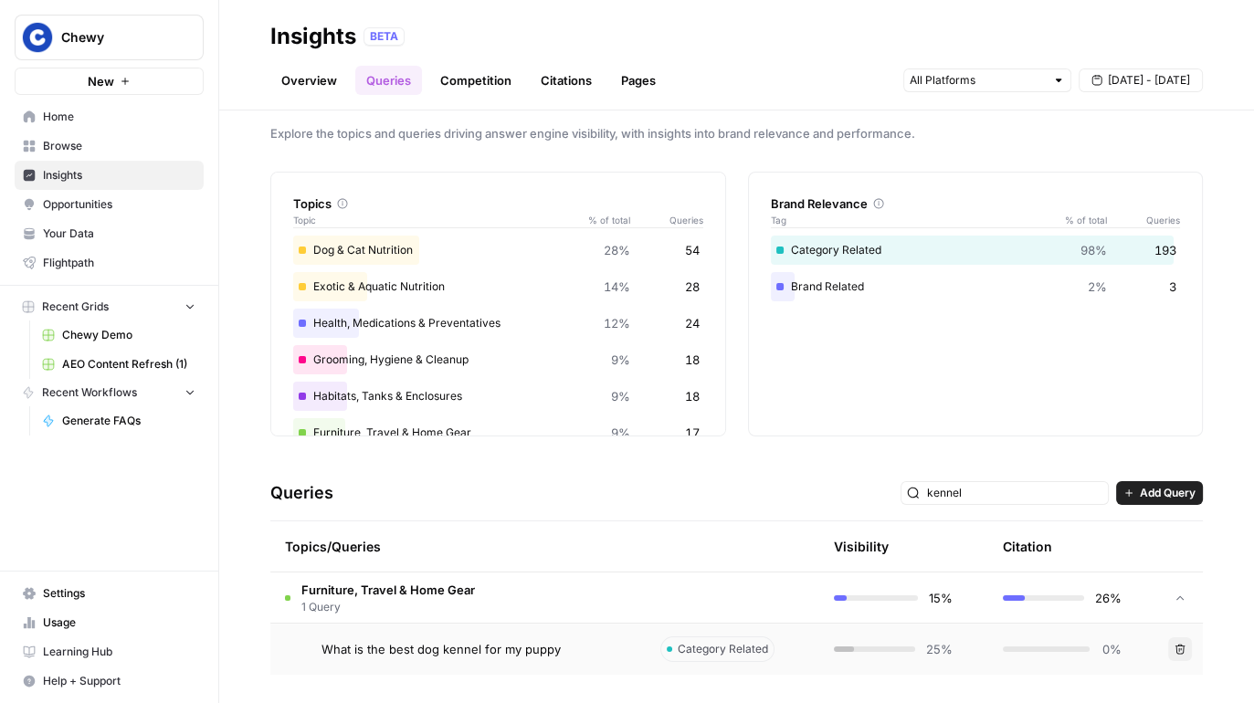
drag, startPoint x: 1180, startPoint y: 252, endPoint x: 1145, endPoint y: 252, distance: 35.6
click at [1145, 252] on div "Brand Relevance Tag % of total Queries Category Related 98% 193 Brand Related 2…" at bounding box center [976, 304] width 456 height 265
click at [696, 469] on div "Queries kennel Add Query" at bounding box center [736, 494] width 933 height 56
click at [1062, 503] on div "kennel" at bounding box center [1005, 493] width 208 height 24
type input "k"
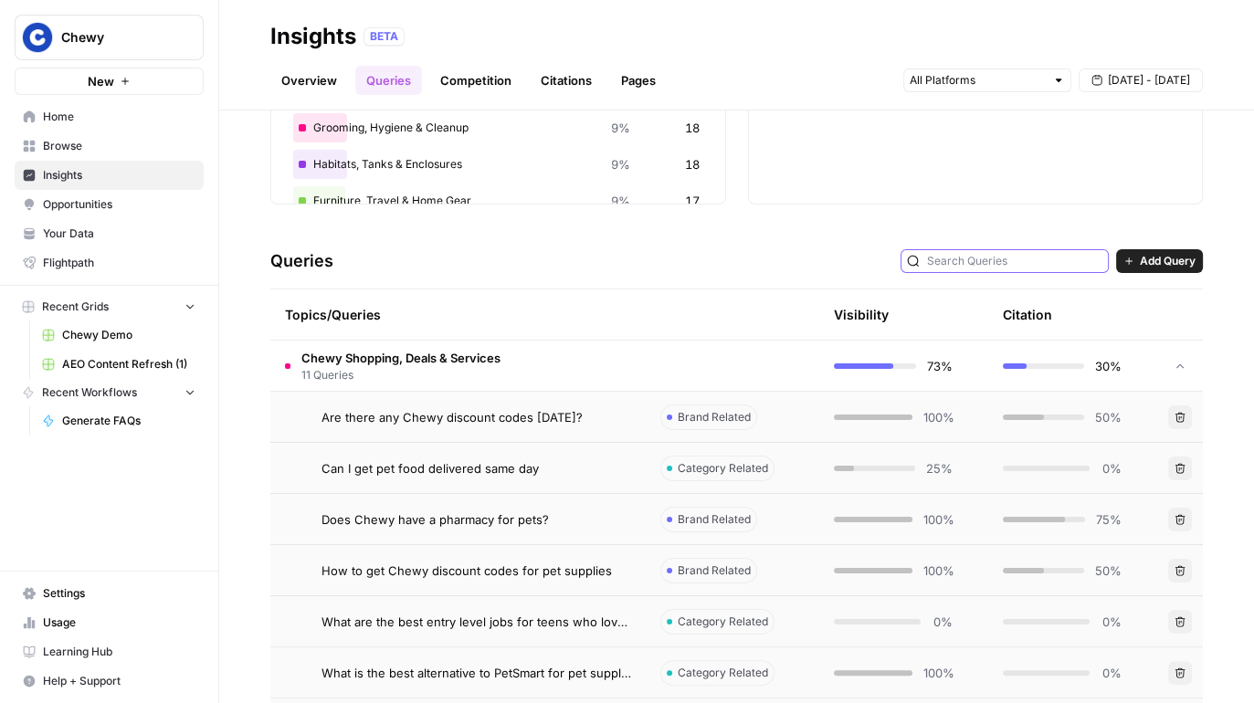
scroll to position [248, 0]
click at [631, 373] on td "Chewy Shopping, Deals & Services 11 Queries" at bounding box center [457, 365] width 375 height 50
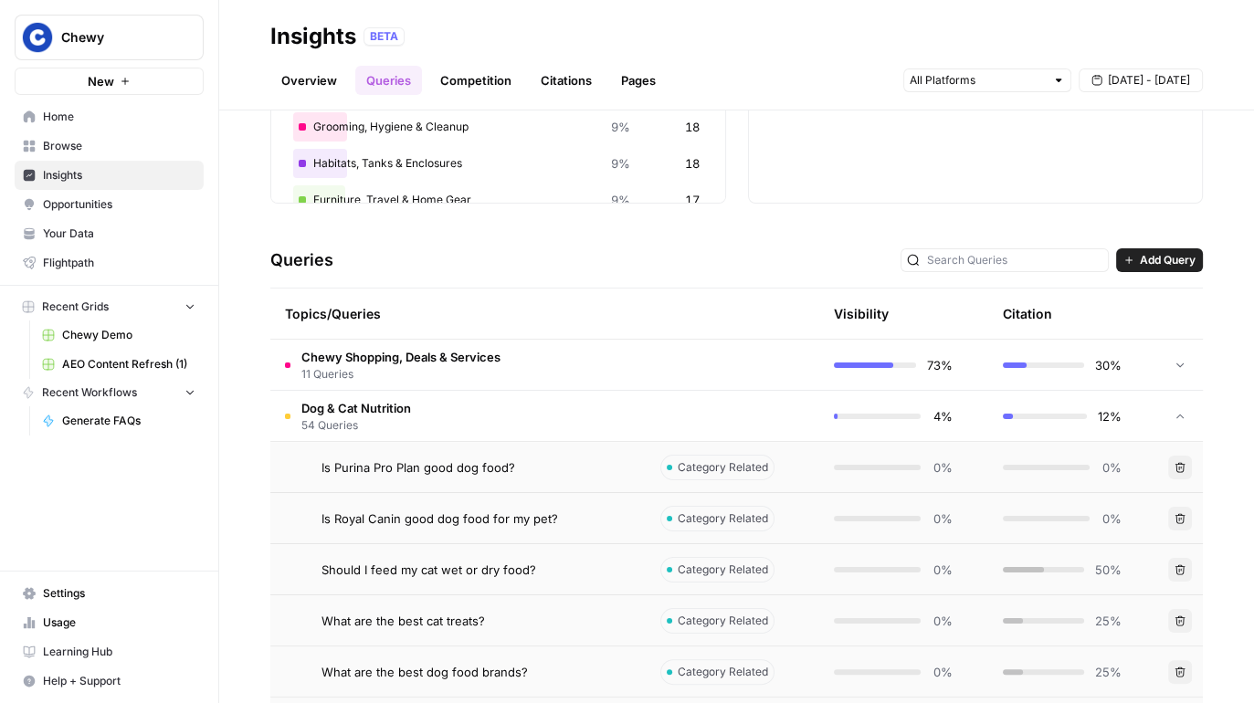
click at [618, 408] on td "Dog & Cat Nutrition 54 Queries" at bounding box center [457, 416] width 375 height 50
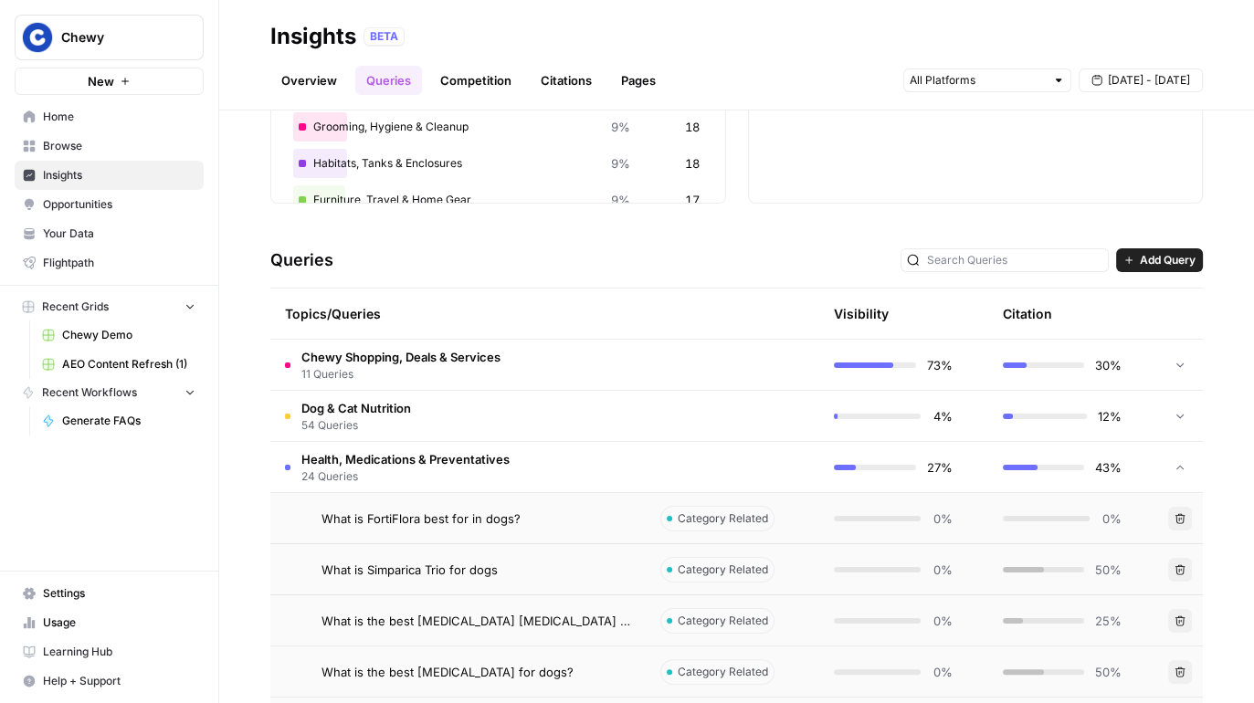
click at [625, 457] on td "Health, Medications & Preventatives 24 Queries" at bounding box center [457, 467] width 375 height 50
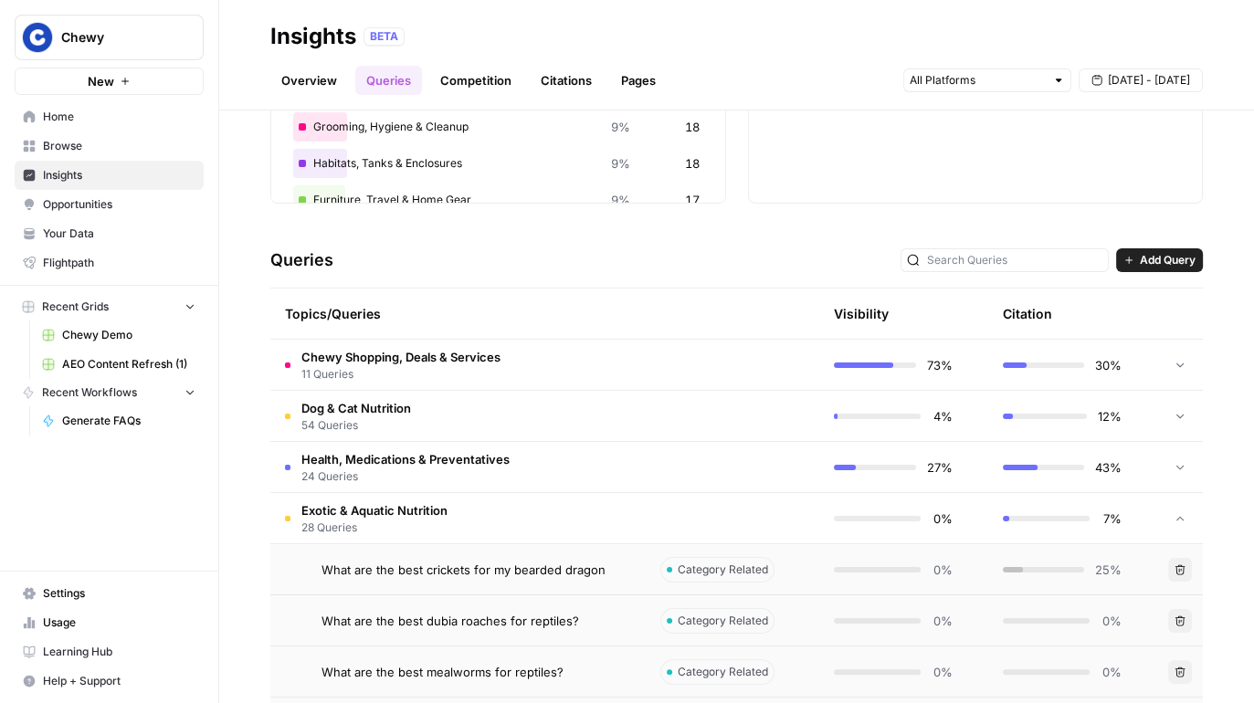
click at [627, 510] on td "Exotic & Aquatic Nutrition 28 Queries" at bounding box center [457, 518] width 375 height 50
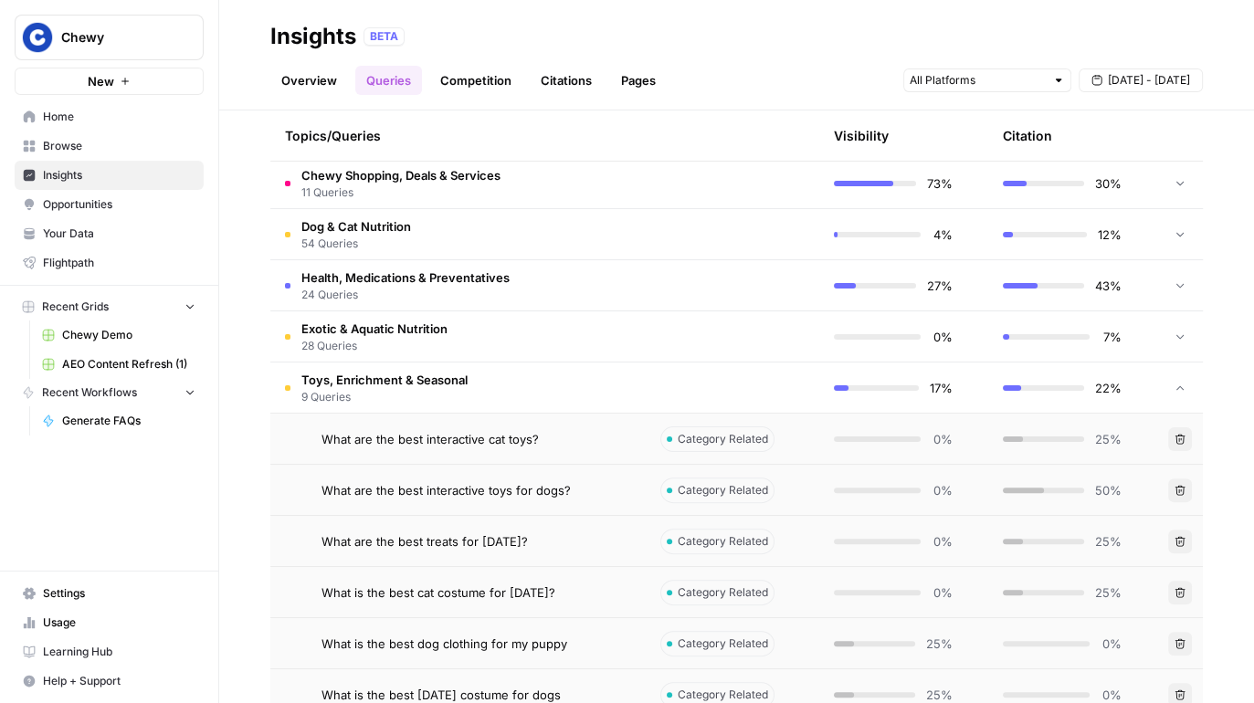
scroll to position [440, 0]
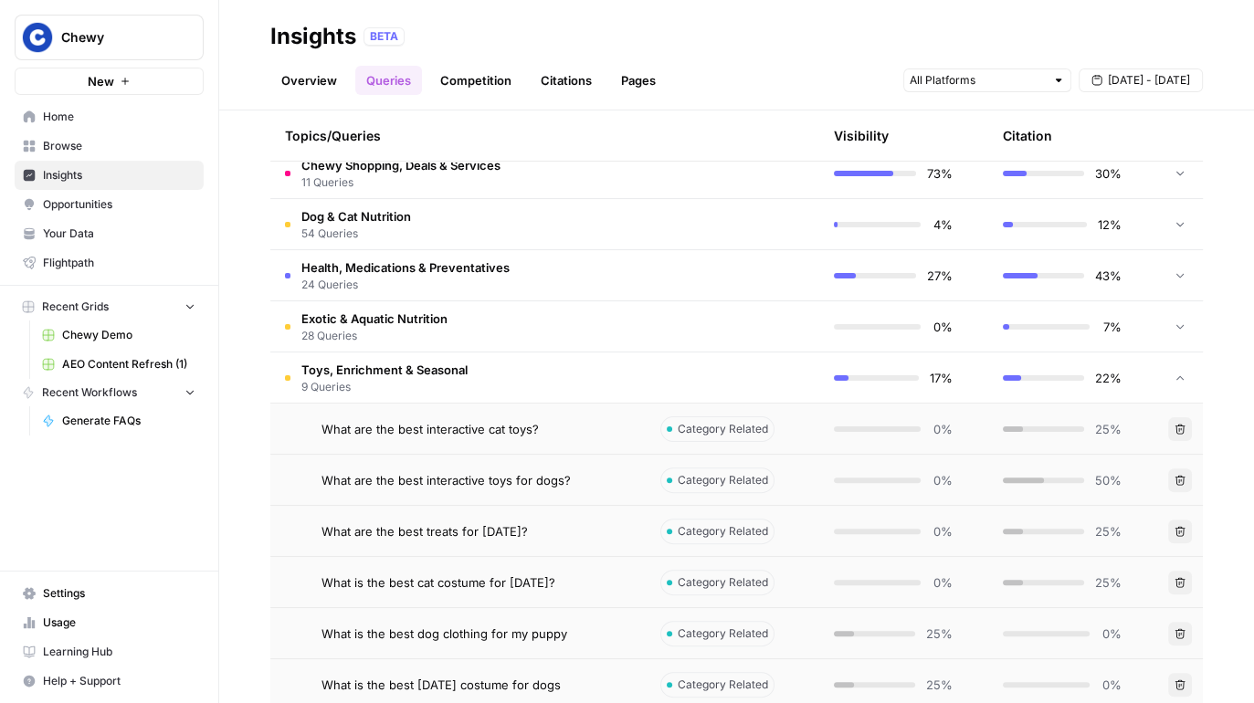
click at [571, 372] on td "Toys, Enrichment & Seasonal 9 Queries" at bounding box center [457, 378] width 375 height 50
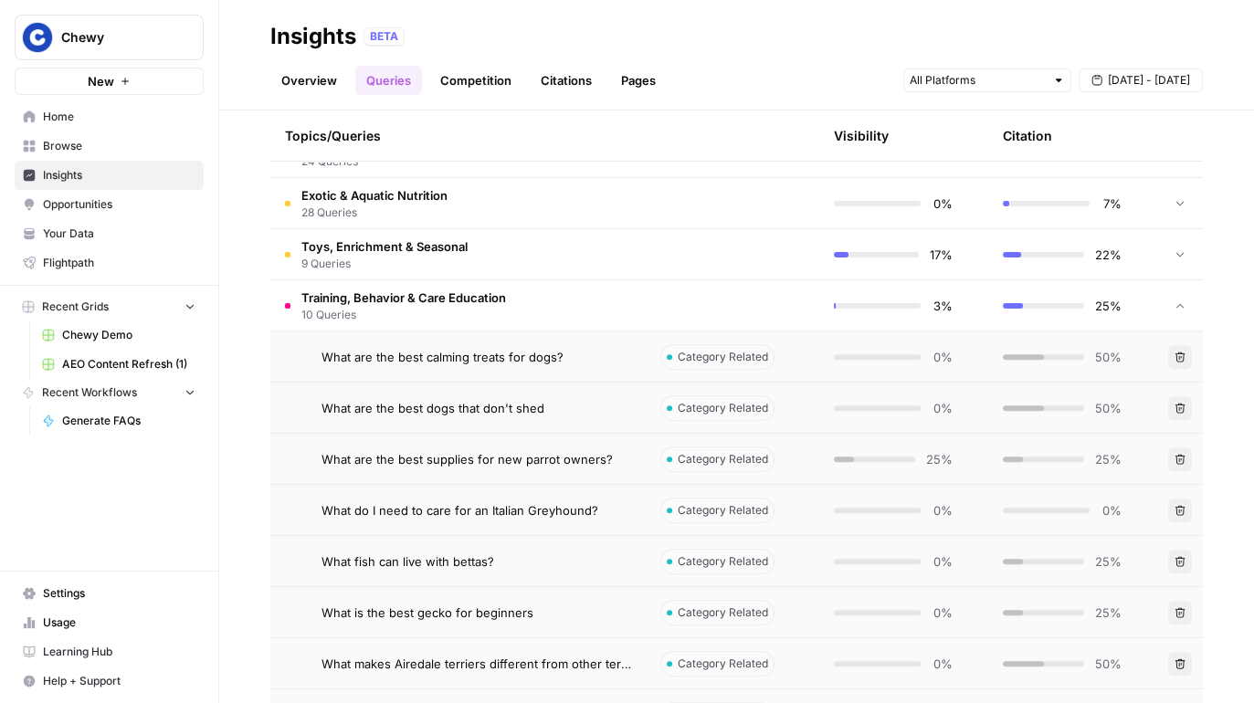
scroll to position [572, 0]
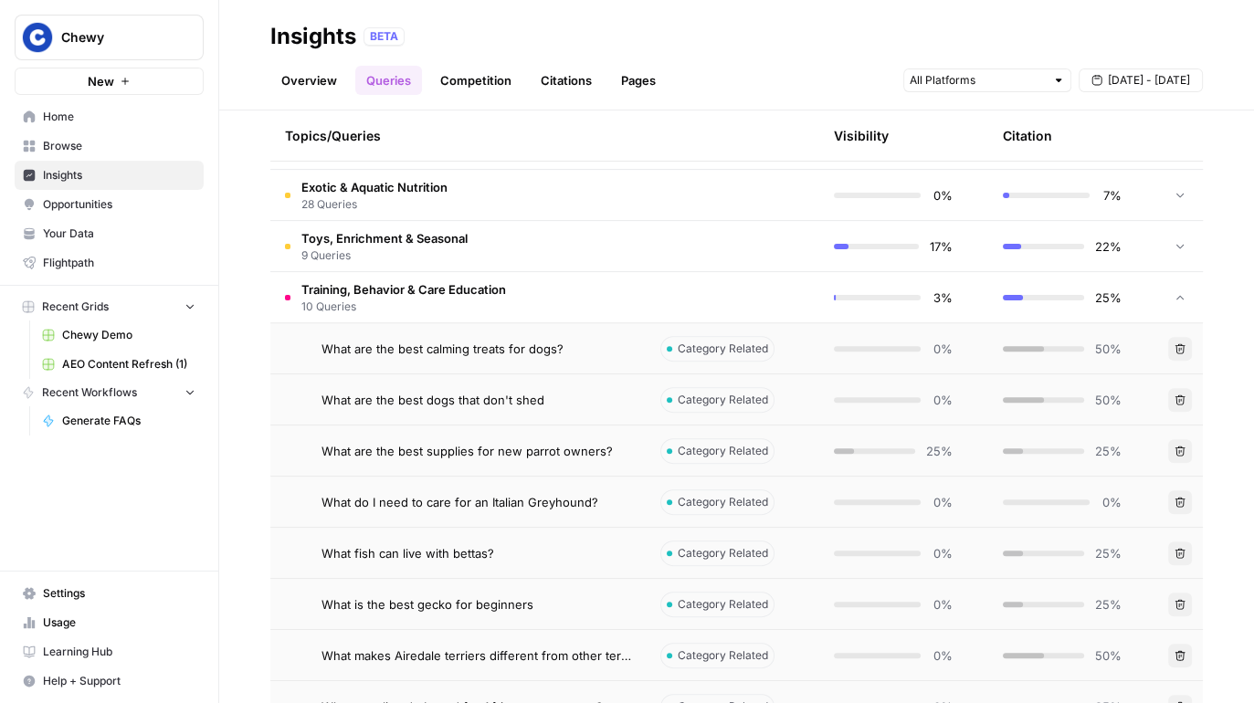
click at [539, 295] on td "Training, Behavior & Care Education 10 Queries" at bounding box center [457, 297] width 375 height 50
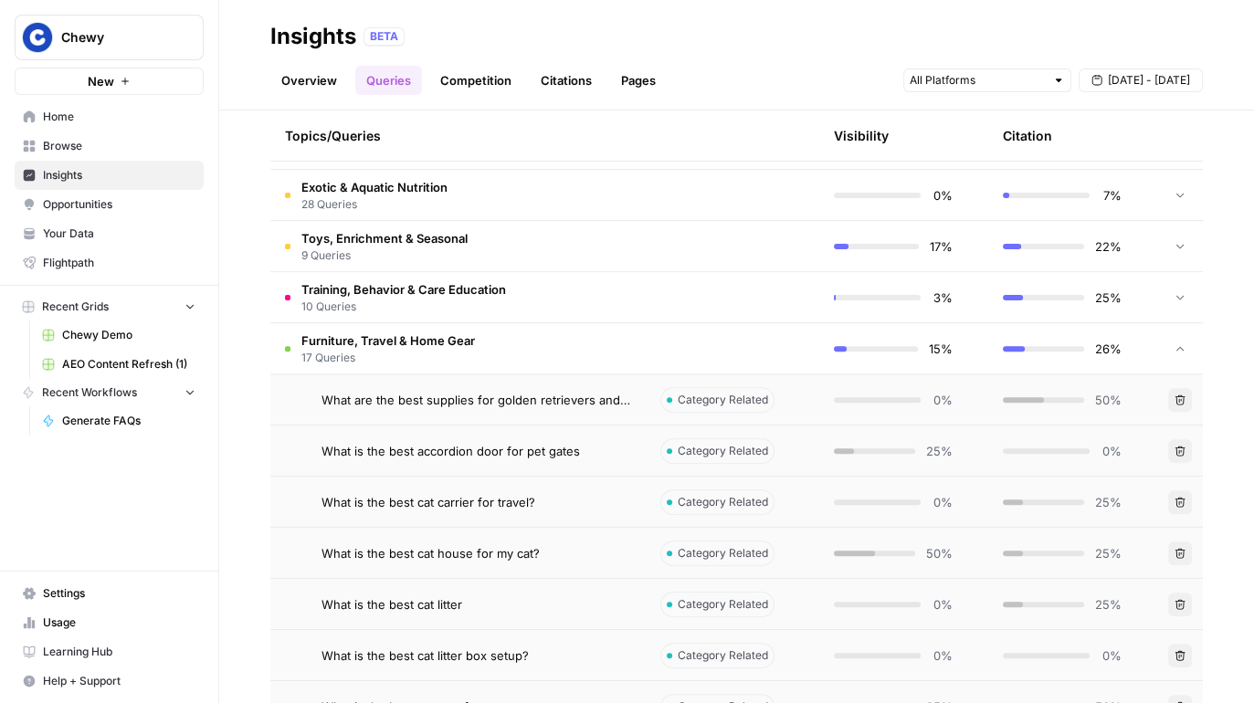
click at [539, 362] on td "Furniture, Travel & Home Gear 17 Queries" at bounding box center [457, 348] width 375 height 50
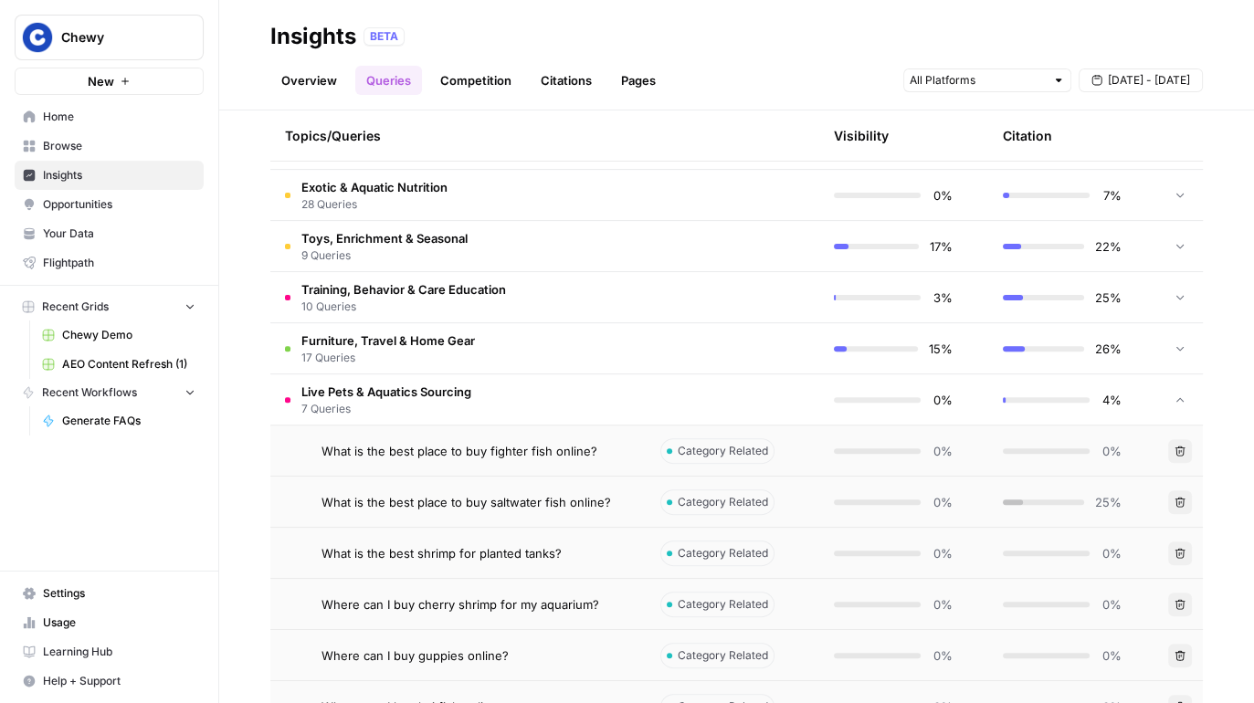
click at [537, 395] on td "Live Pets & Aquatics Sourcing 7 Queries" at bounding box center [457, 400] width 375 height 50
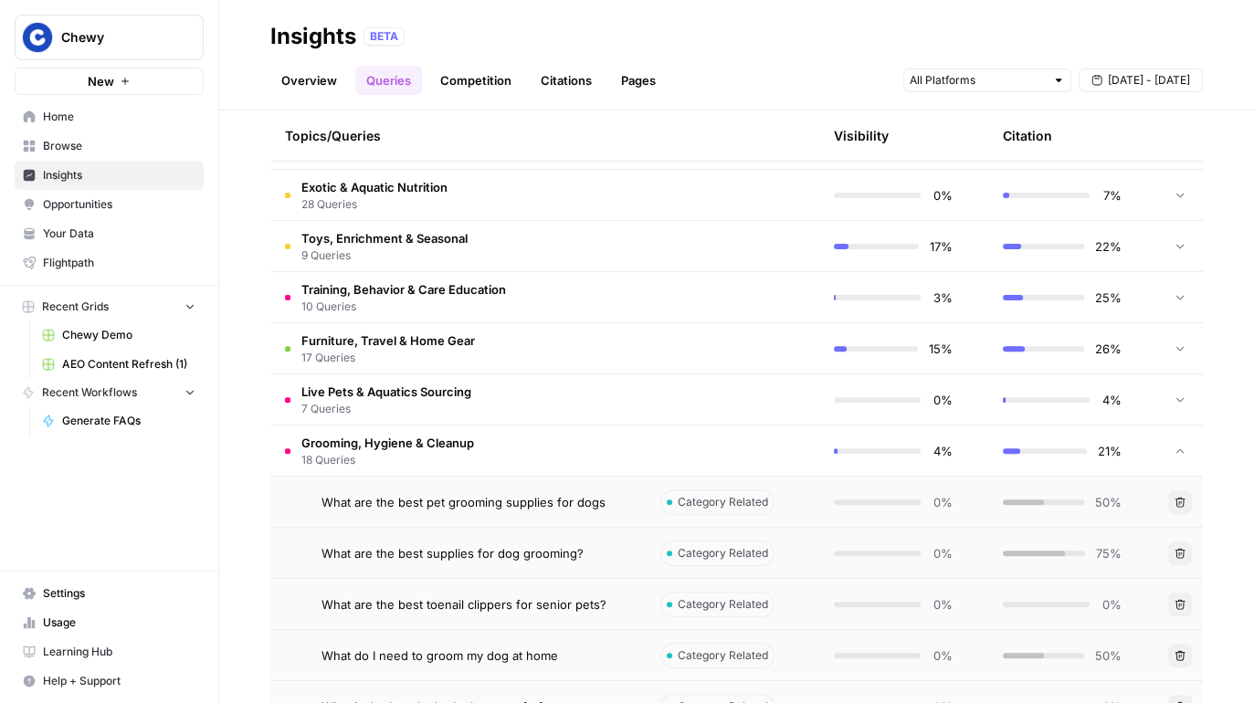
click at [538, 458] on td "Grooming, Hygiene & Cleanup 18 Queries" at bounding box center [457, 451] width 375 height 50
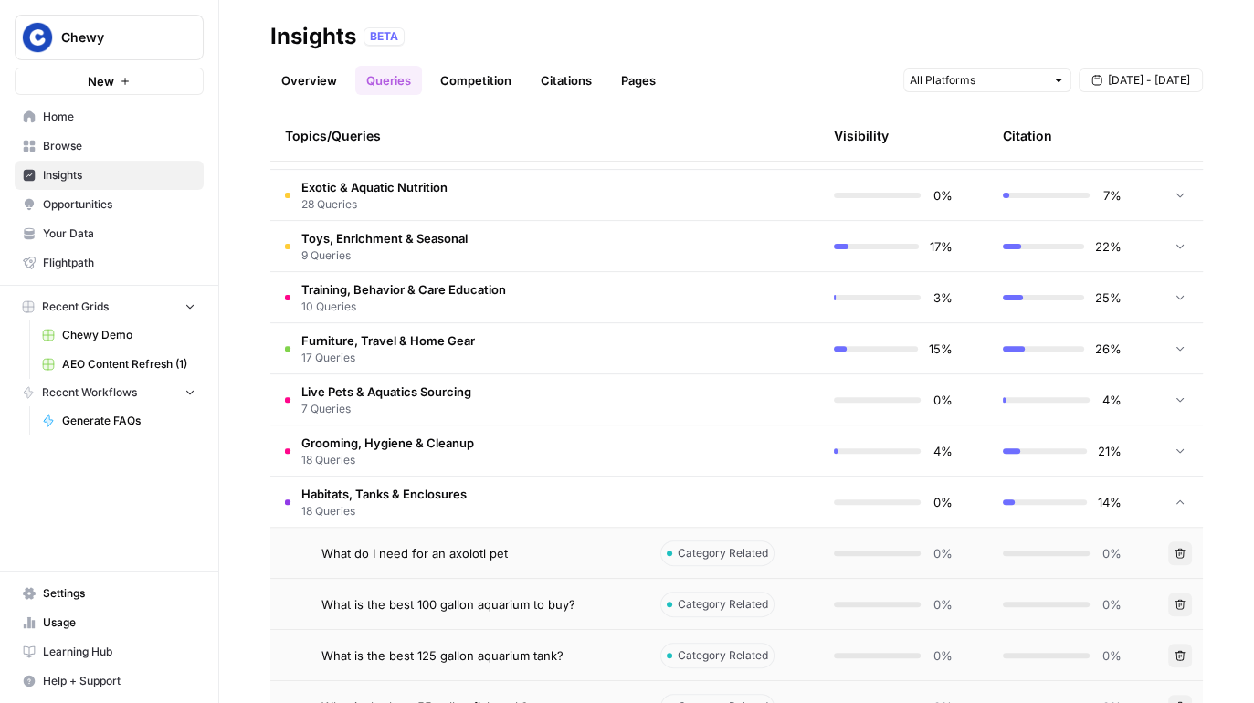
click at [540, 519] on td "Habitats, Tanks & Enclosures 18 Queries" at bounding box center [457, 502] width 375 height 50
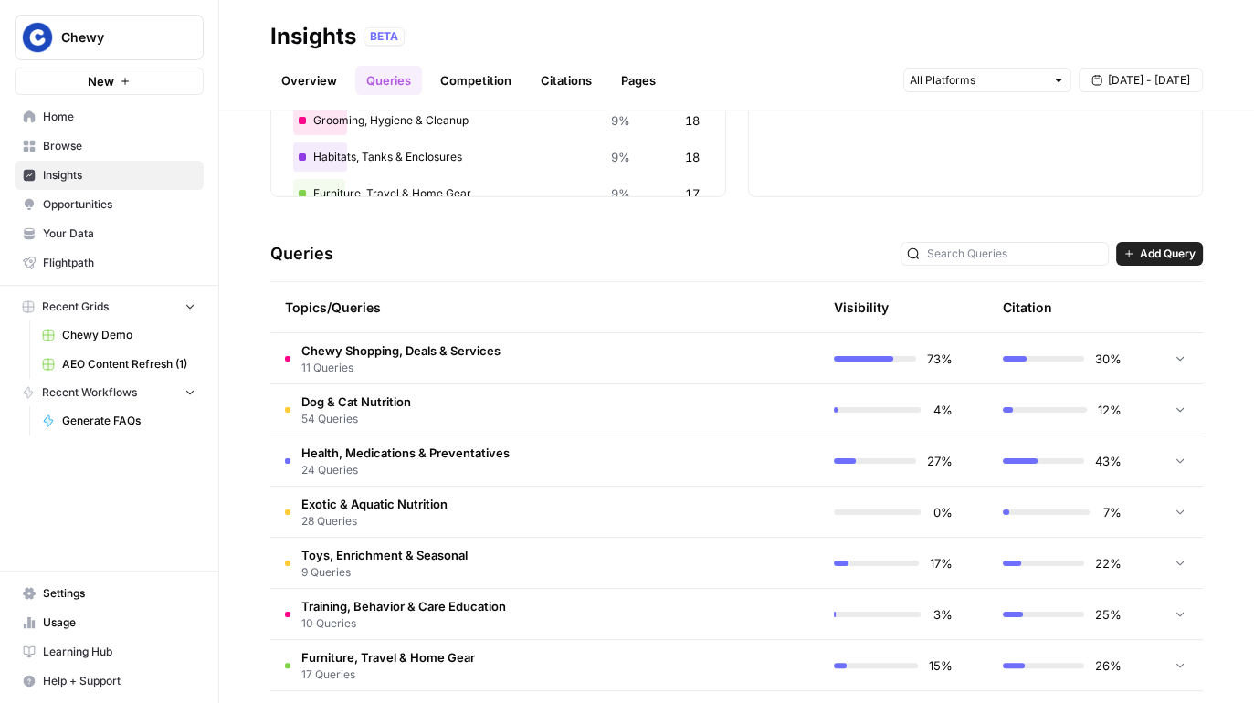
scroll to position [0, 0]
